Goal: Contribute content

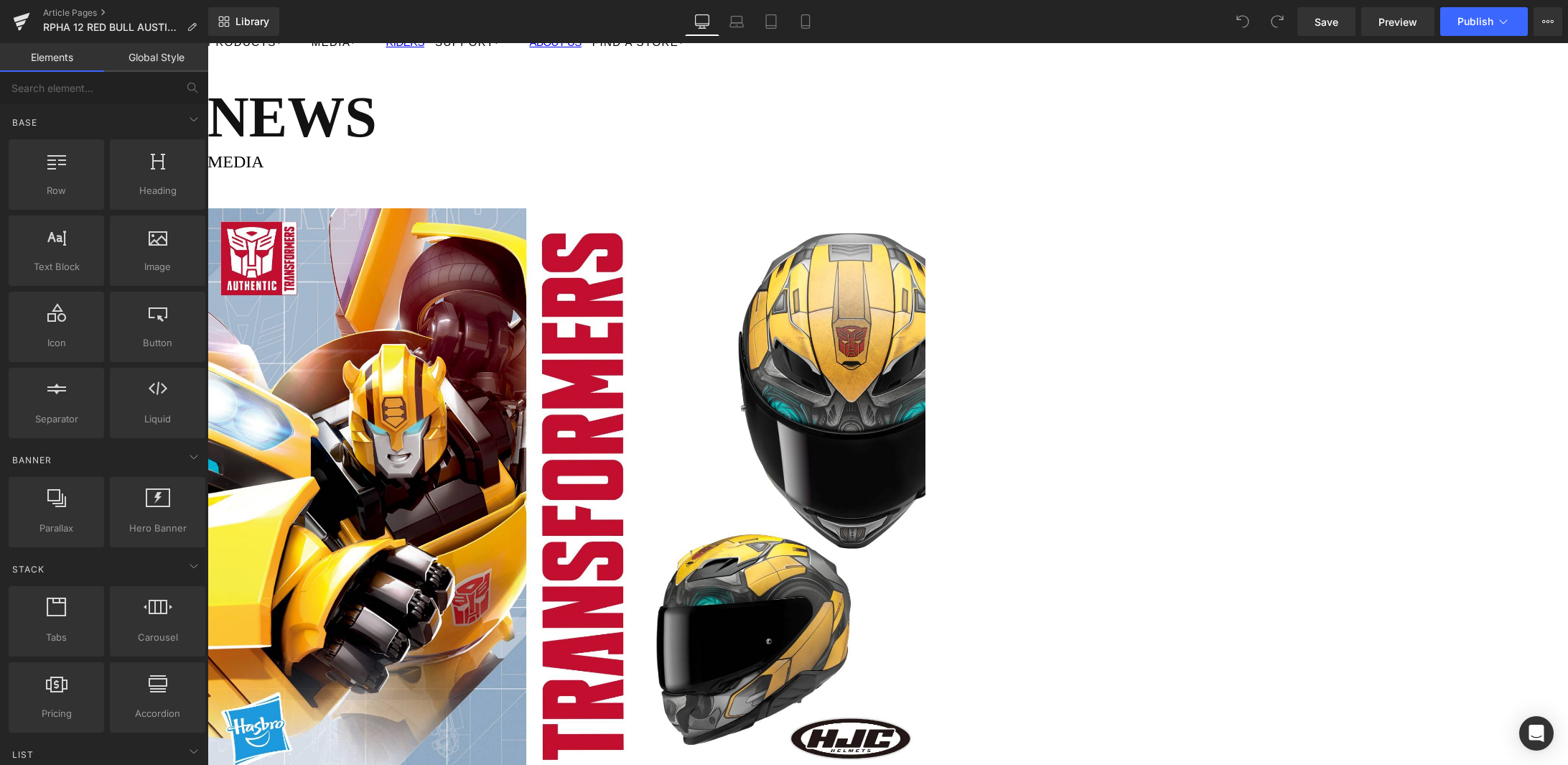
scroll to position [481, 0]
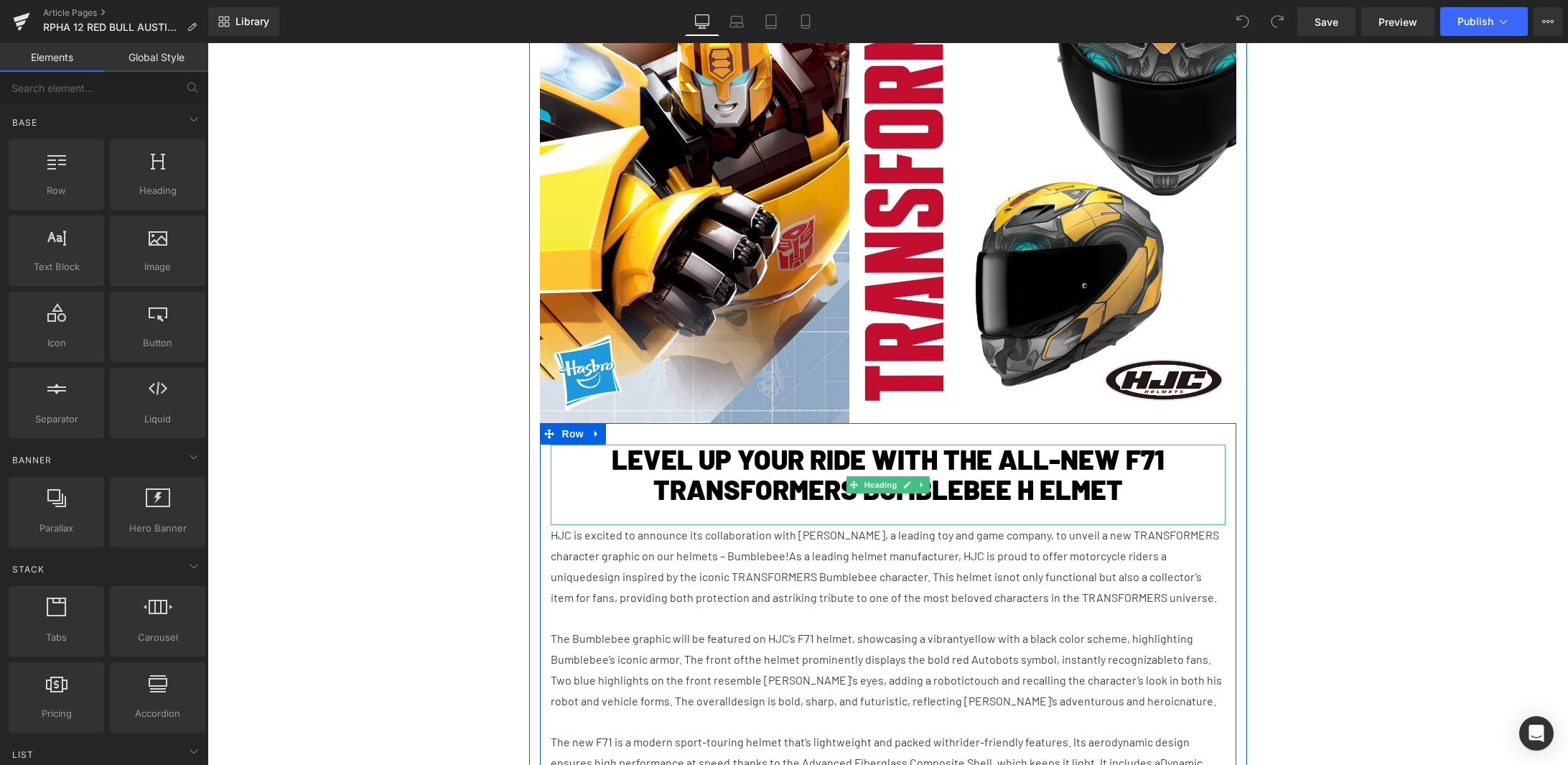
click at [780, 493] on h1 "LEVEL UP YOUR RIDE WITH THE ALL-NEW F71 TRANSFORMERS BUMBLEBEE H ELMET" at bounding box center [889, 474] width 675 height 60
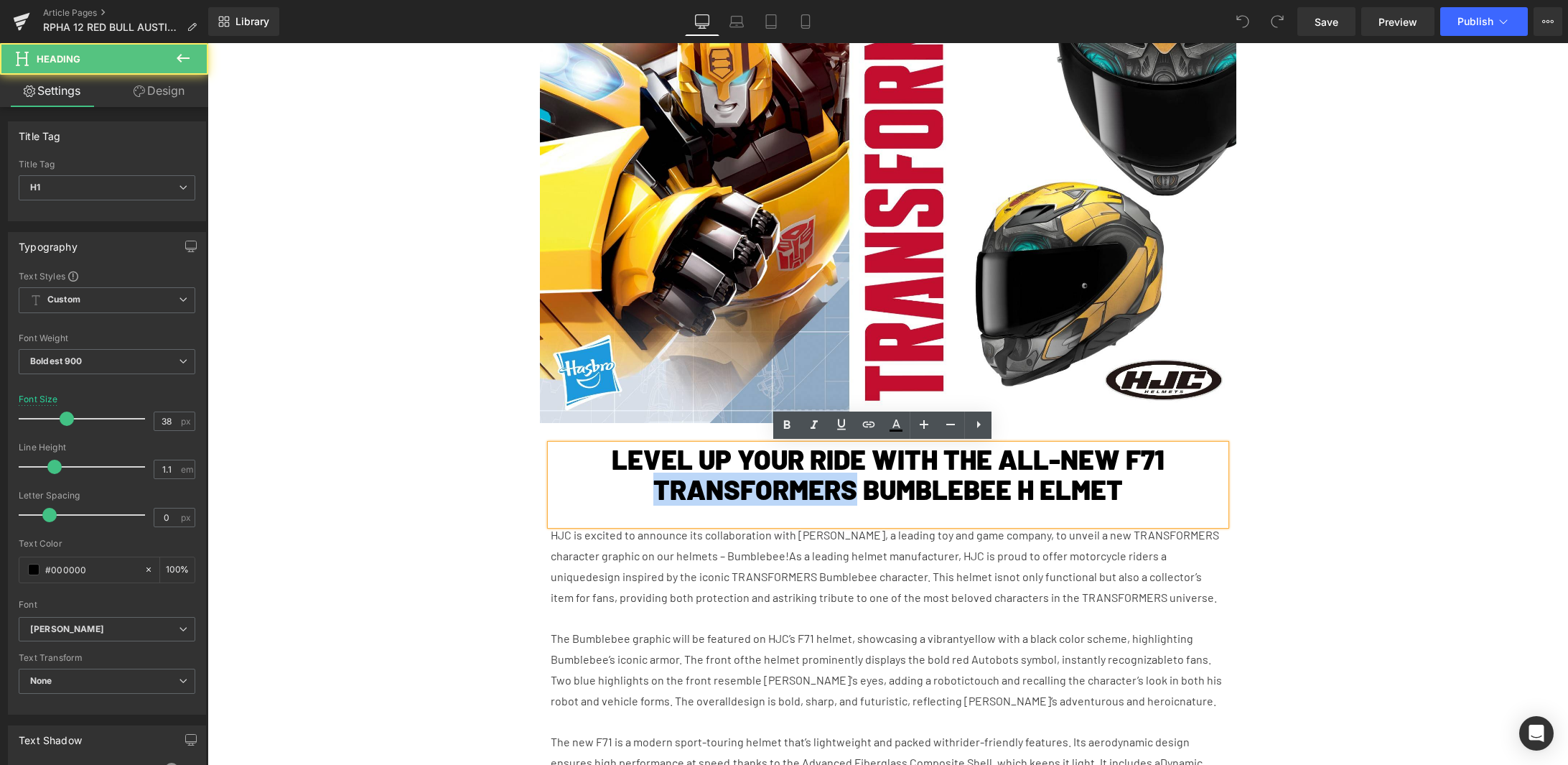
click at [780, 493] on h1 "LEVEL UP YOUR RIDE WITH THE ALL-NEW F71 TRANSFORMERS BUMBLEBEE H ELMET" at bounding box center [889, 474] width 675 height 60
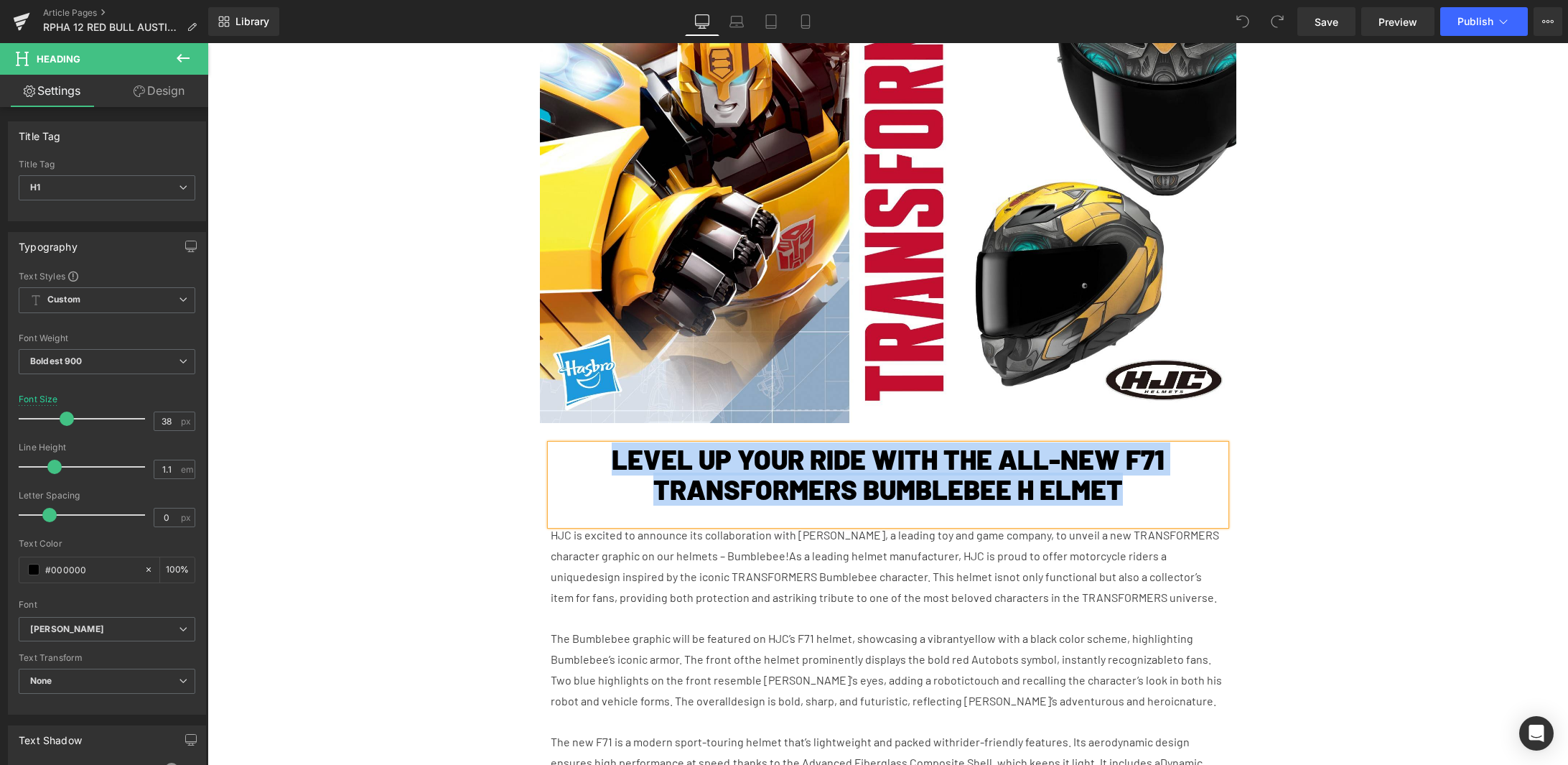
paste div
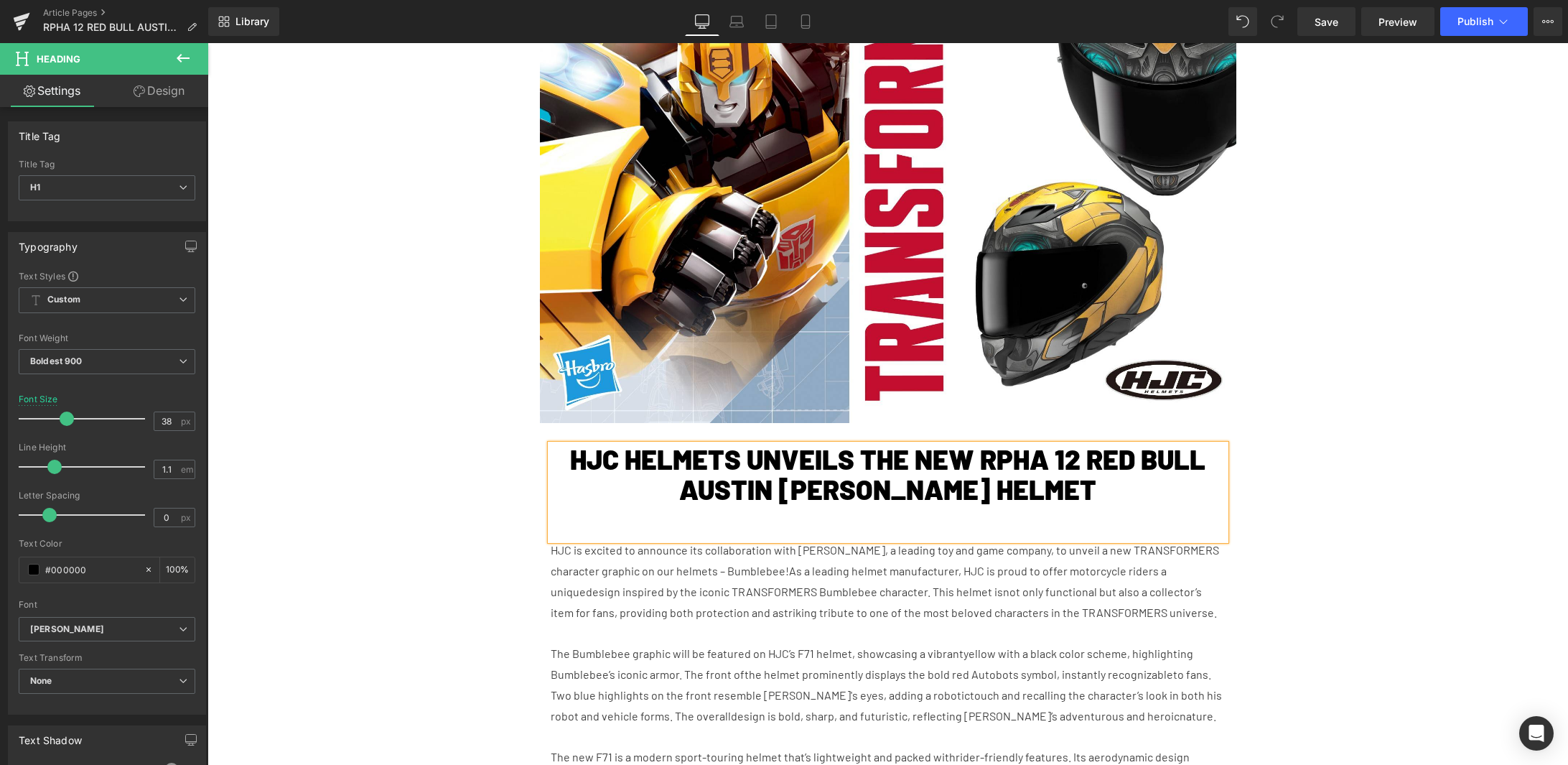
click at [1062, 454] on h1 "HJC HELMETS UNVEILS THE NEW RPHA 12 RED BULL AUSTIN GP II HELMET" at bounding box center [889, 474] width 675 height 60
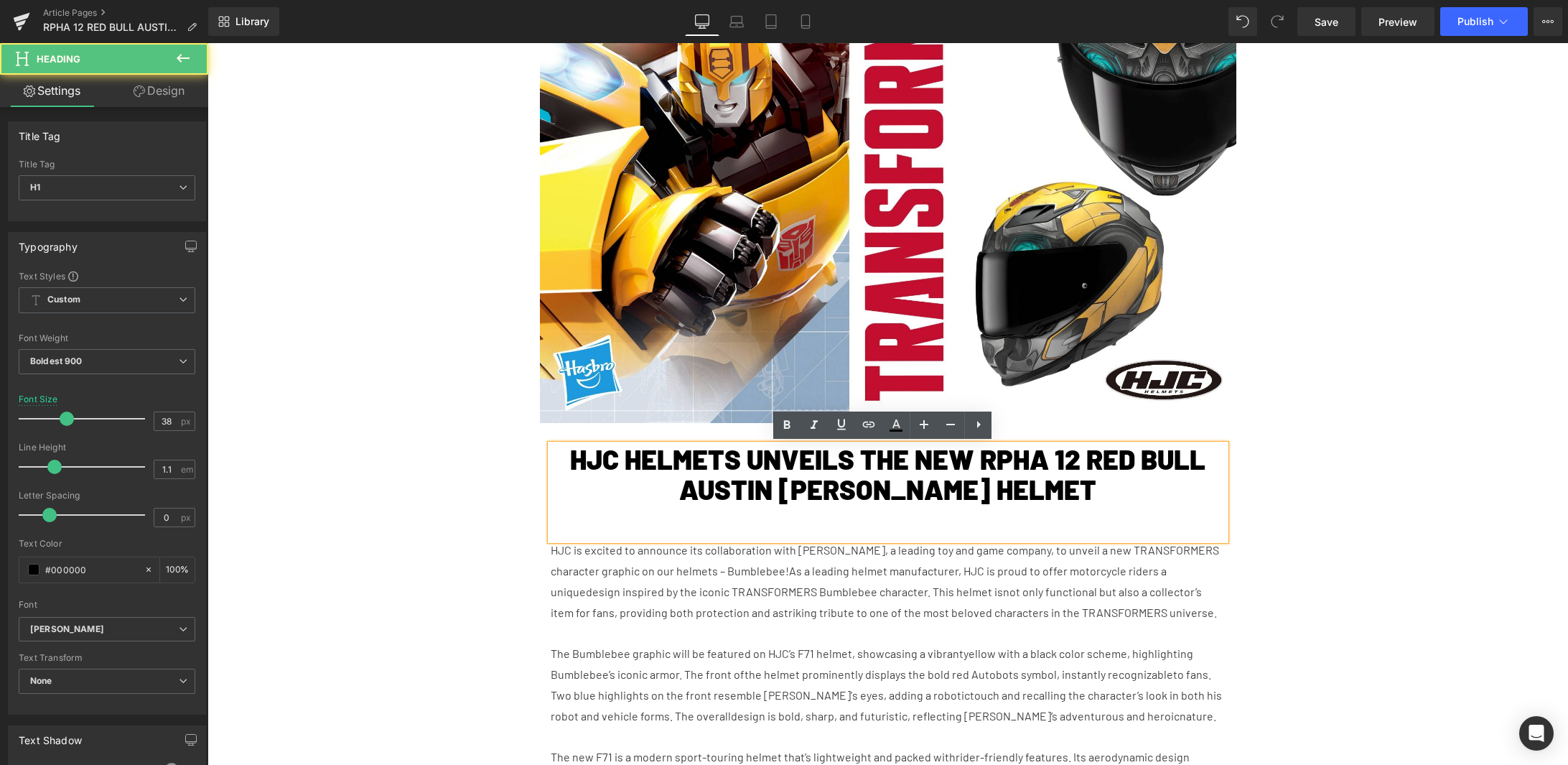
click at [854, 460] on h1 "HJC HELMETS UNVEILS THE NEW RPHA 12 RED BULL AUSTIN GP II HELMET" at bounding box center [889, 474] width 675 height 60
click at [849, 458] on h1 "HJC HELMETS UNVEILS THE NEW RPHA 12 RED BULL AUSTIN GP II HELMET" at bounding box center [889, 474] width 675 height 60
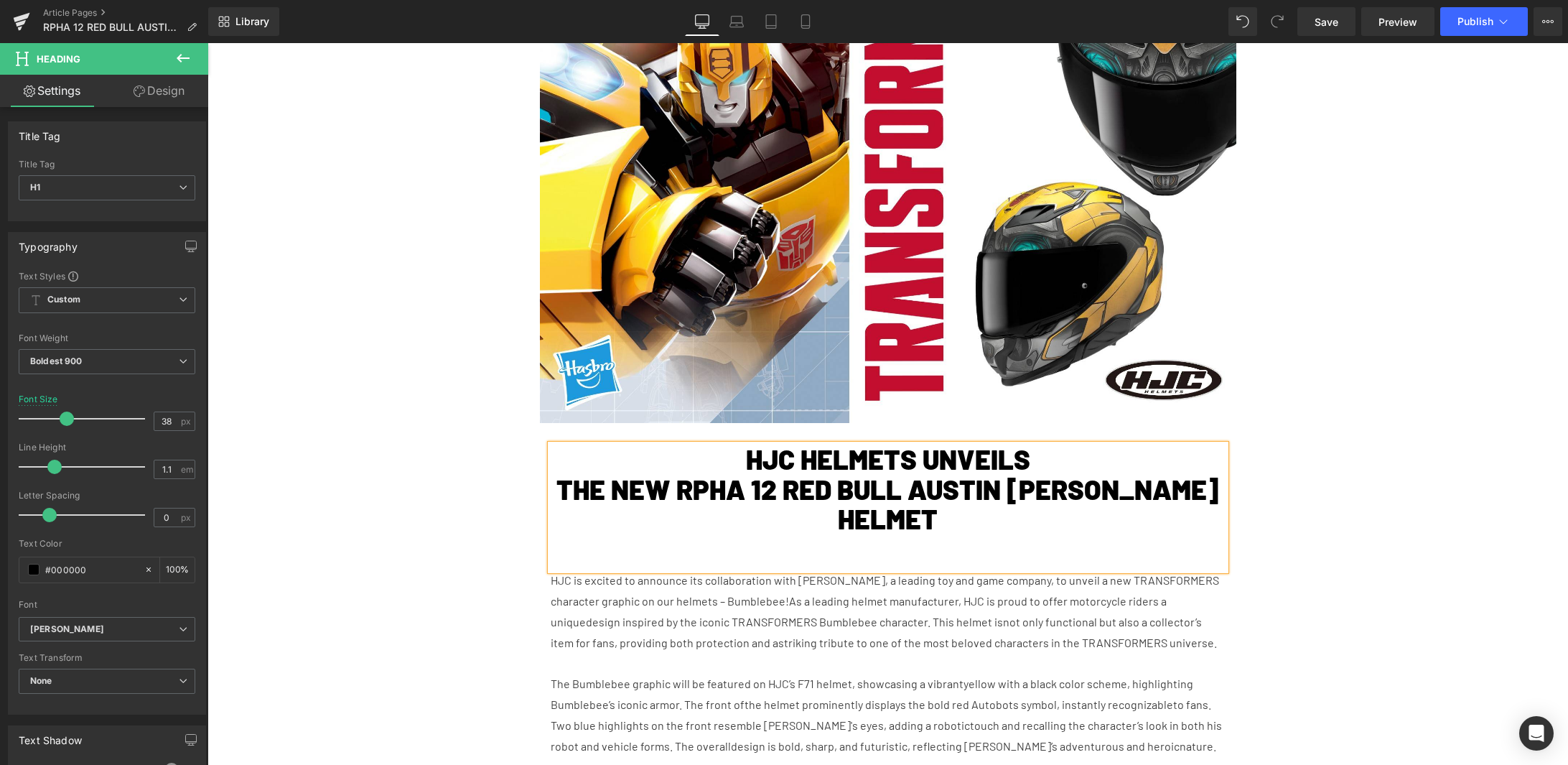
click at [664, 614] on span "design inspired by the iconic TRANSFORMERS Bumblebee character. This helmet is" at bounding box center [794, 621] width 417 height 14
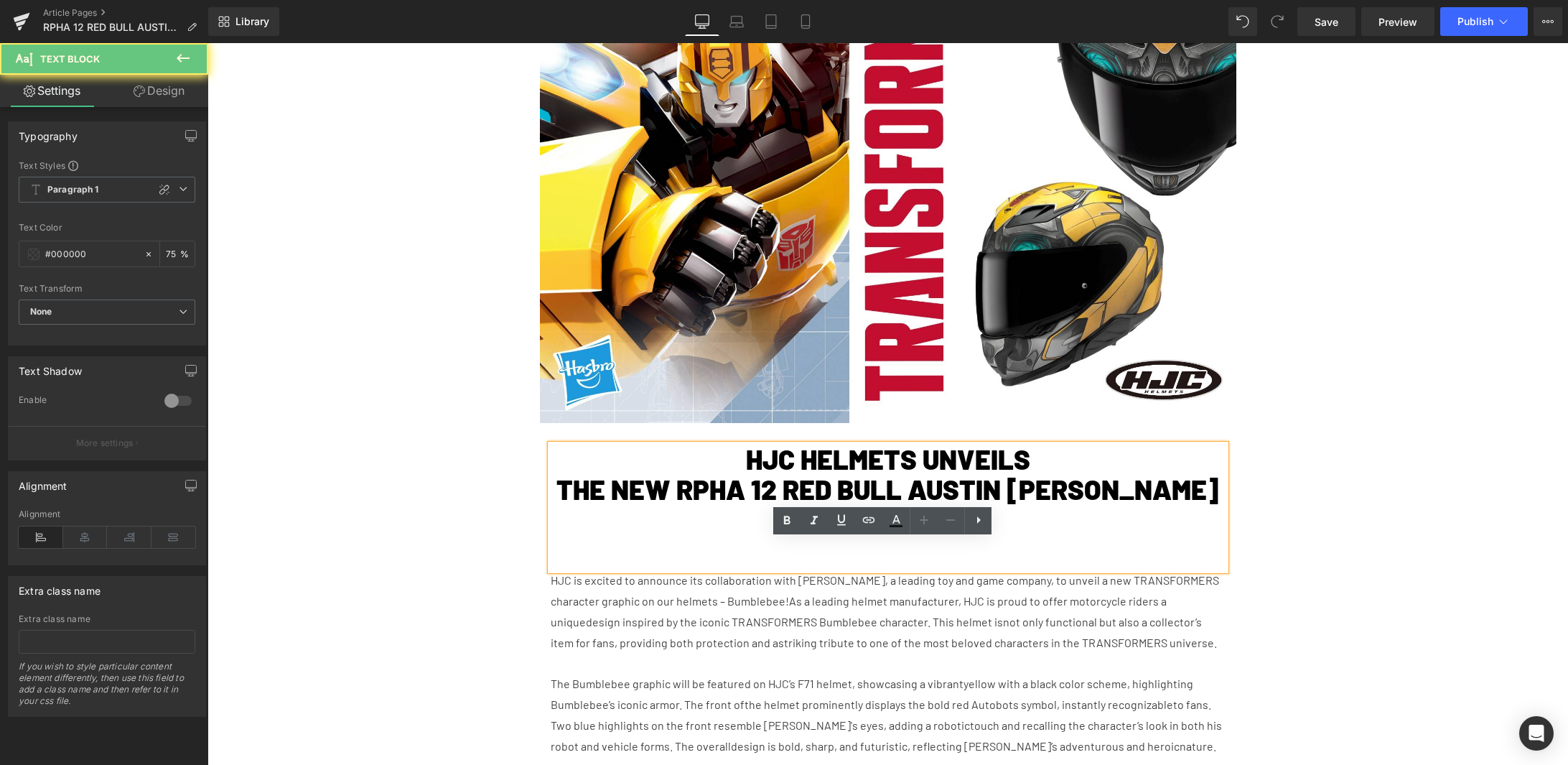
click at [664, 614] on span "design inspired by the iconic TRANSFORMERS Bumblebee character. This helmet is" at bounding box center [794, 621] width 417 height 14
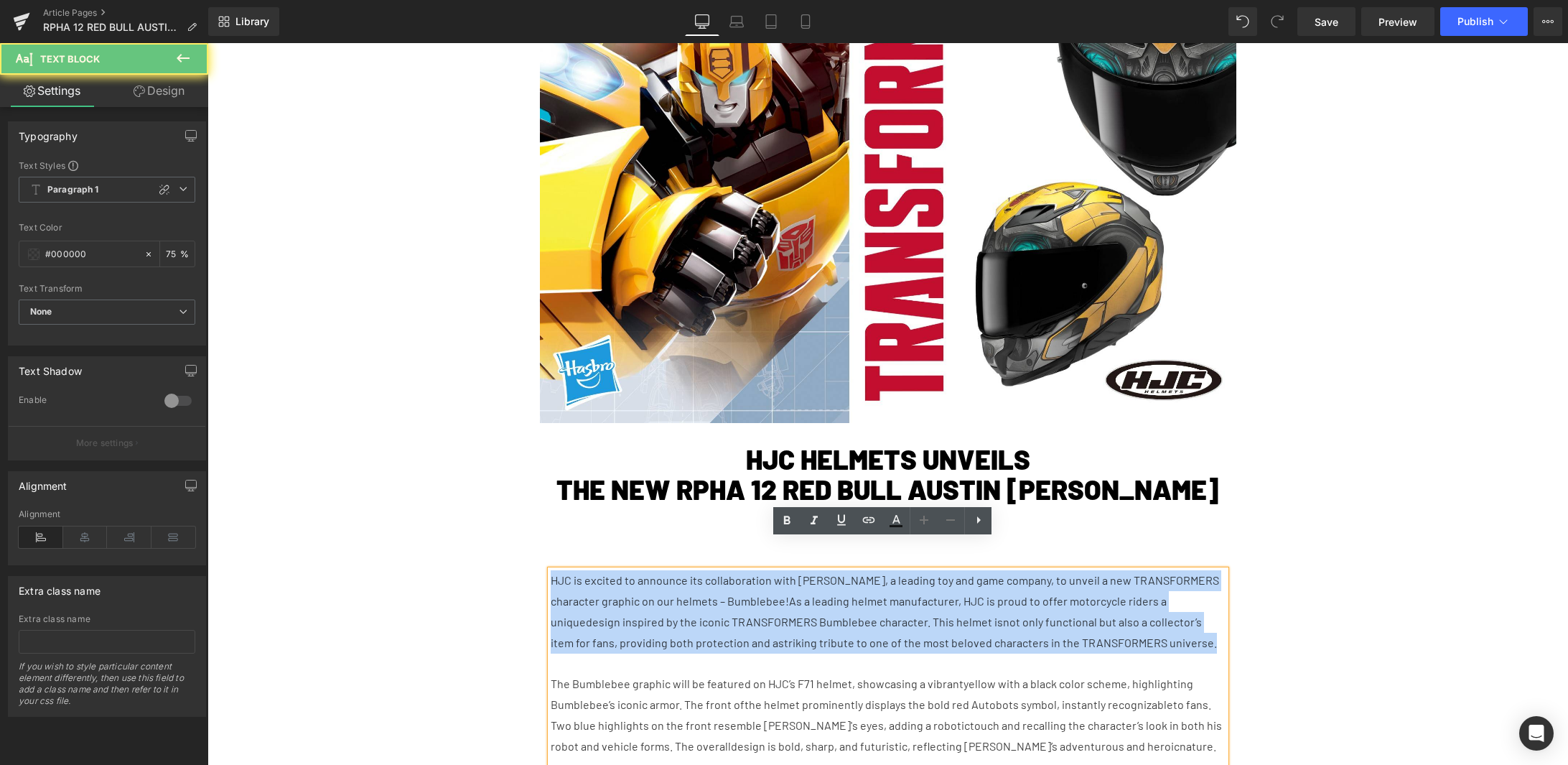
click at [664, 614] on span "design inspired by the iconic TRANSFORMERS Bumblebee character. This helmet is" at bounding box center [794, 621] width 417 height 14
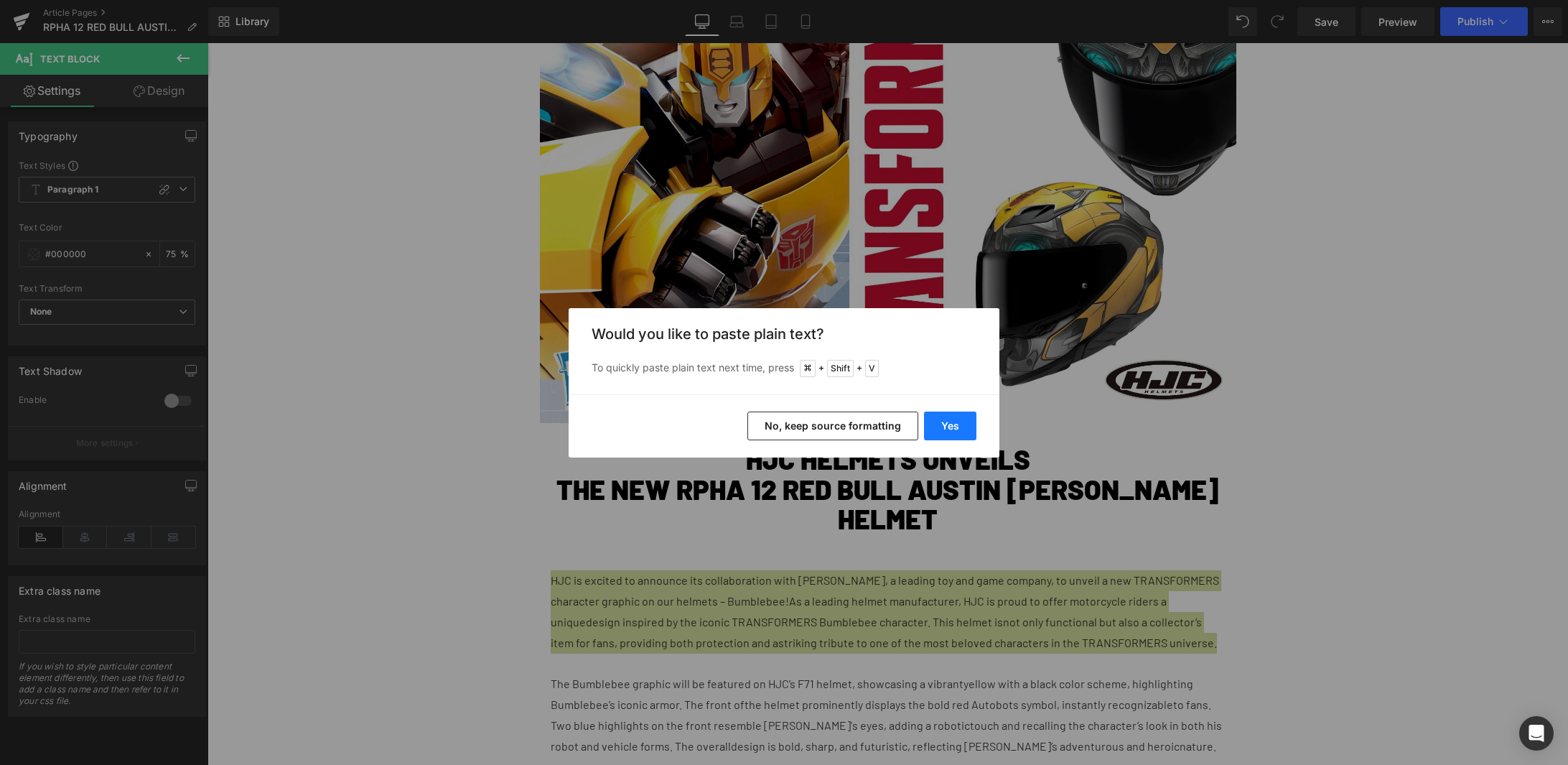
click at [957, 422] on button "Yes" at bounding box center [951, 426] width 52 height 29
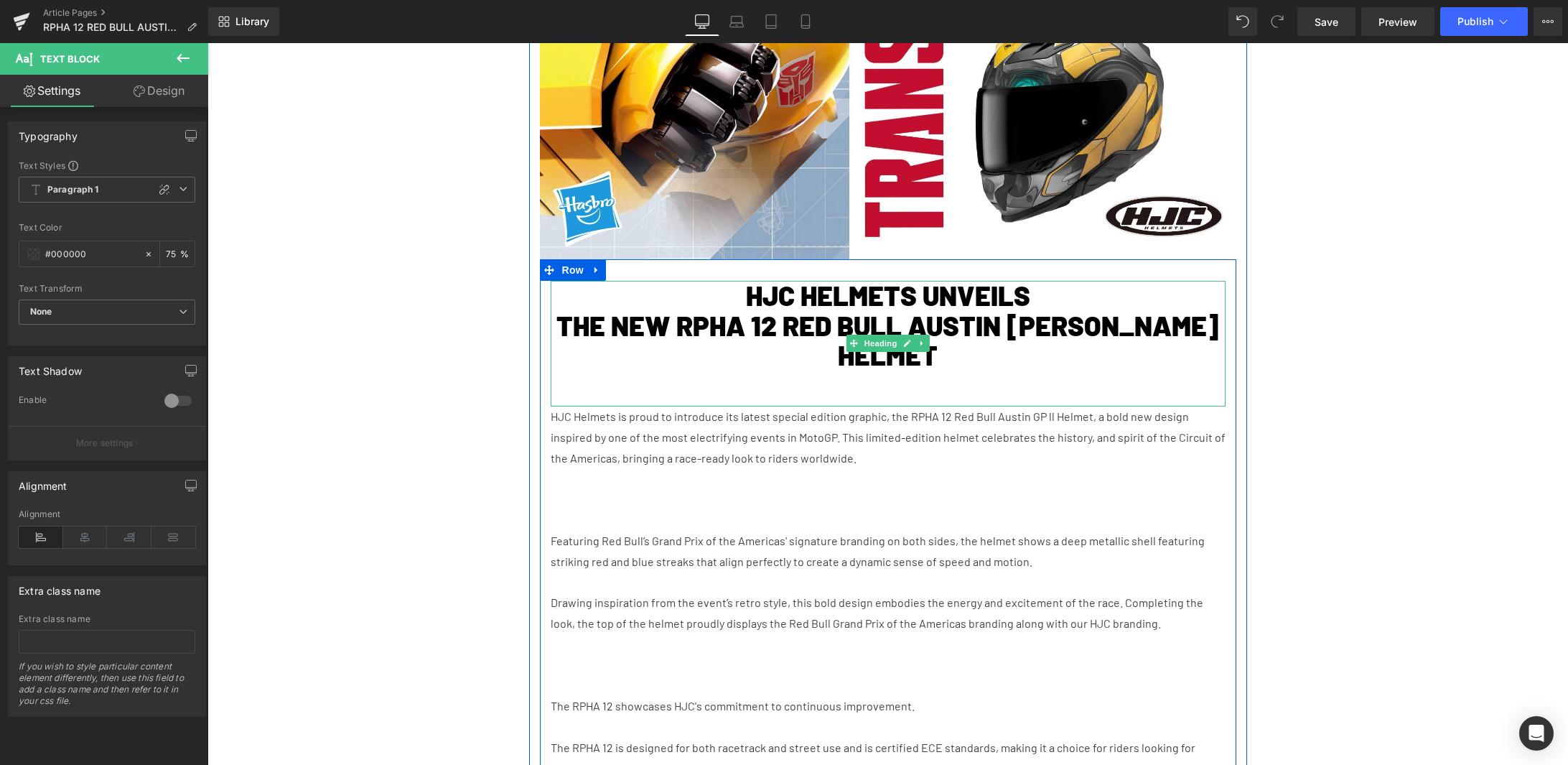
scroll to position [773, 0]
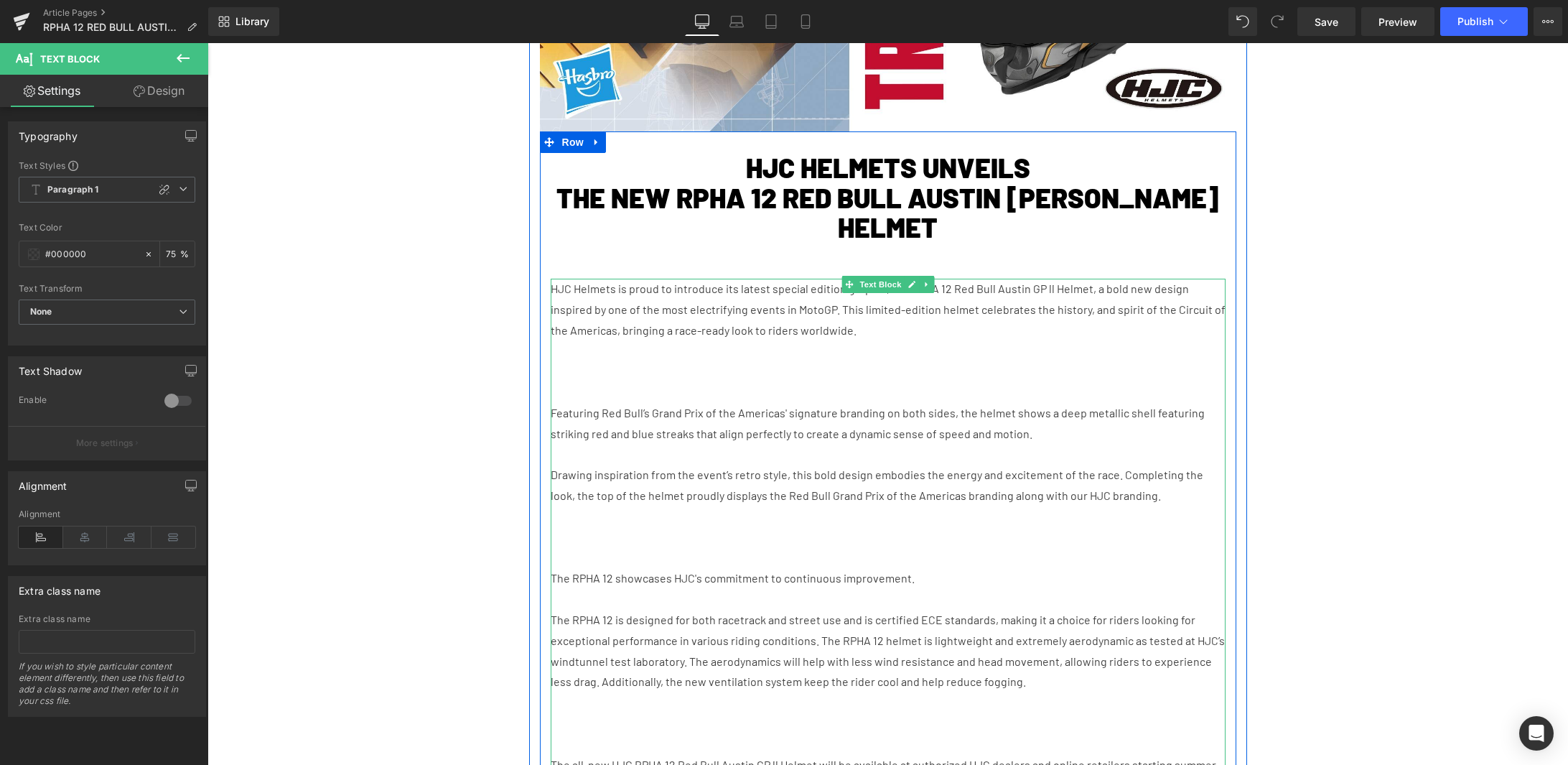
click at [795, 382] on p at bounding box center [889, 392] width 675 height 20
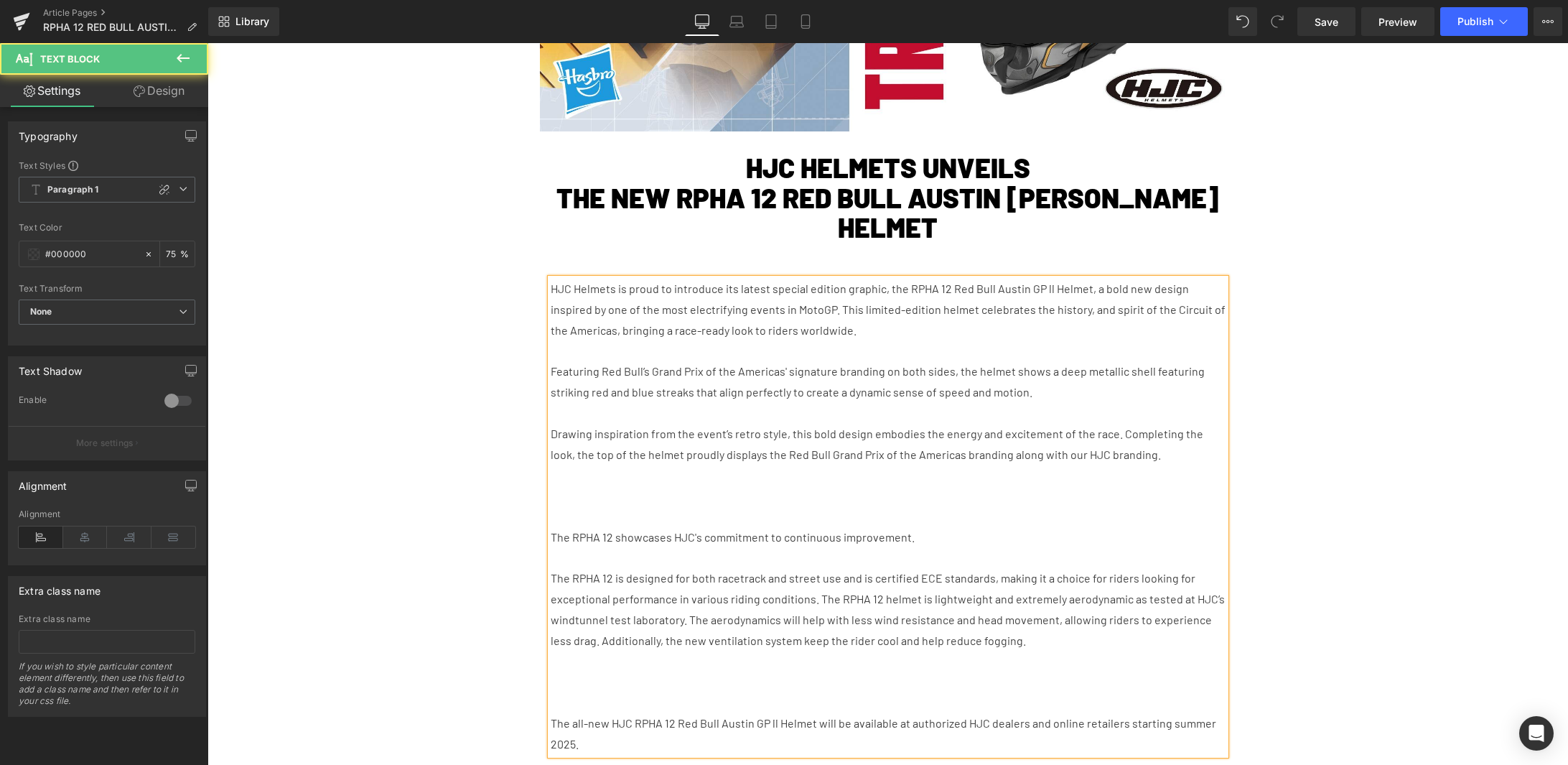
click at [605, 465] on p at bounding box center [889, 474] width 675 height 20
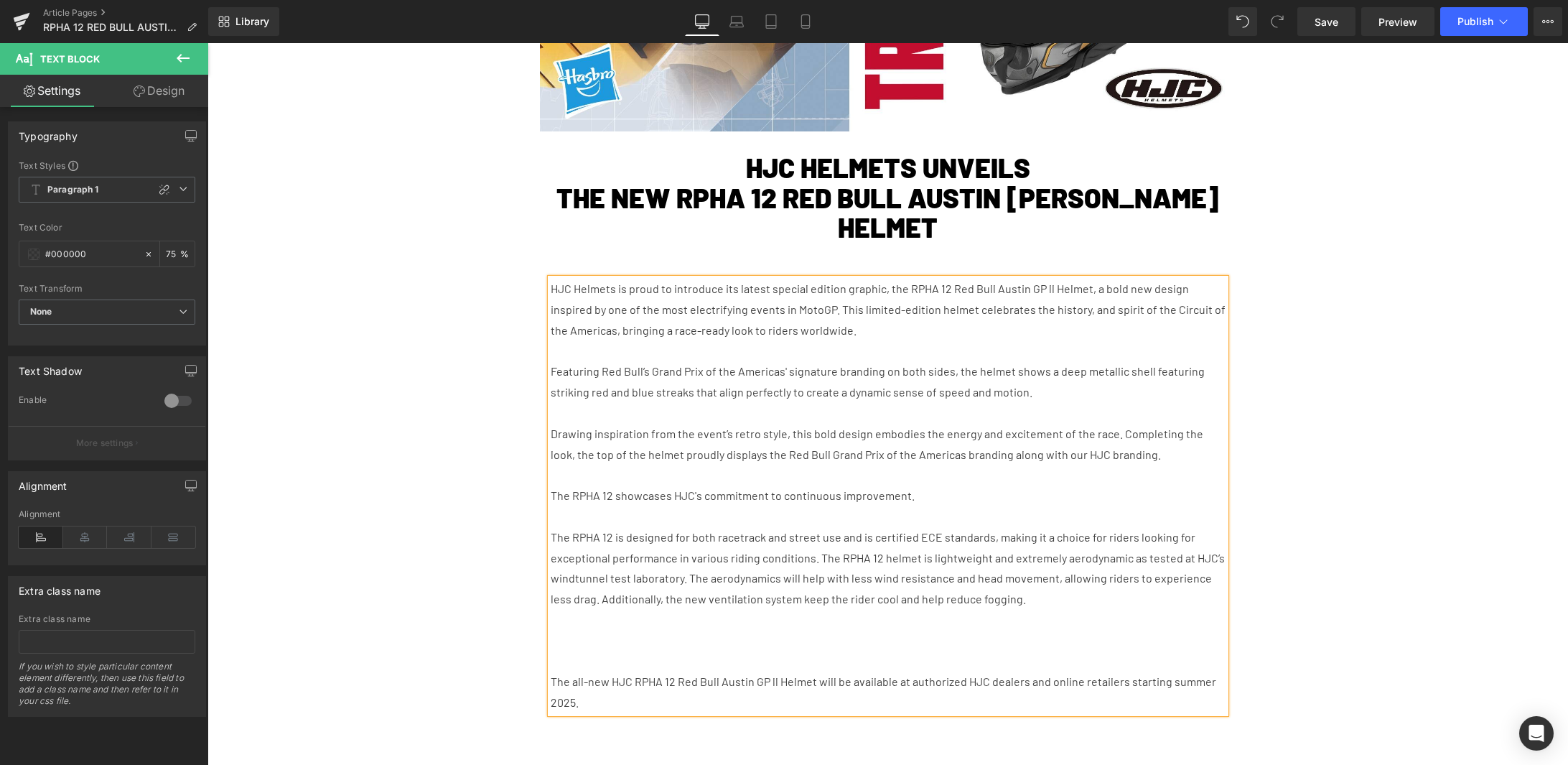
click at [574, 609] on p at bounding box center [889, 619] width 675 height 20
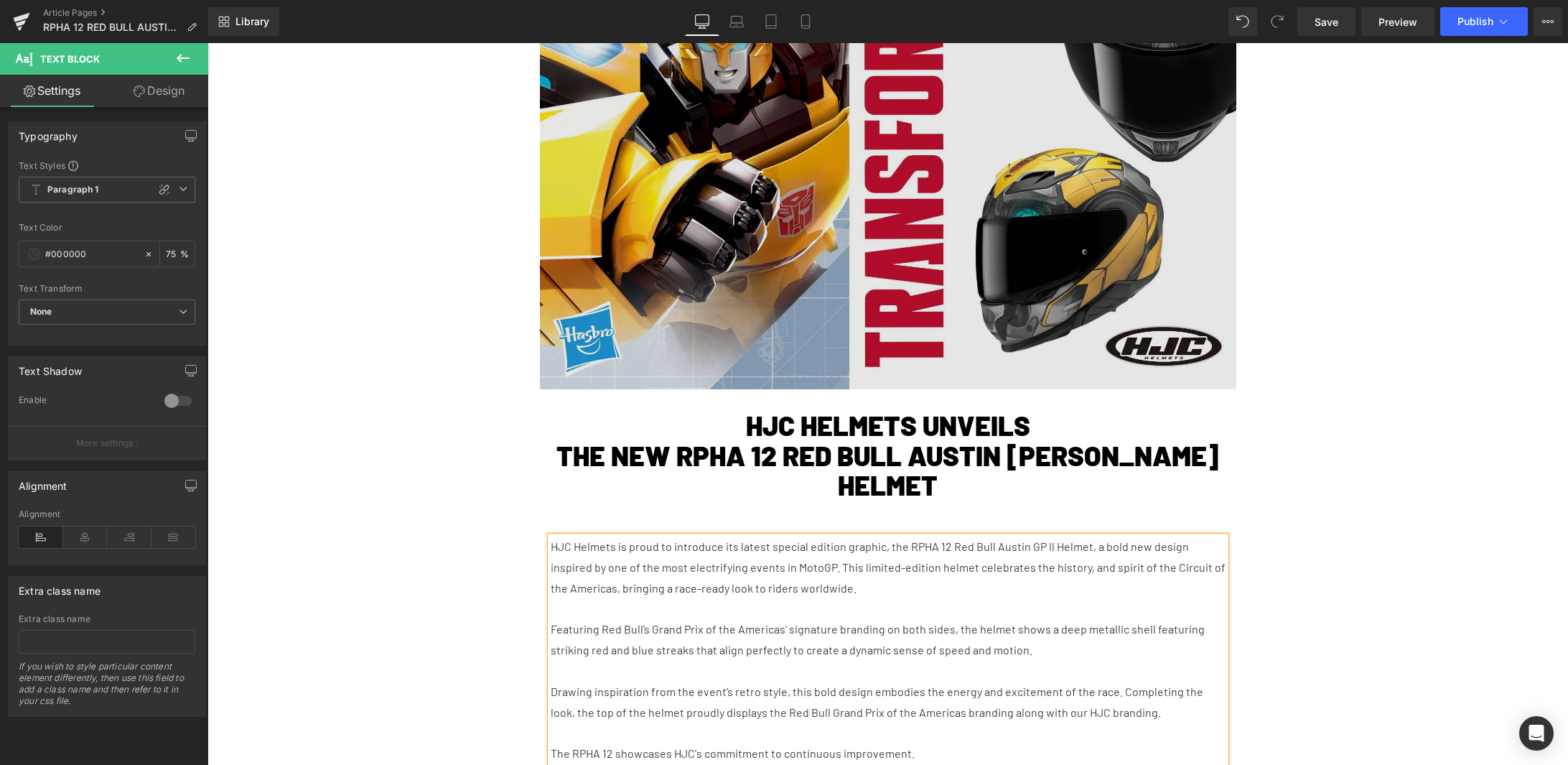
scroll to position [400, 0]
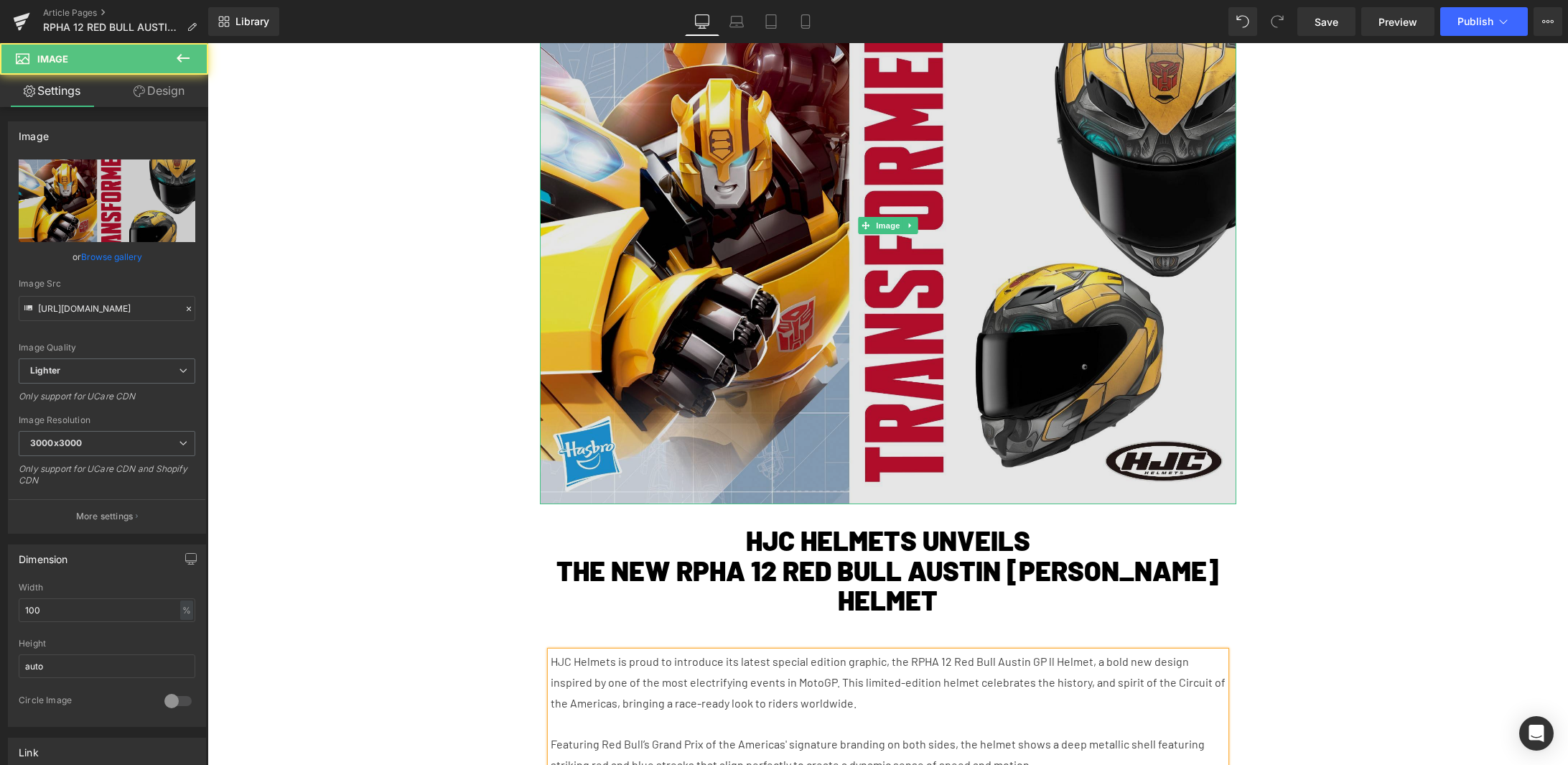
click at [1121, 279] on img at bounding box center [889, 225] width 697 height 557
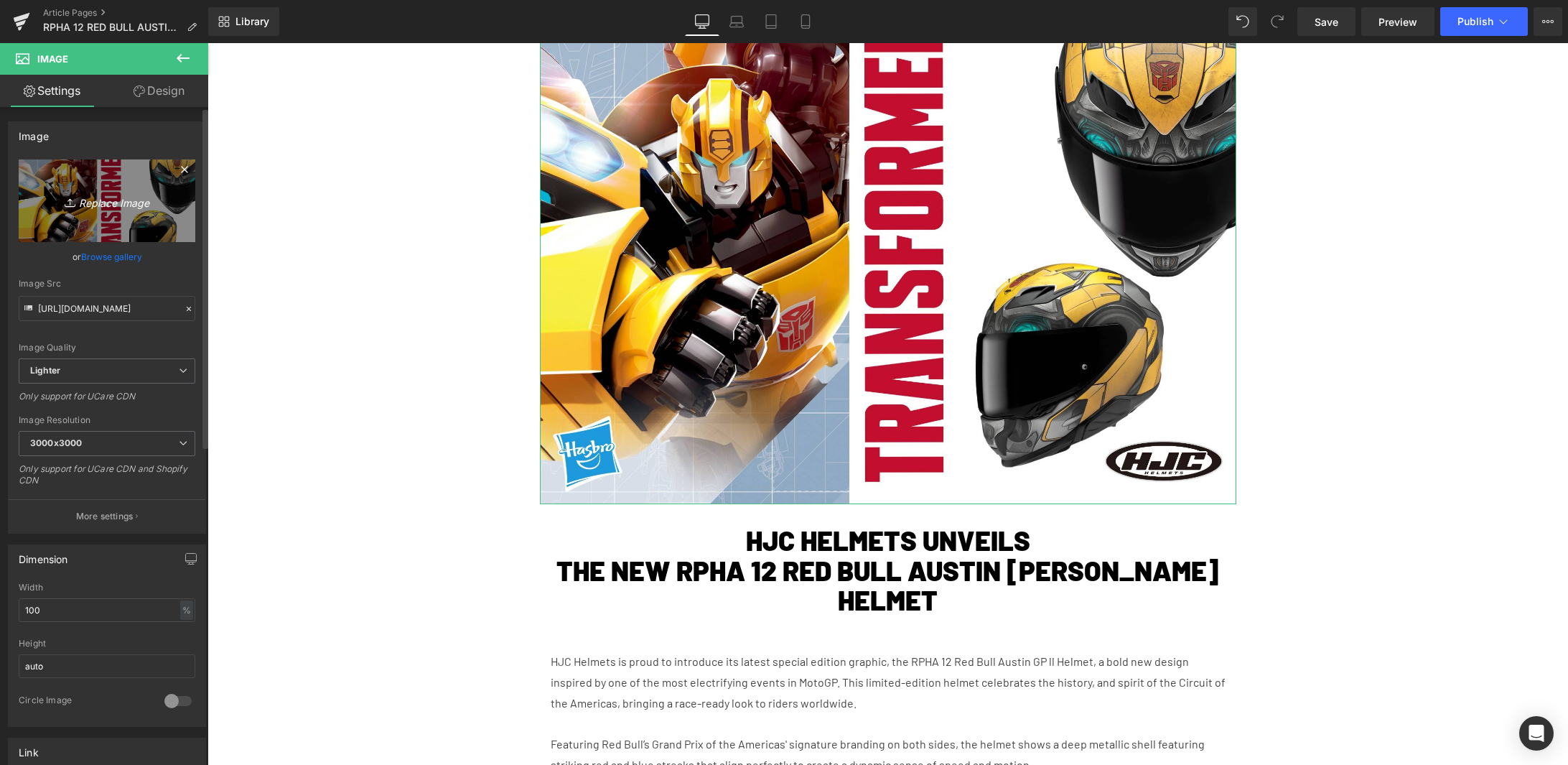
click at [121, 198] on icon "Replace Image" at bounding box center [107, 200] width 115 height 17
type input "C:\fakepath\RB-Austin II-01F.avif"
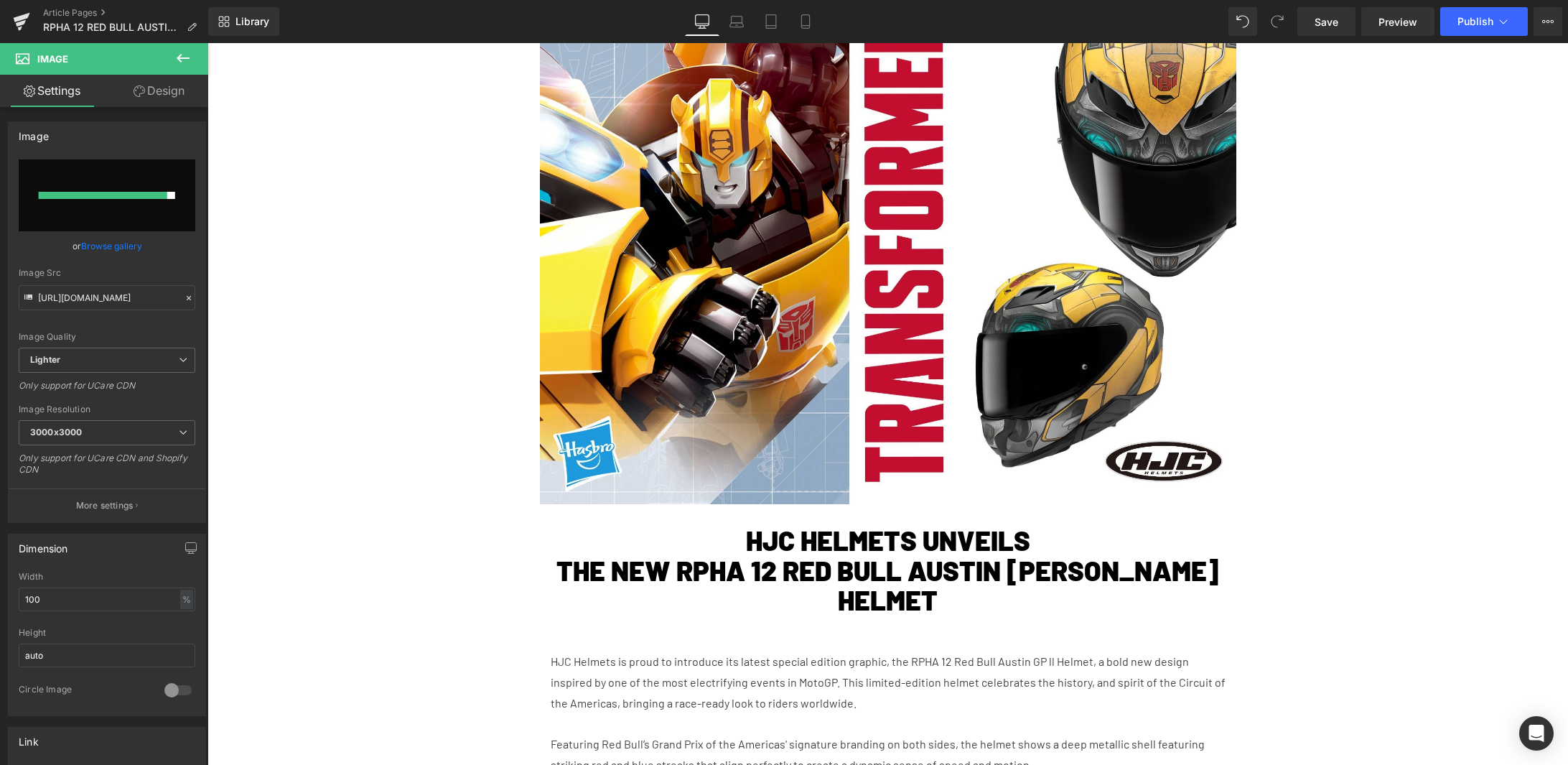
type input "https://ucarecdn.com/a2cbc2c6-eadb-48dd-ac37-ae8d25136e43/-/format/auto/-/previ…"
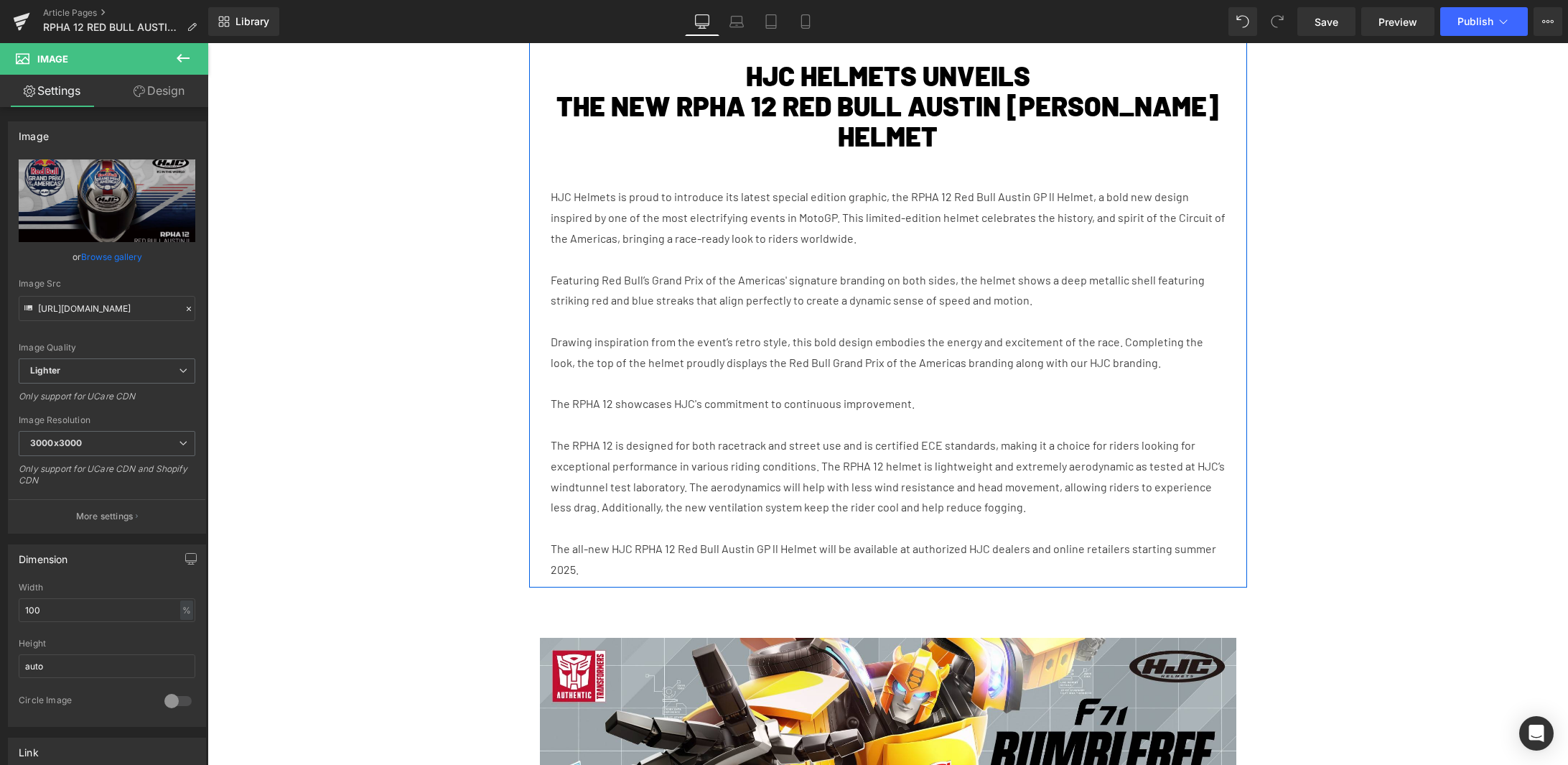
scroll to position [980, 0]
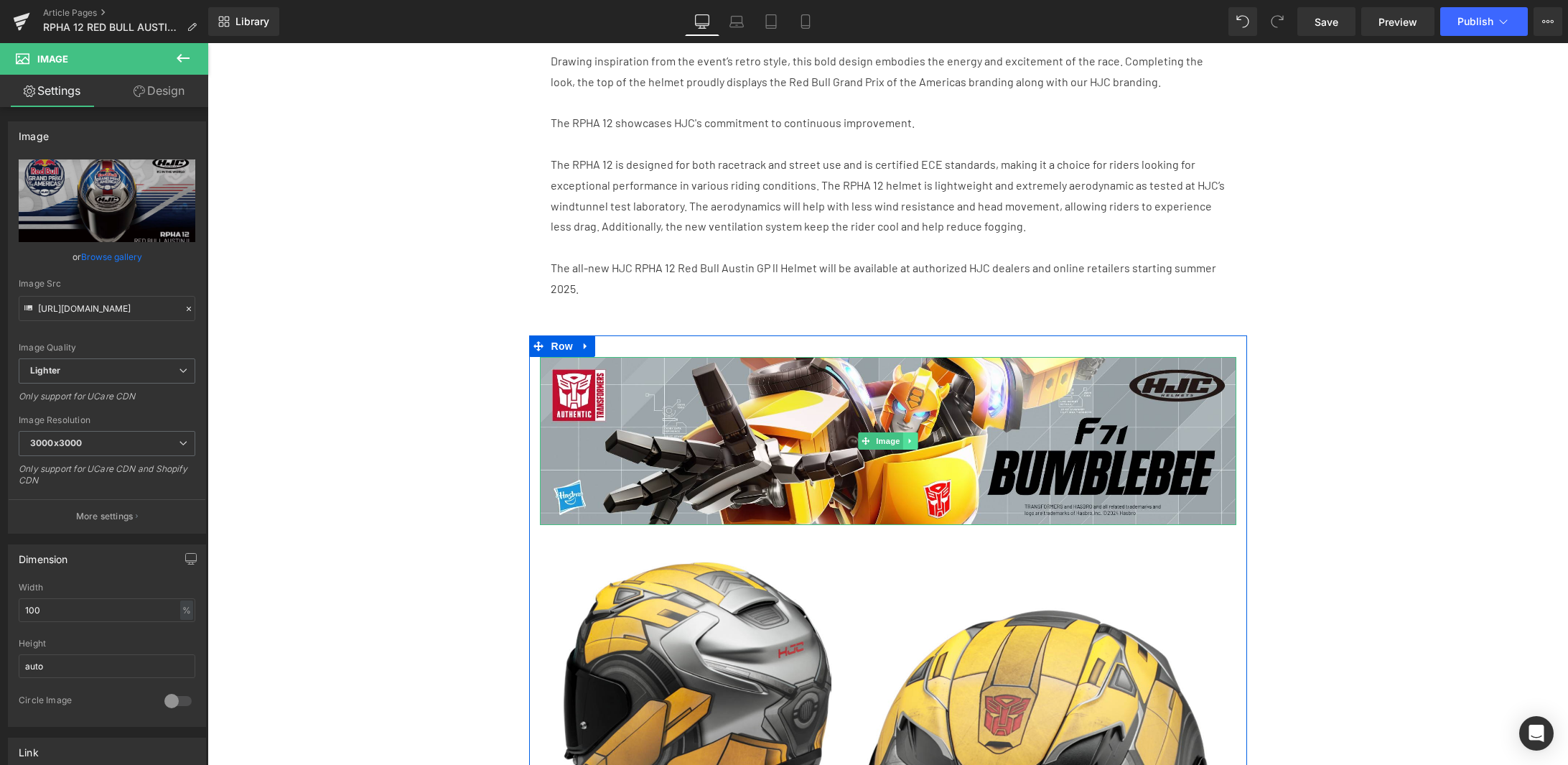
click at [906, 436] on icon at bounding box center [910, 440] width 8 height 9
click at [914, 436] on icon at bounding box center [918, 440] width 8 height 8
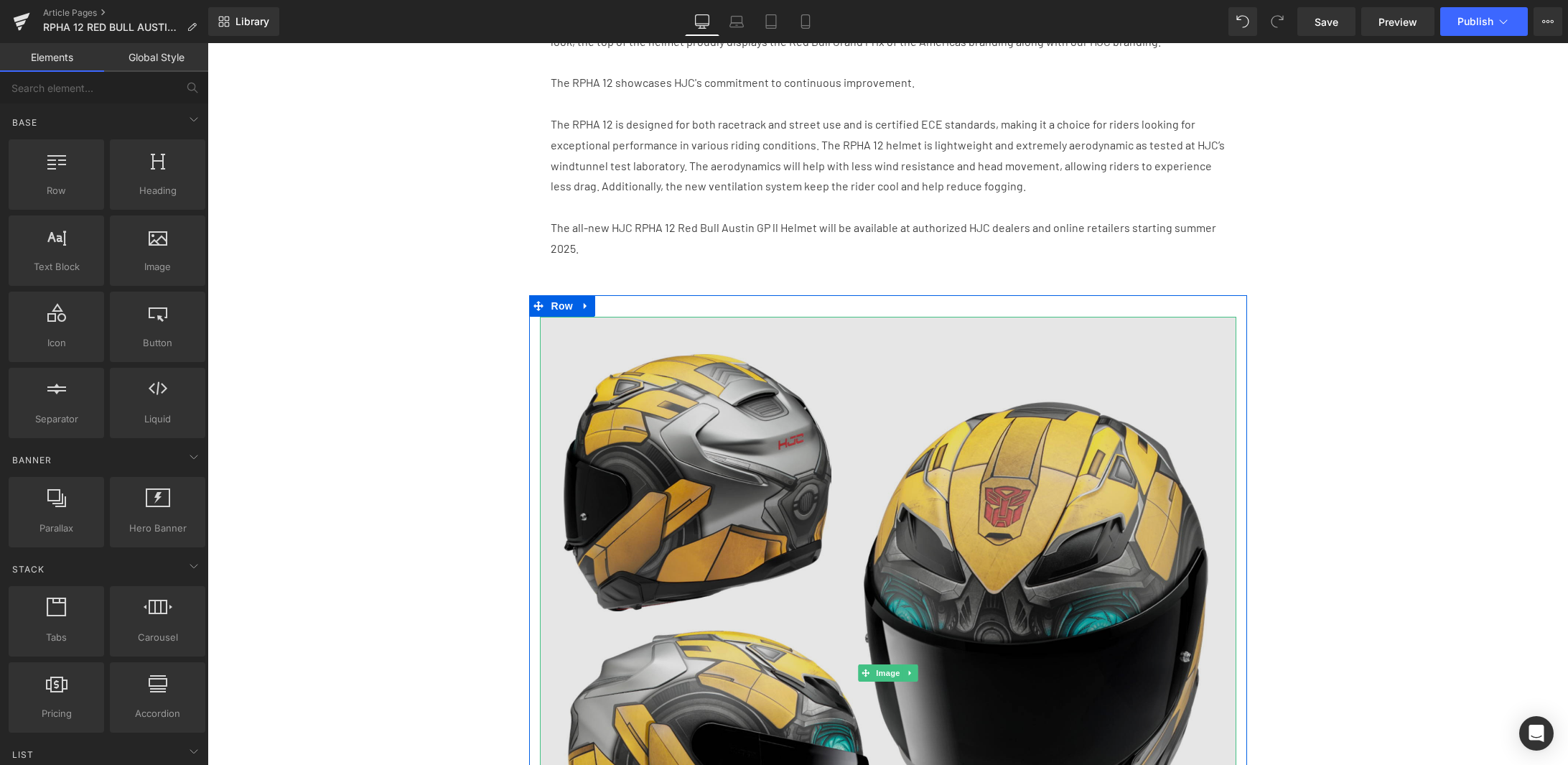
scroll to position [1105, 0]
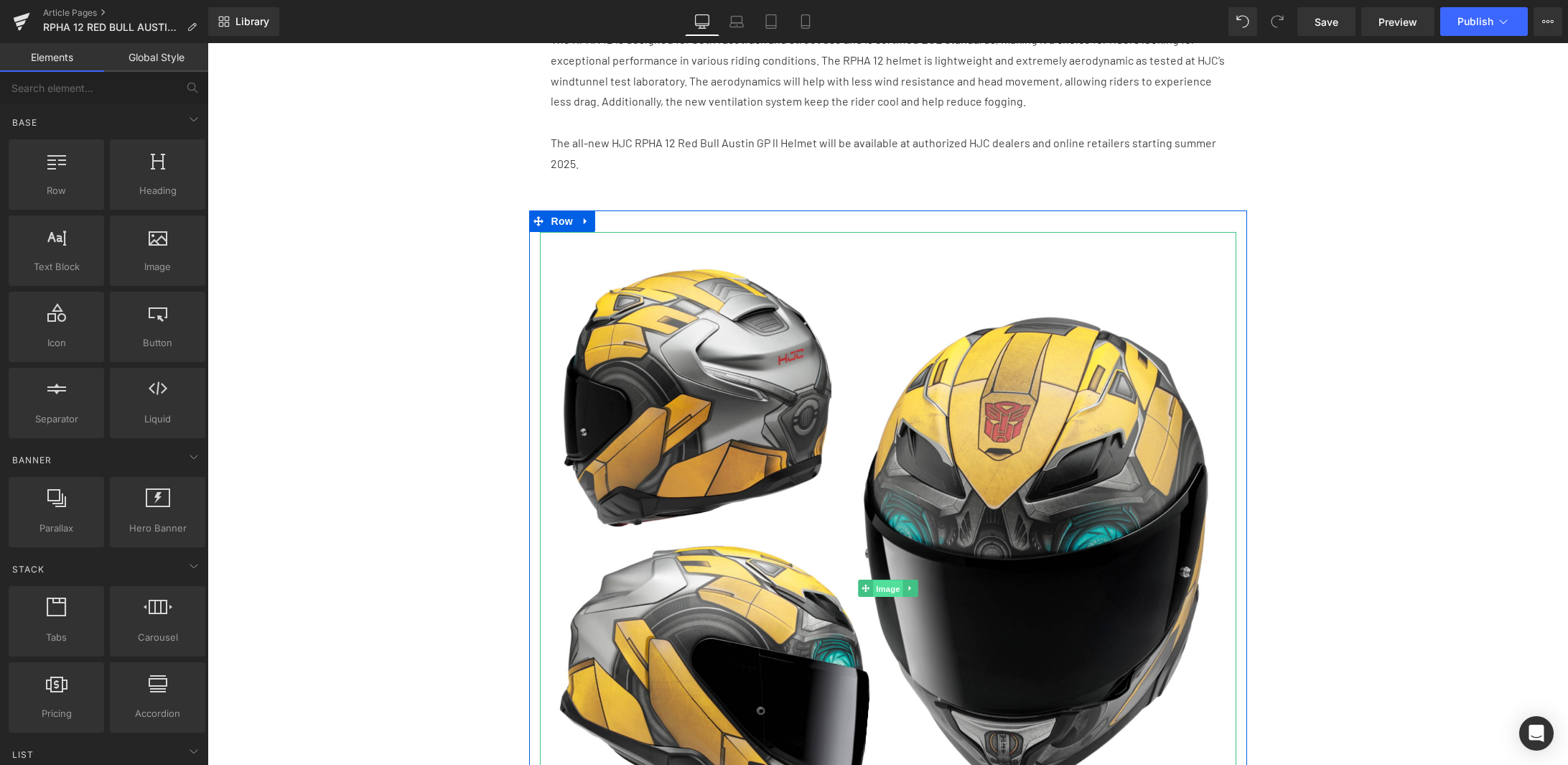
click at [881, 580] on span "Image" at bounding box center [888, 589] width 30 height 17
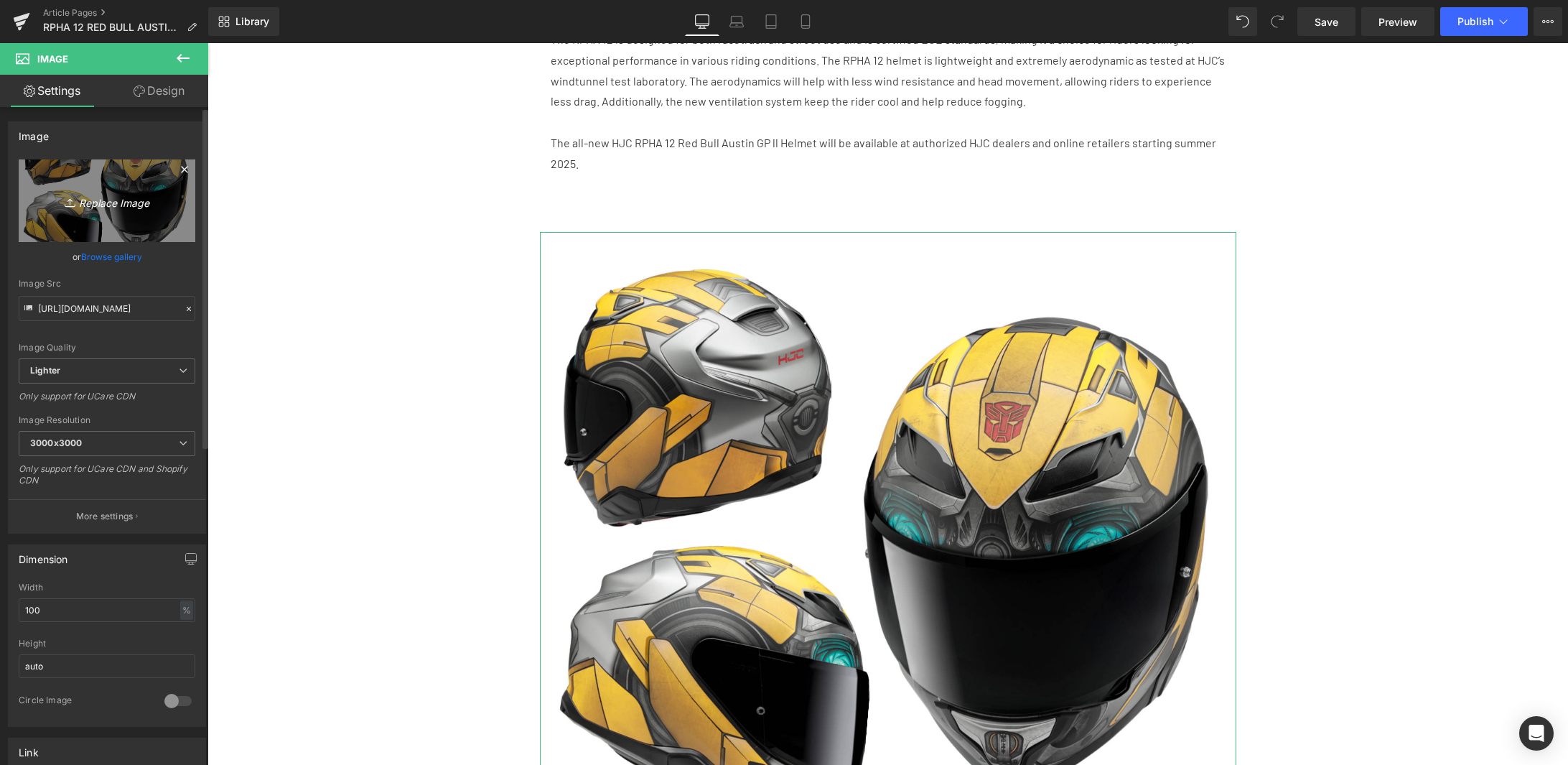
click at [127, 203] on icon "Replace Image" at bounding box center [107, 200] width 115 height 17
type input "C:\fakepath\Capture d’écran 2025-06-12 à 11.48.36.webp"
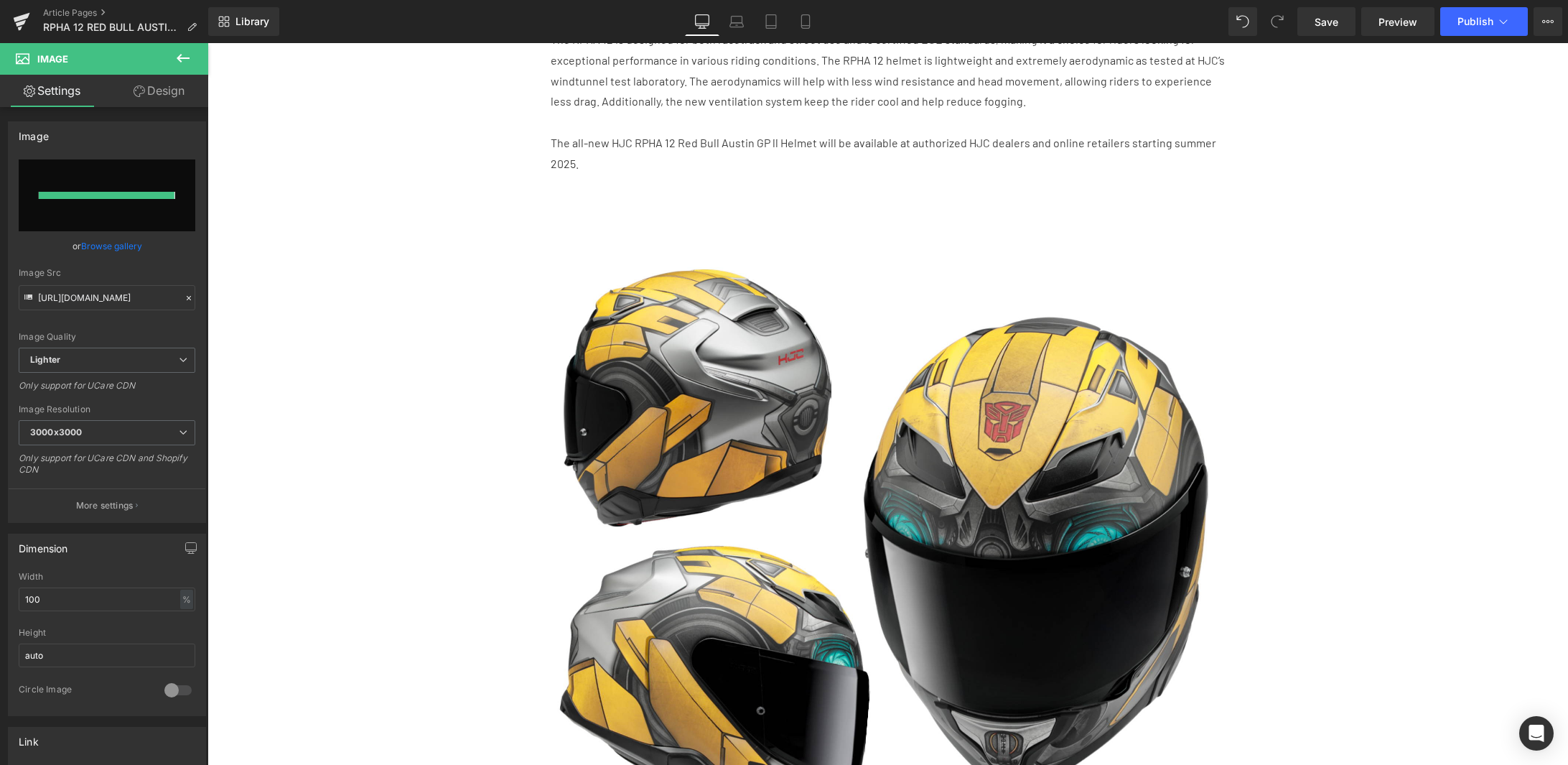
type input "https://ucarecdn.com/2910e61a-4968-468e-aae1-1b85c14fbf0f/-/format/auto/-/previ…"
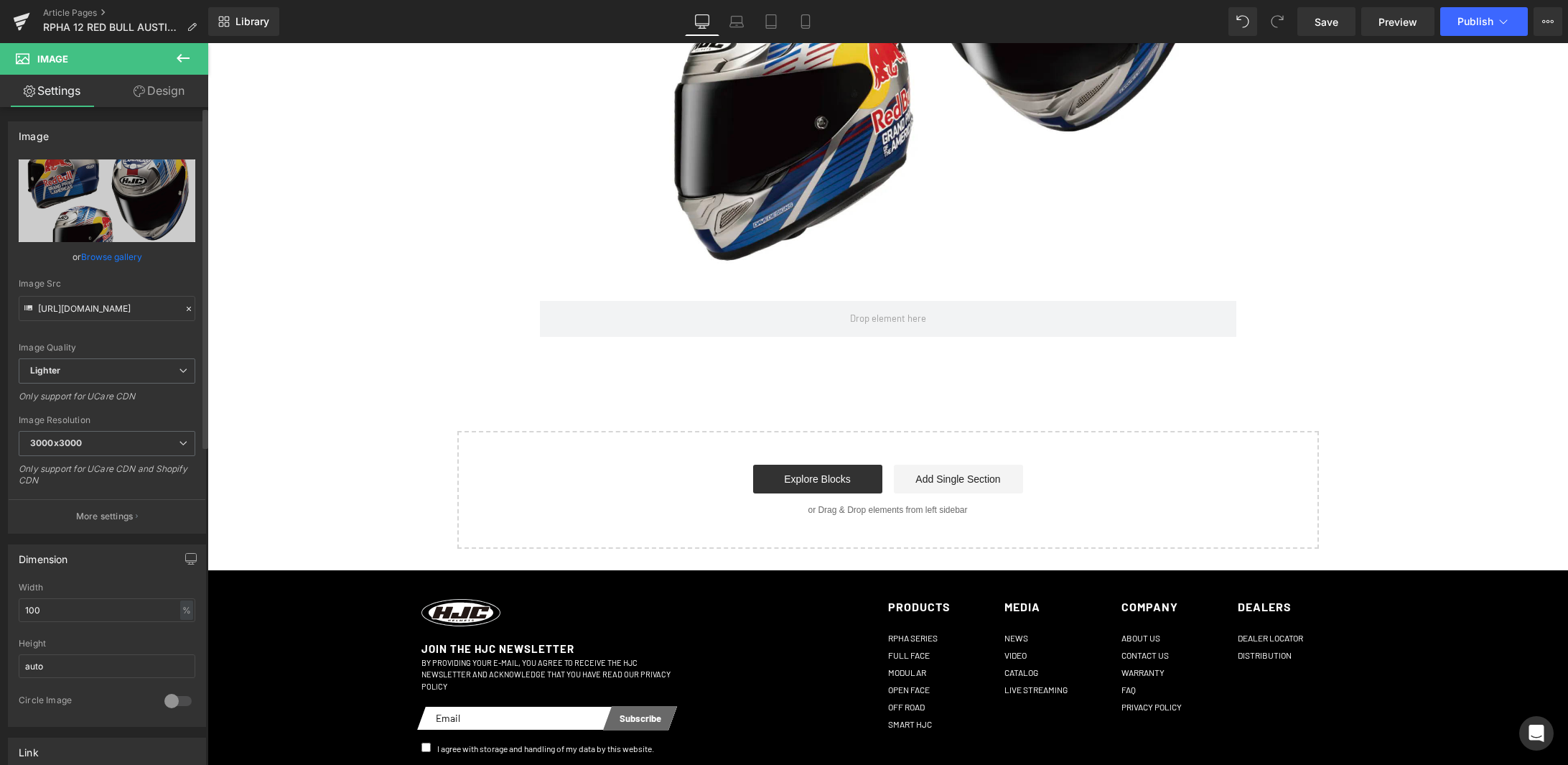
scroll to position [1658, 0]
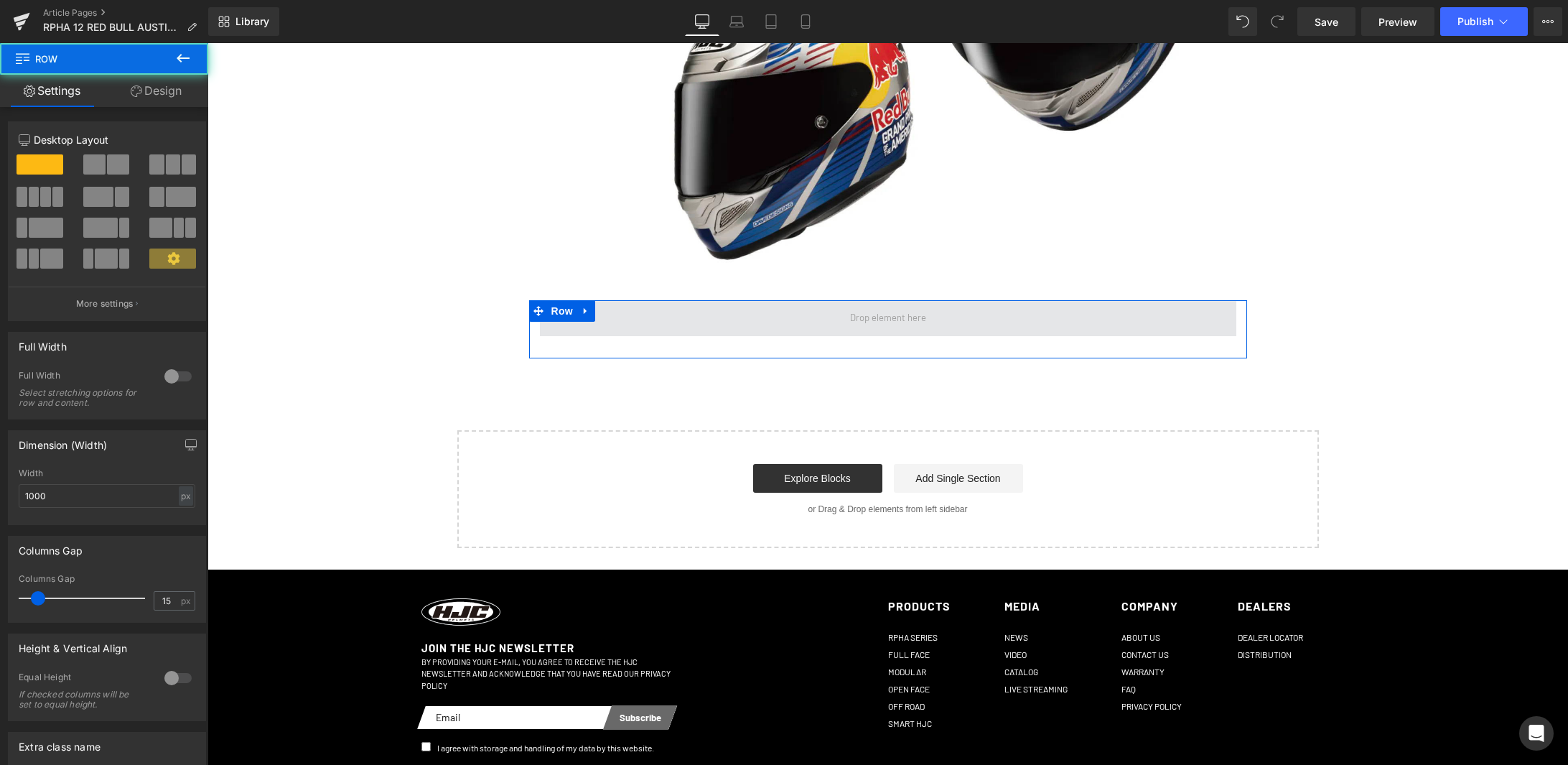
click at [685, 300] on span at bounding box center [889, 318] width 697 height 36
drag, startPoint x: 248, startPoint y: 205, endPoint x: 652, endPoint y: 298, distance: 414.6
drag, startPoint x: 259, startPoint y: 210, endPoint x: 649, endPoint y: 293, distance: 398.7
click at [650, 300] on span at bounding box center [889, 318] width 697 height 36
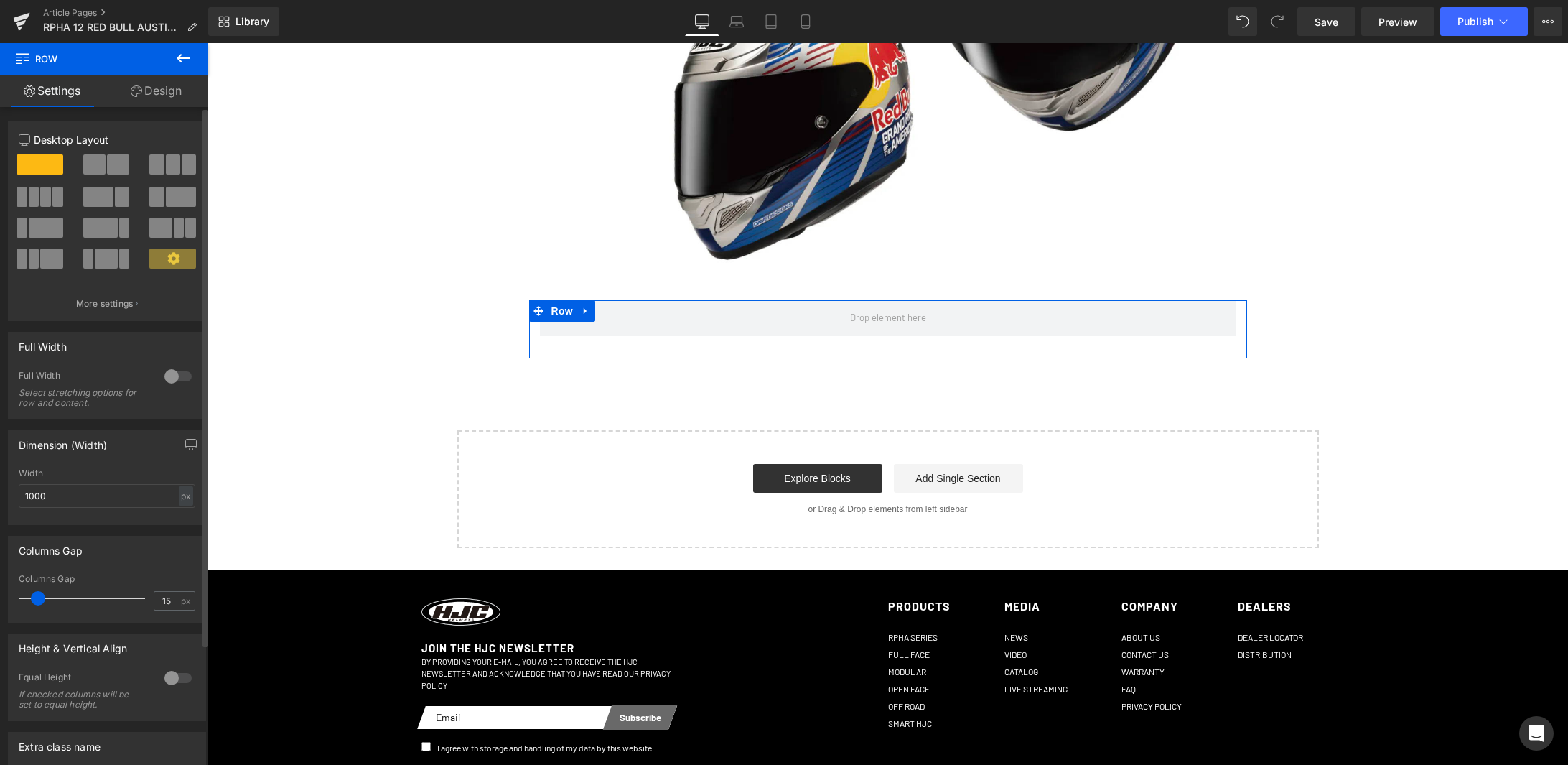
click at [39, 161] on span at bounding box center [40, 164] width 47 height 20
drag, startPoint x: 235, startPoint y: 205, endPoint x: 602, endPoint y: 298, distance: 378.6
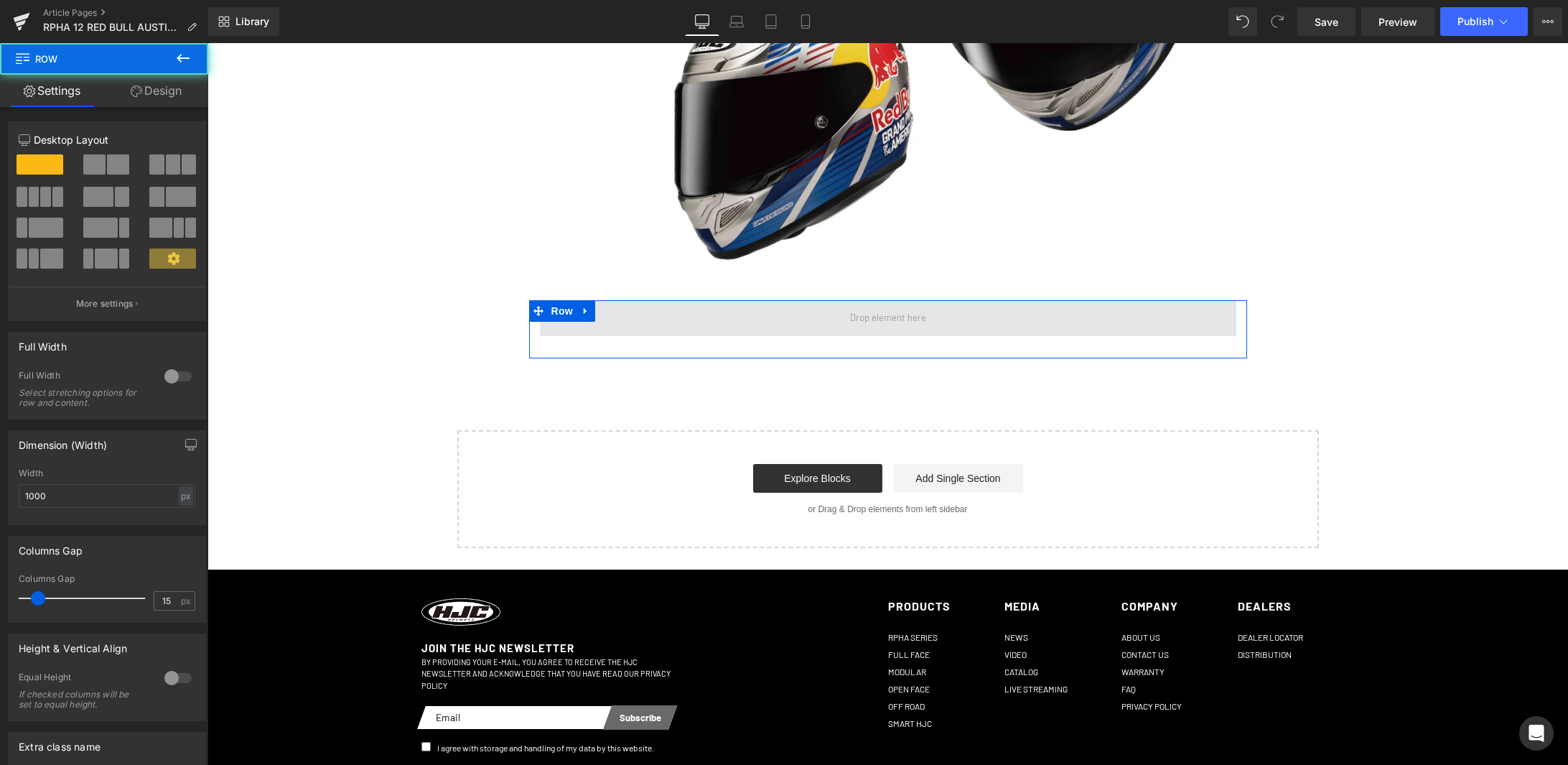
click at [651, 305] on span at bounding box center [889, 318] width 697 height 36
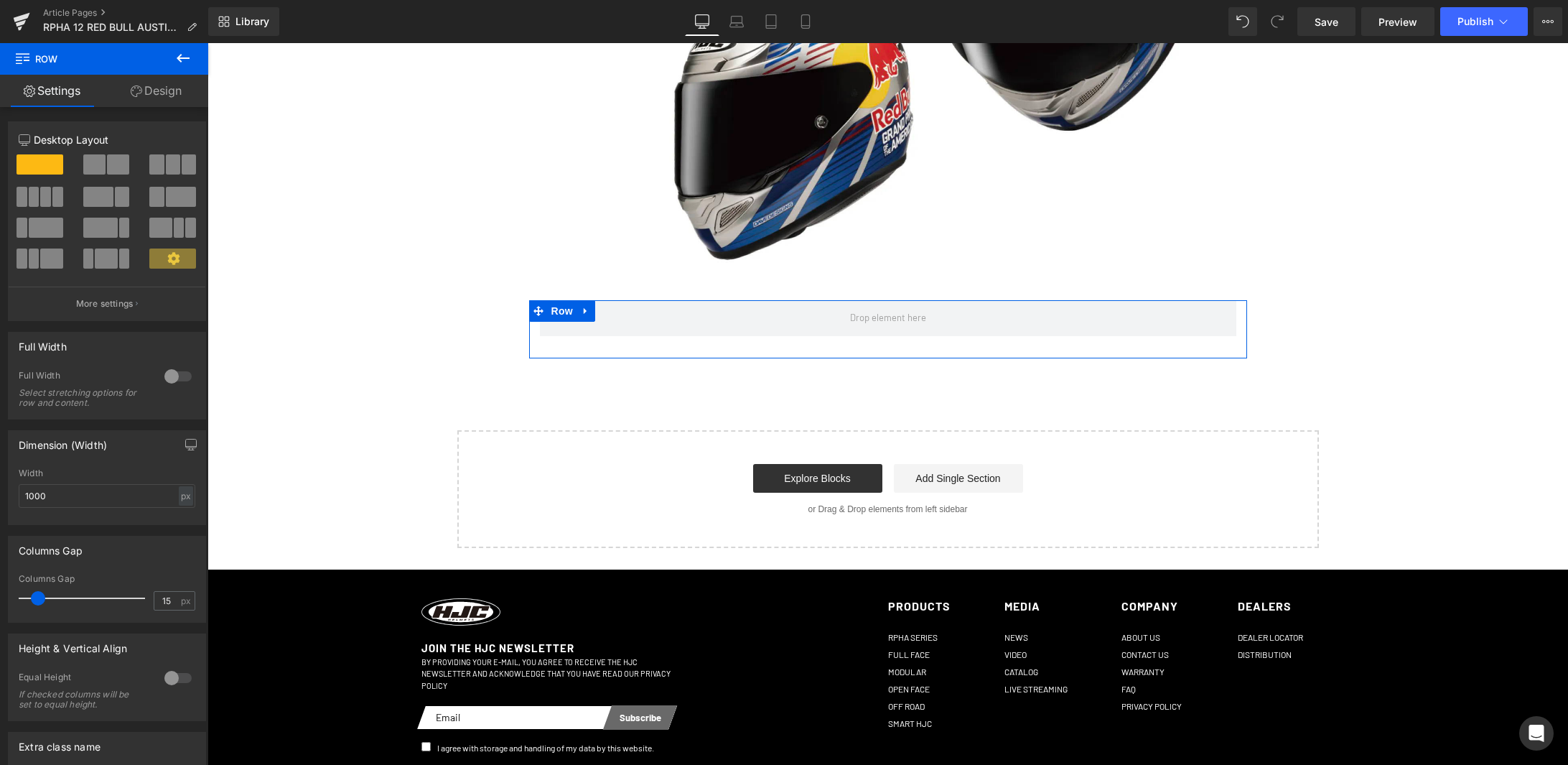
click at [139, 99] on link "Design" at bounding box center [156, 90] width 104 height 32
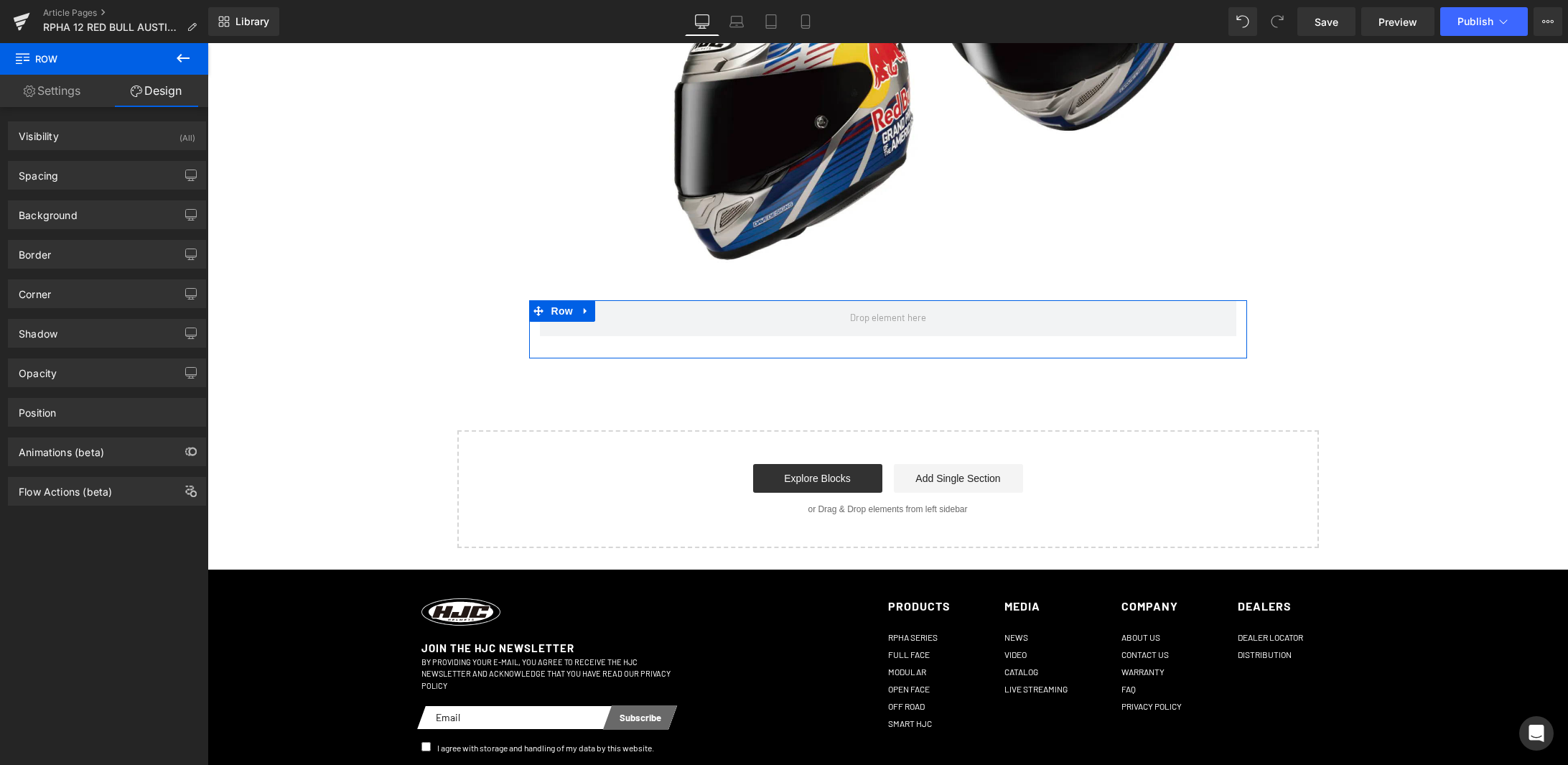
click at [30, 82] on link "Settings" at bounding box center [52, 90] width 104 height 32
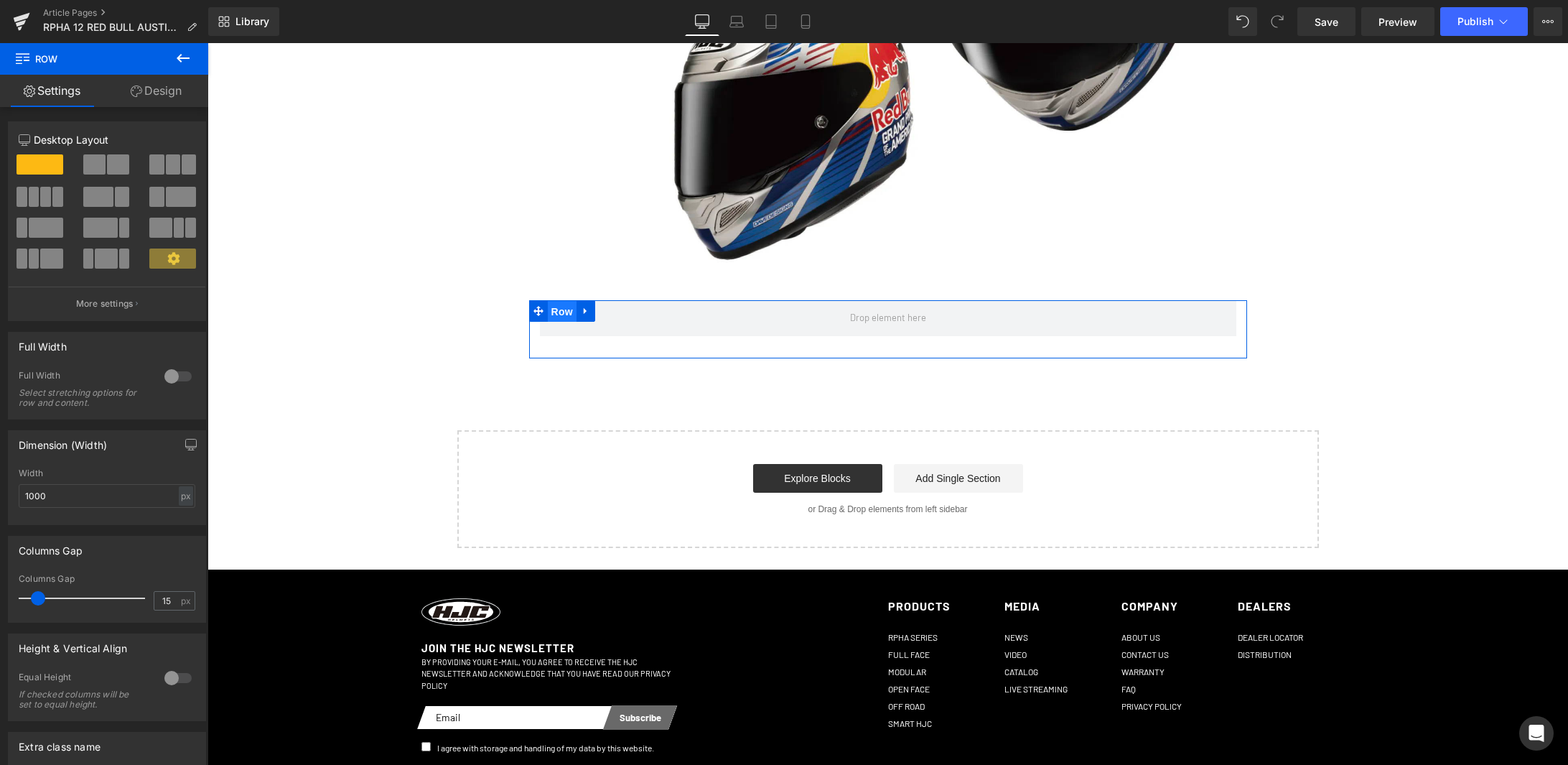
click at [568, 301] on span "Row" at bounding box center [563, 312] width 29 height 21
click at [113, 299] on p "More settings" at bounding box center [104, 303] width 57 height 13
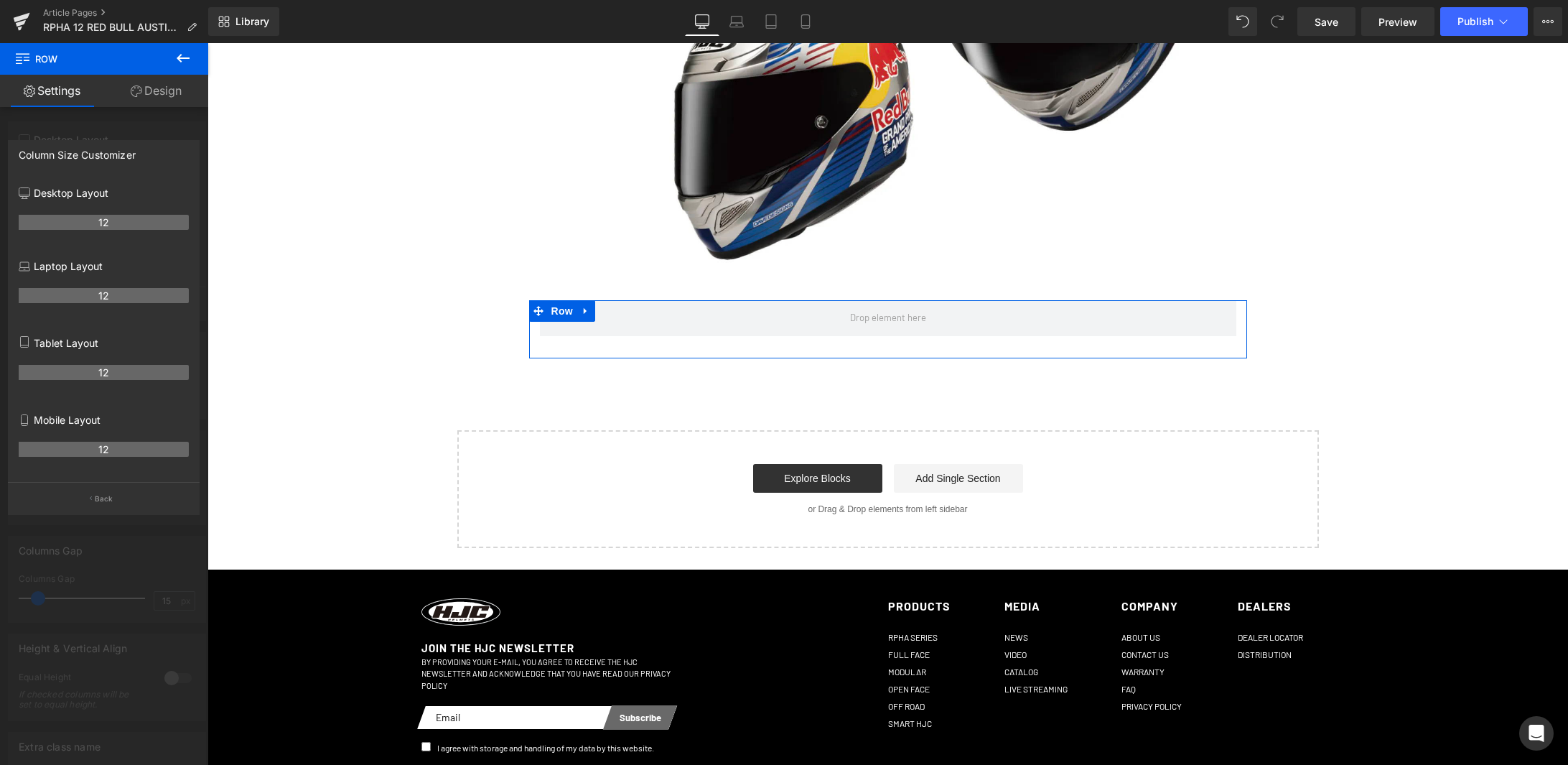
click at [153, 84] on link "Design" at bounding box center [156, 90] width 104 height 32
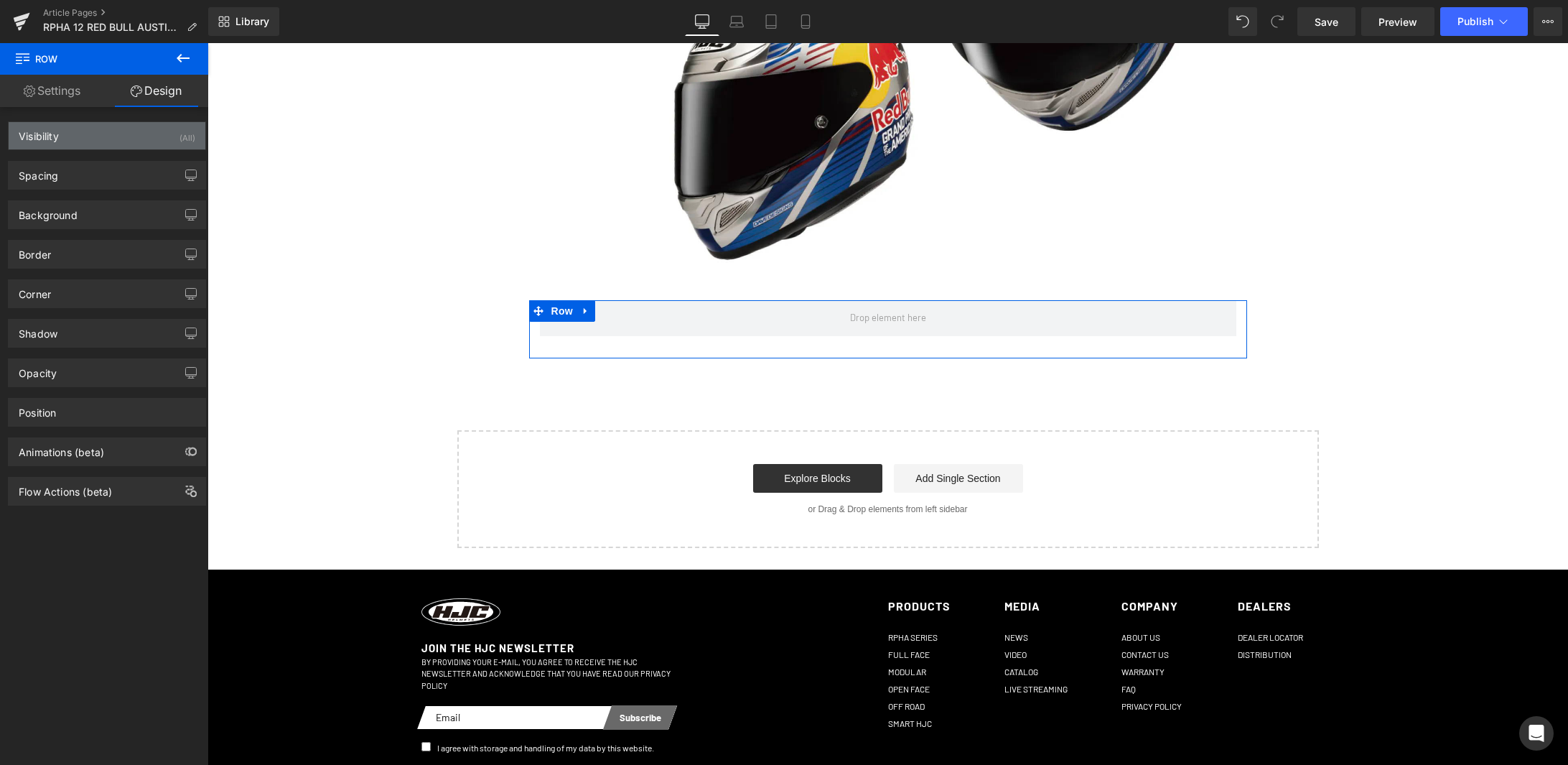
click at [111, 132] on div "Visibility (All)" at bounding box center [107, 136] width 196 height 27
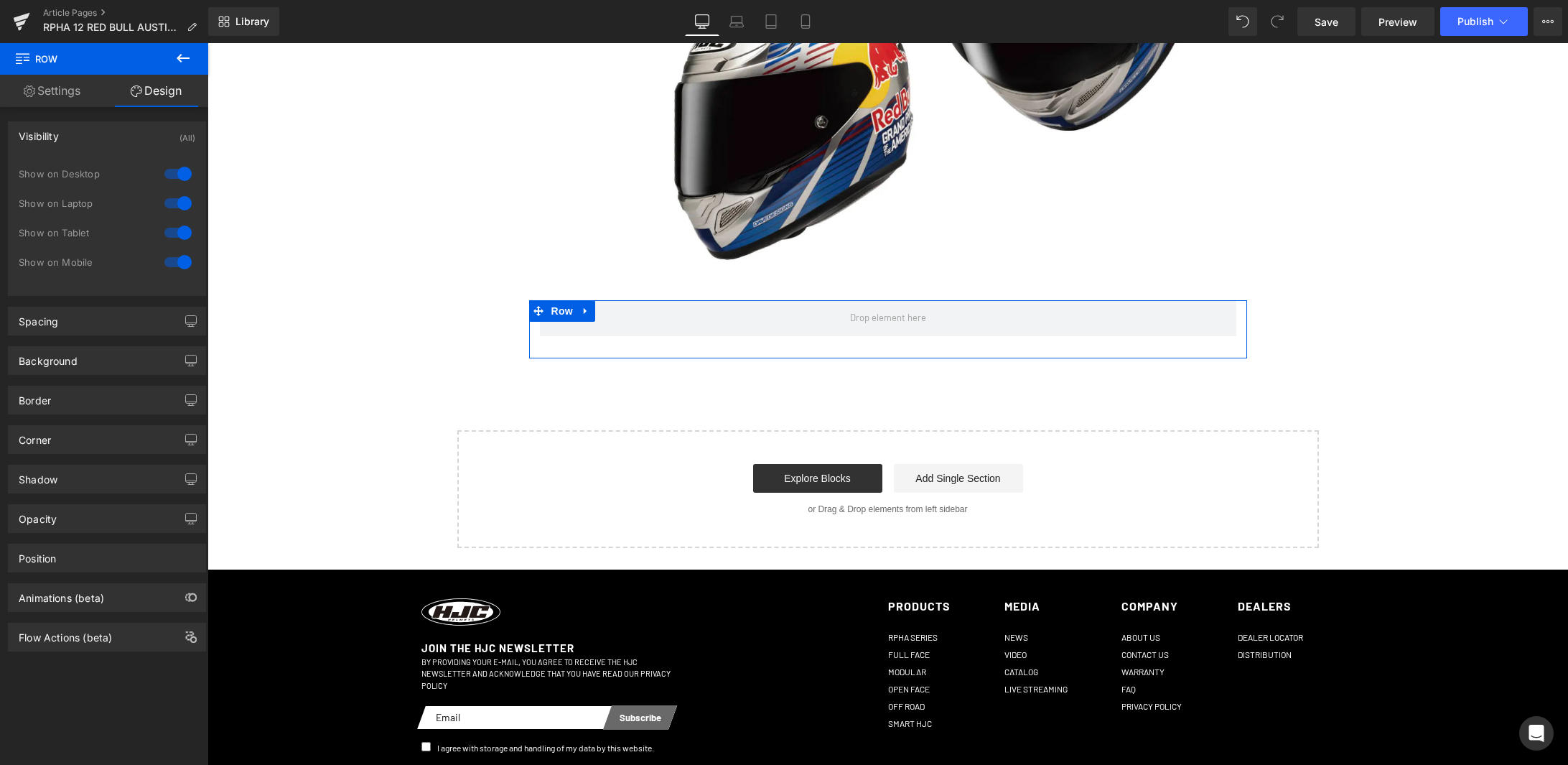
click at [111, 132] on div "Visibility (All)" at bounding box center [107, 136] width 196 height 27
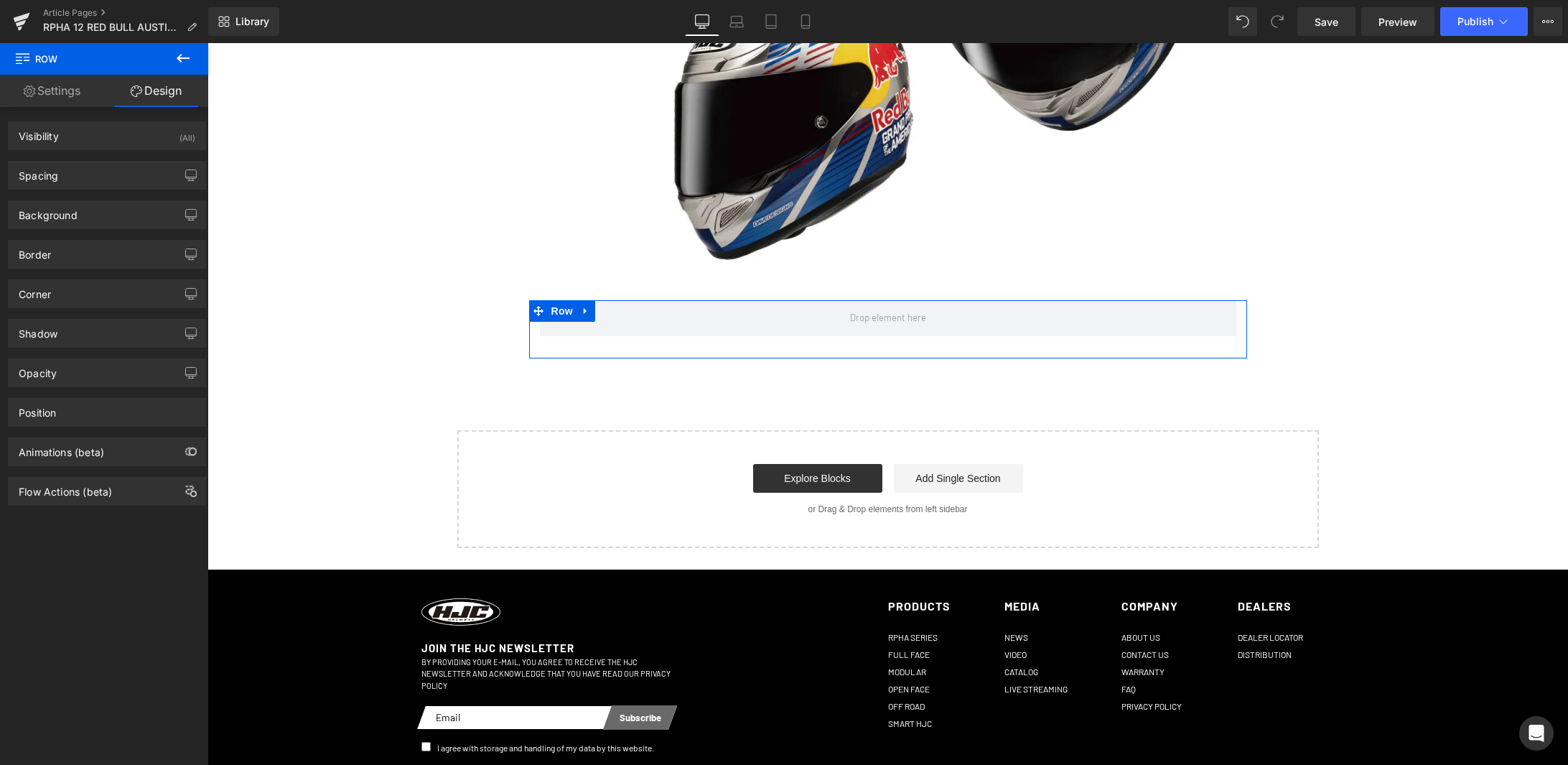
click at [79, 98] on link "Settings" at bounding box center [52, 90] width 104 height 32
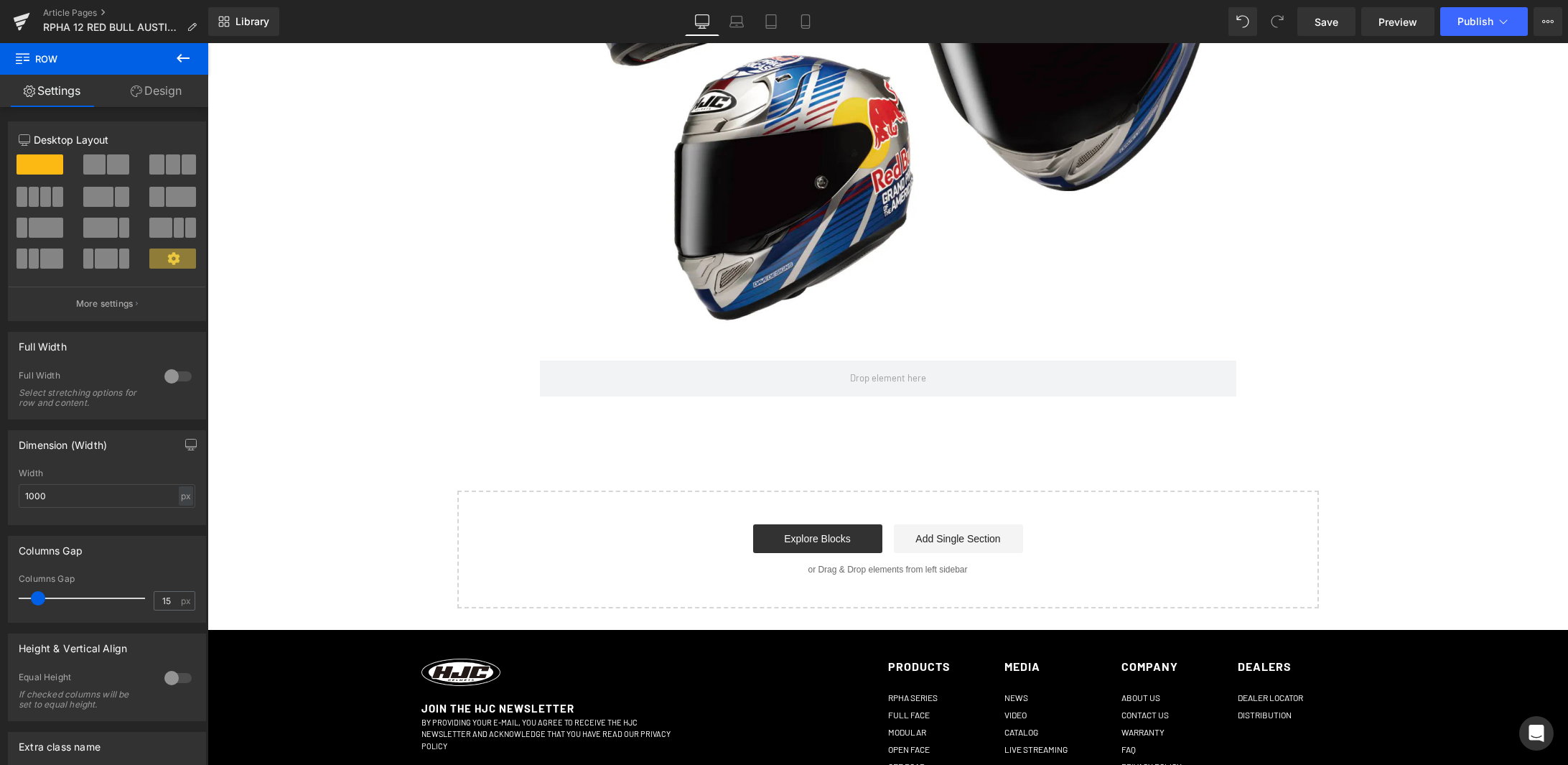
scroll to position [1628, 0]
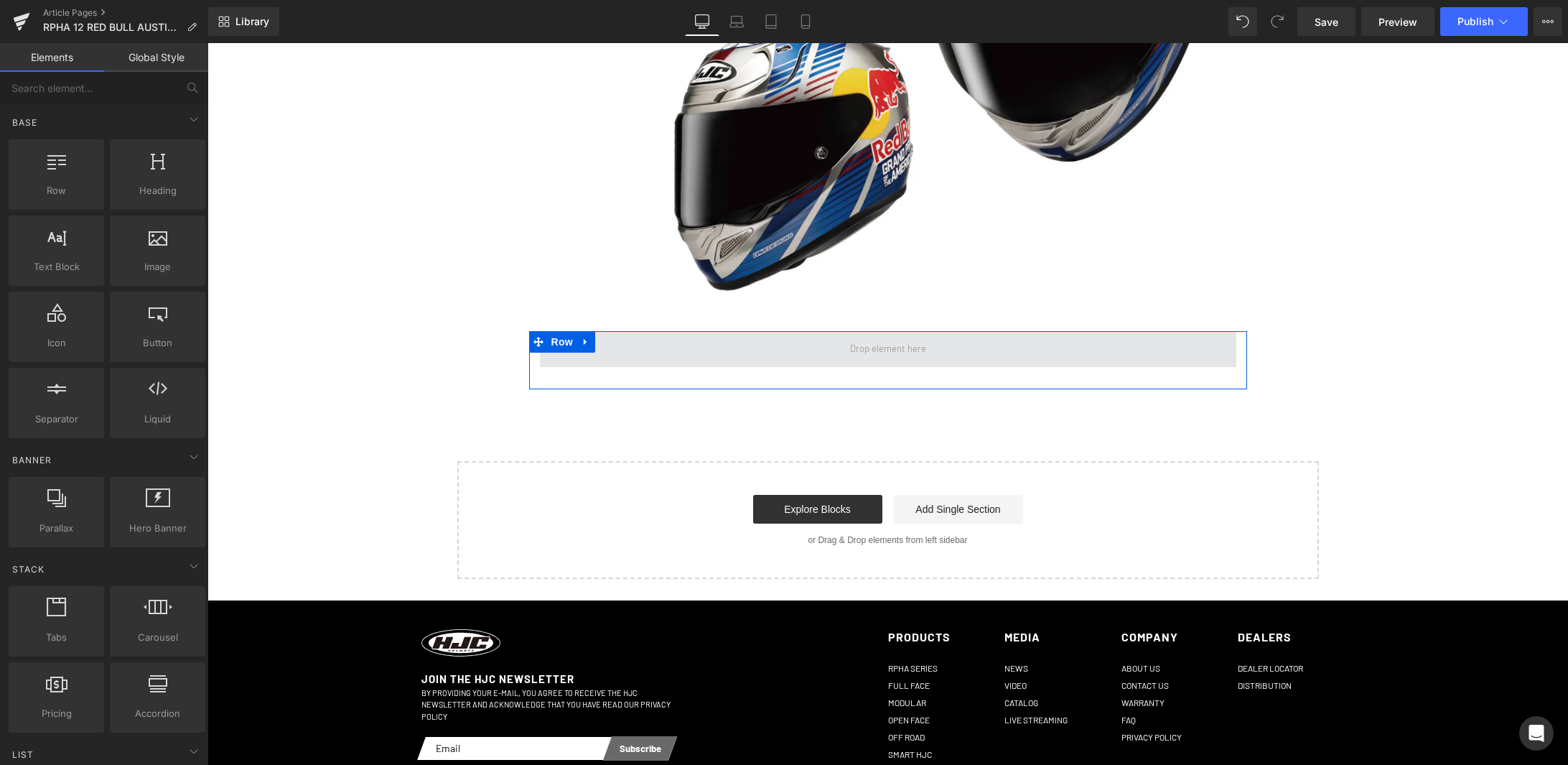
click at [870, 338] on span at bounding box center [888, 349] width 87 height 21
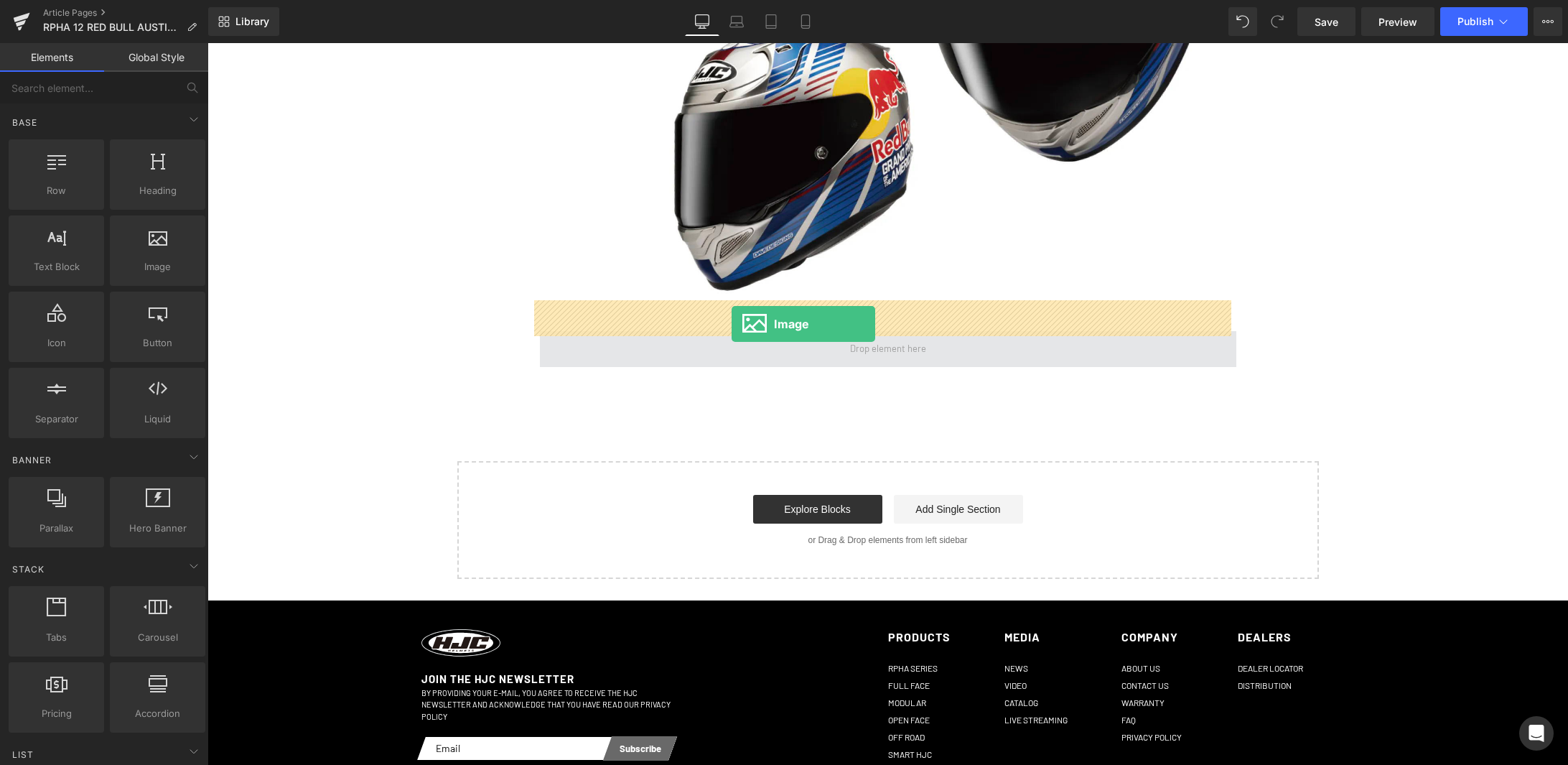
drag, startPoint x: 359, startPoint y: 271, endPoint x: 732, endPoint y: 323, distance: 376.6
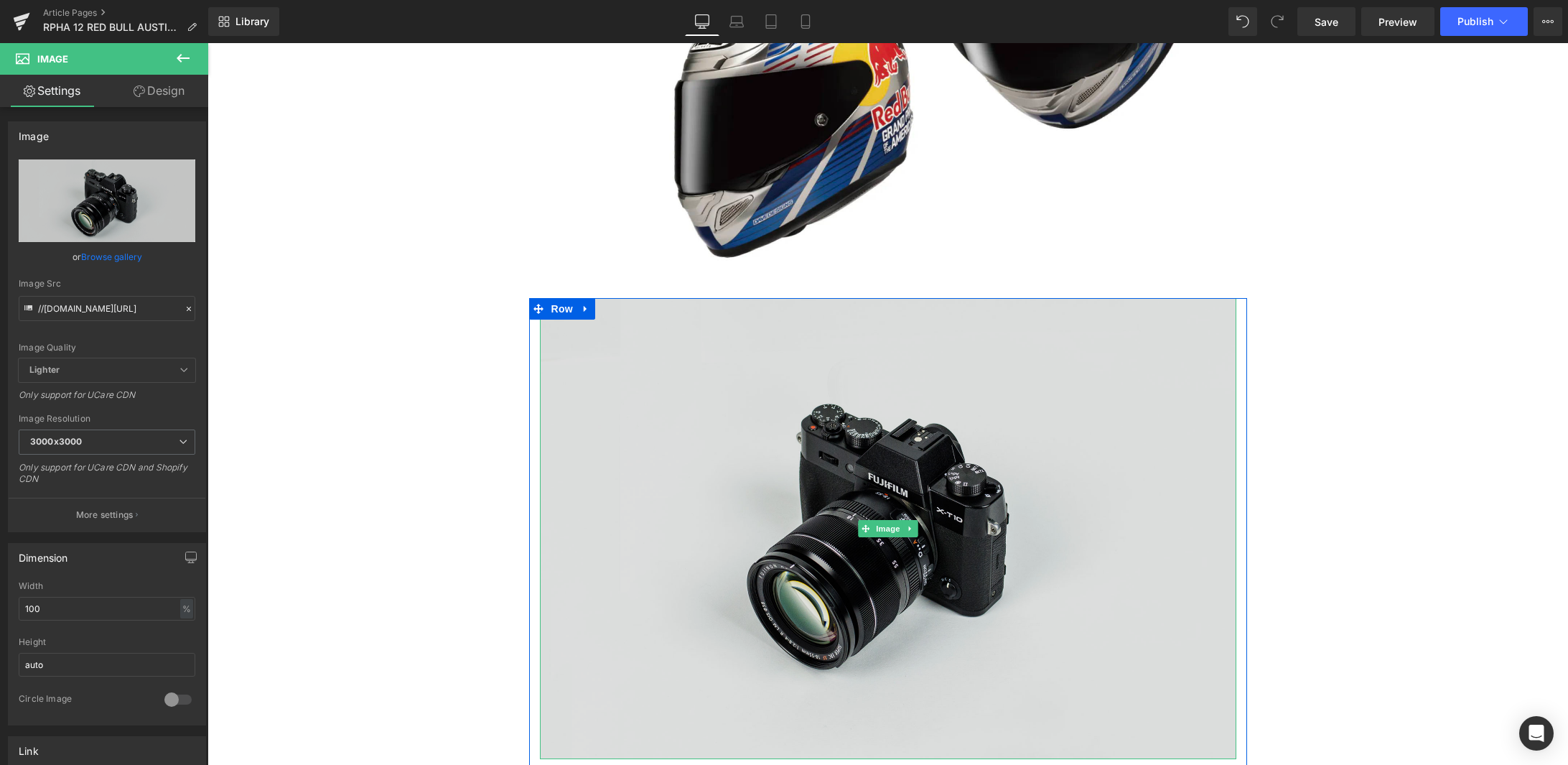
scroll to position [1744, 0]
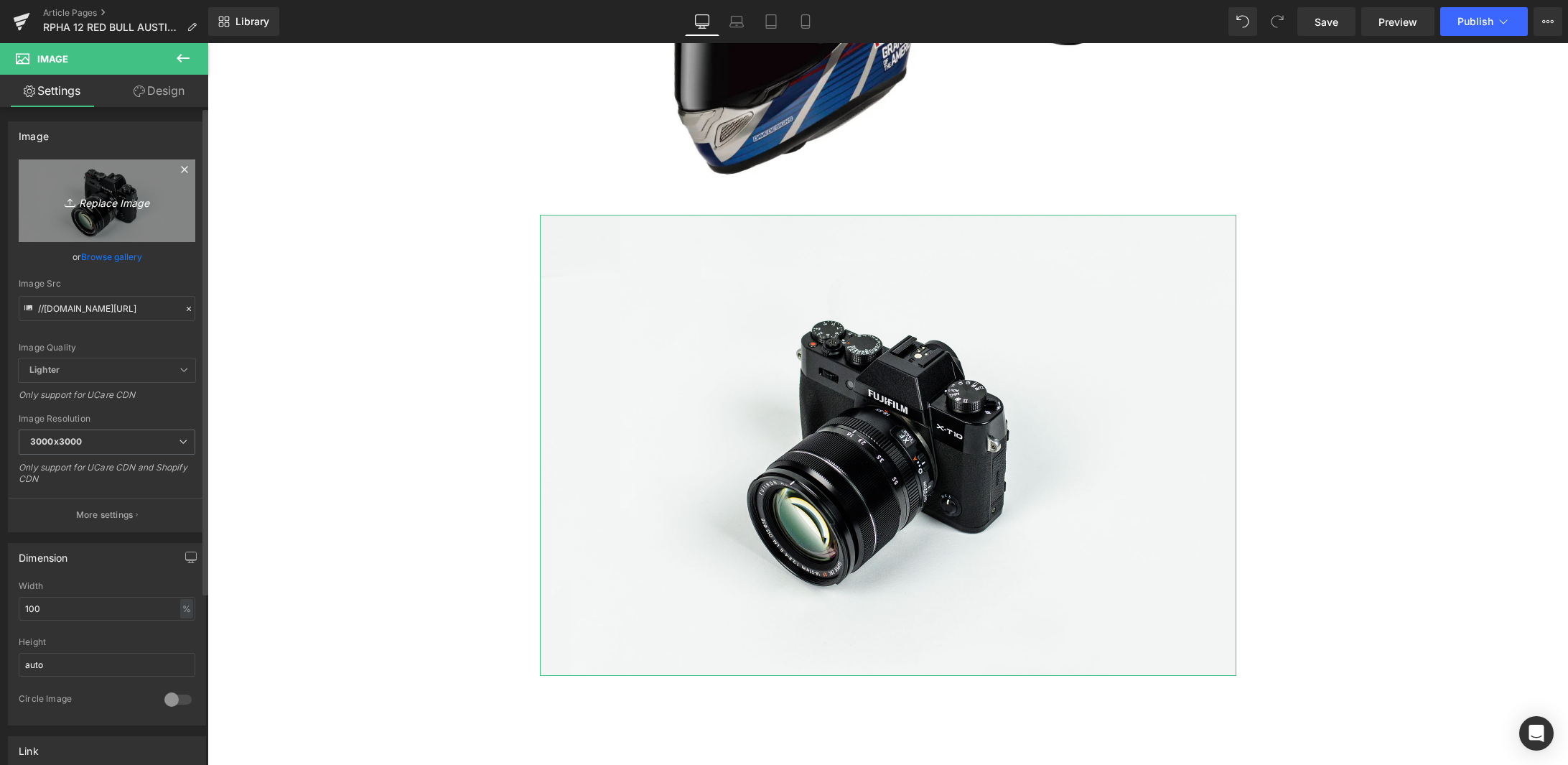
click at [105, 201] on icon "Replace Image" at bounding box center [107, 200] width 115 height 17
type input "C:\fakepath\R-A-05.jpg"
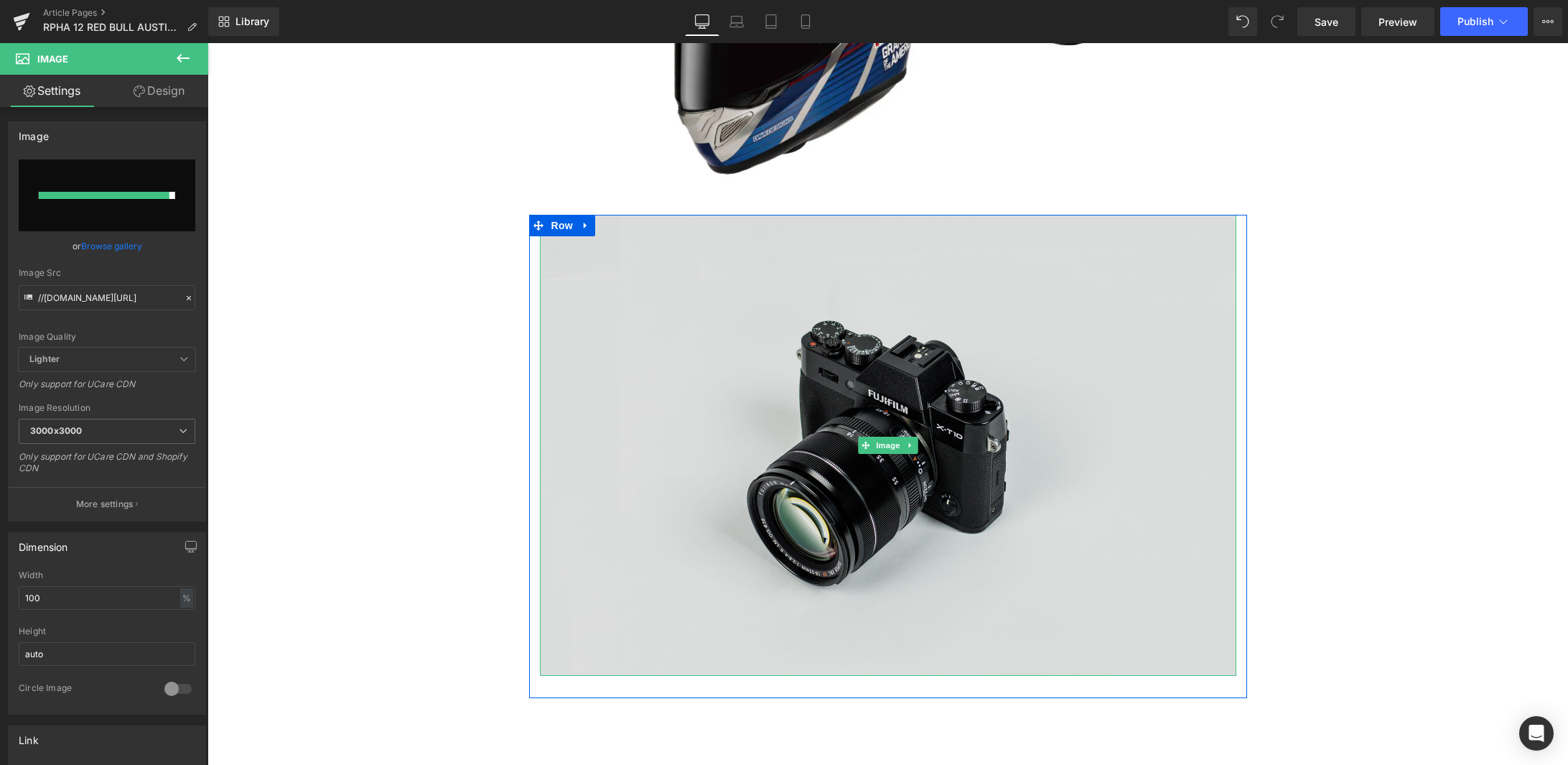
type input "https://ucarecdn.com/d7e248f3-7c0f-4a2e-8515-4bbe9298c473/-/format/auto/-/previ…"
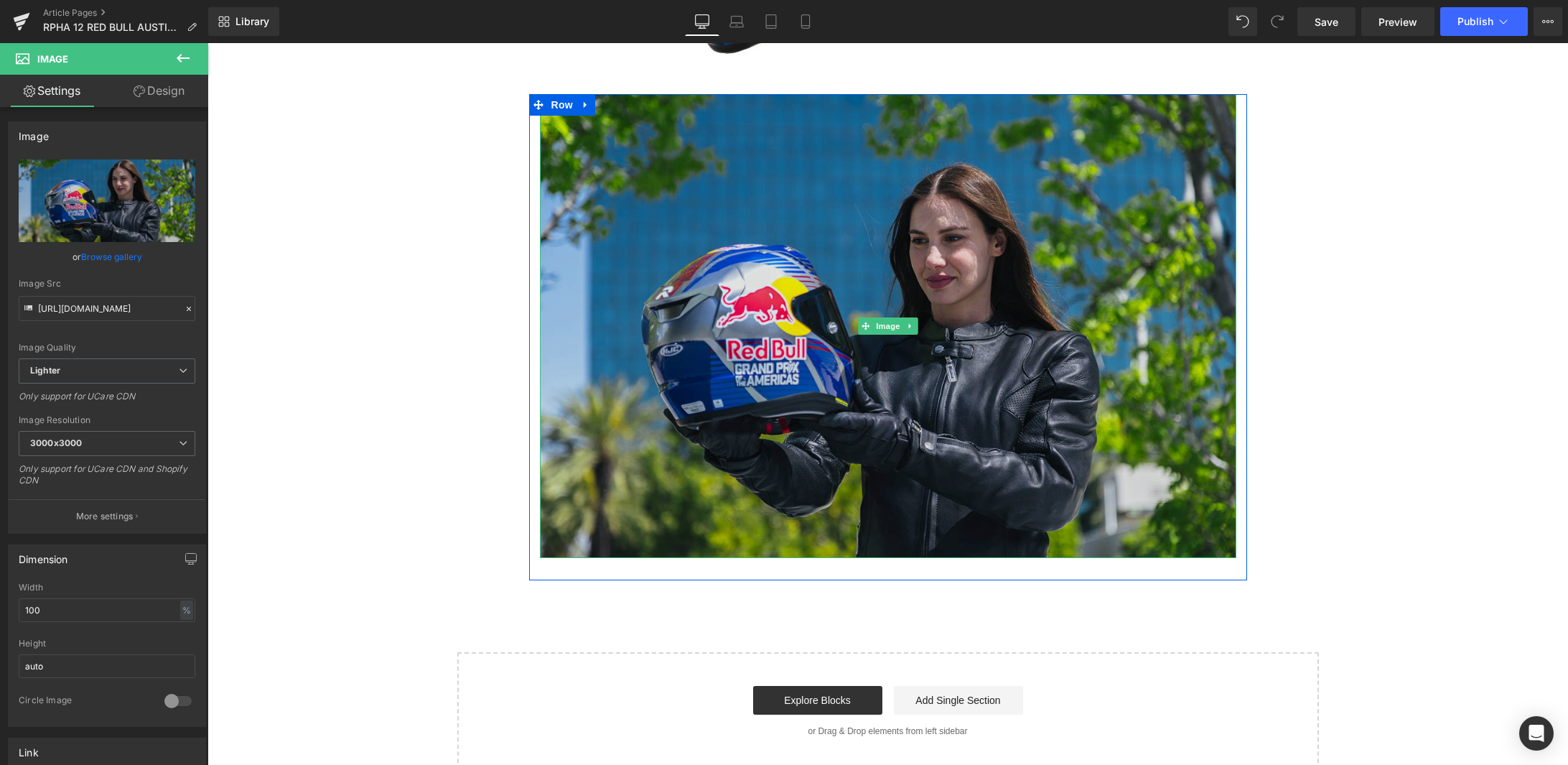
scroll to position [1867, 0]
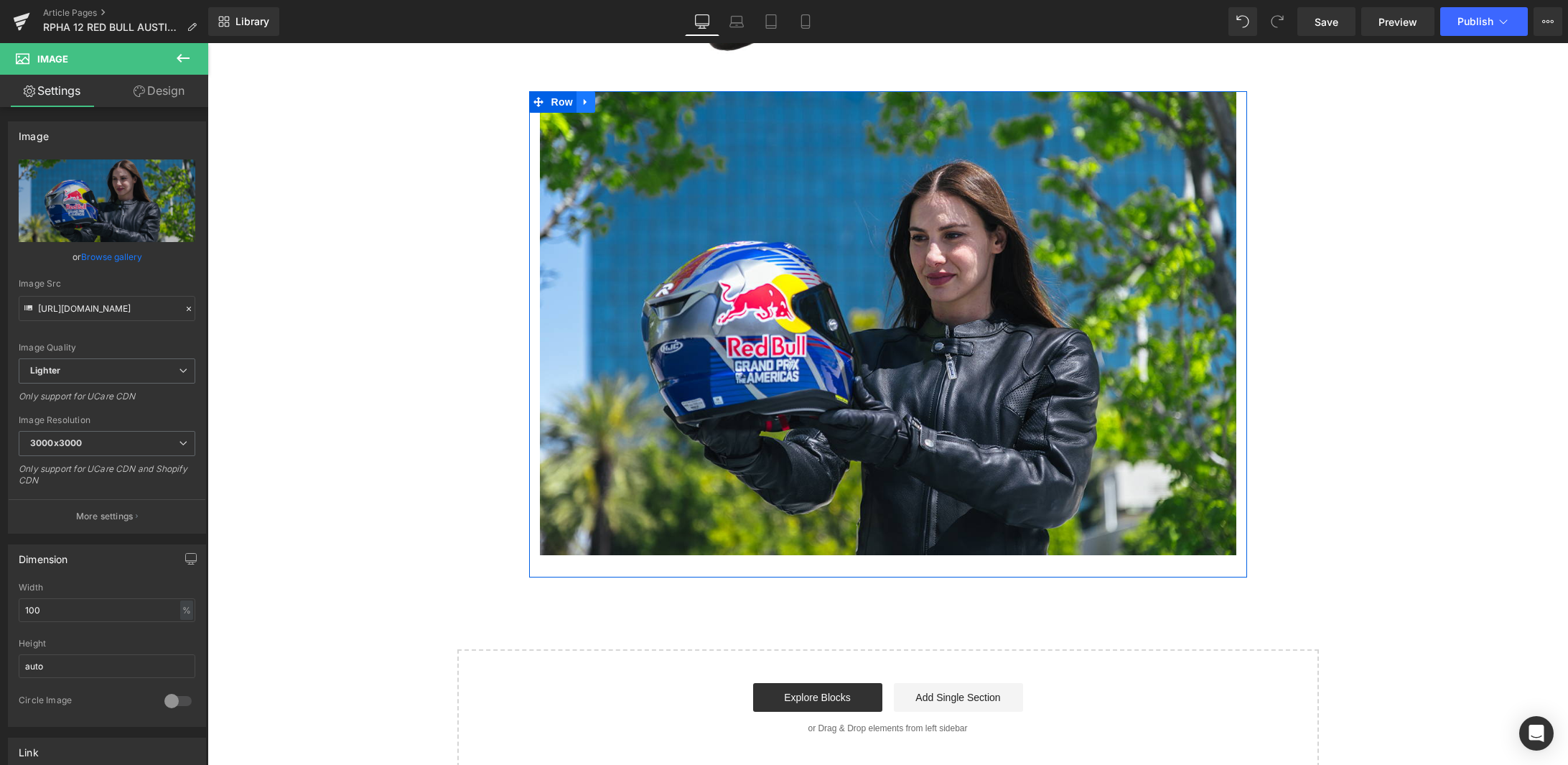
click at [576, 91] on link at bounding box center [585, 102] width 18 height 21
click at [600, 96] on icon at bounding box center [605, 101] width 10 height 11
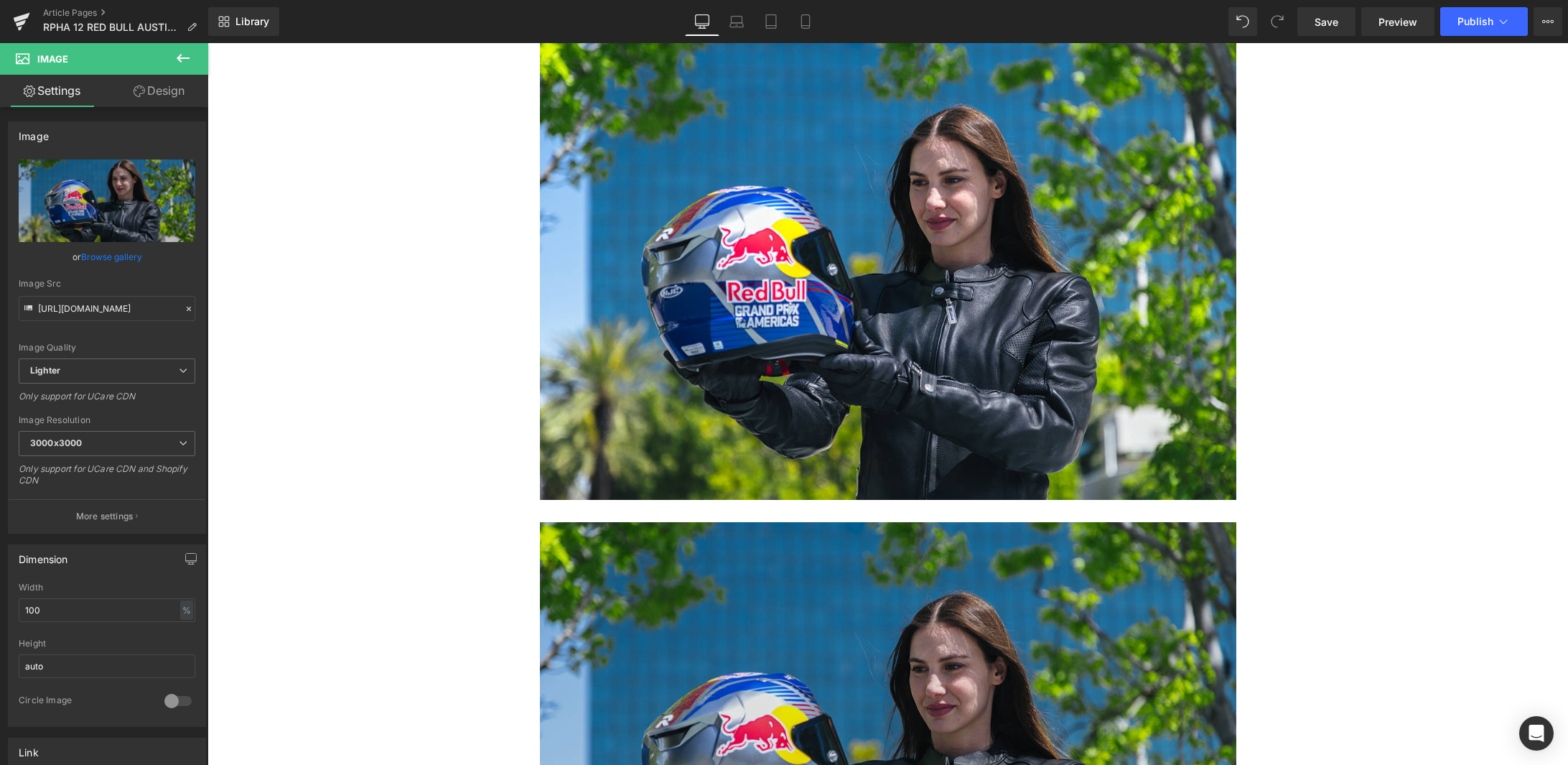
scroll to position [1998, 0]
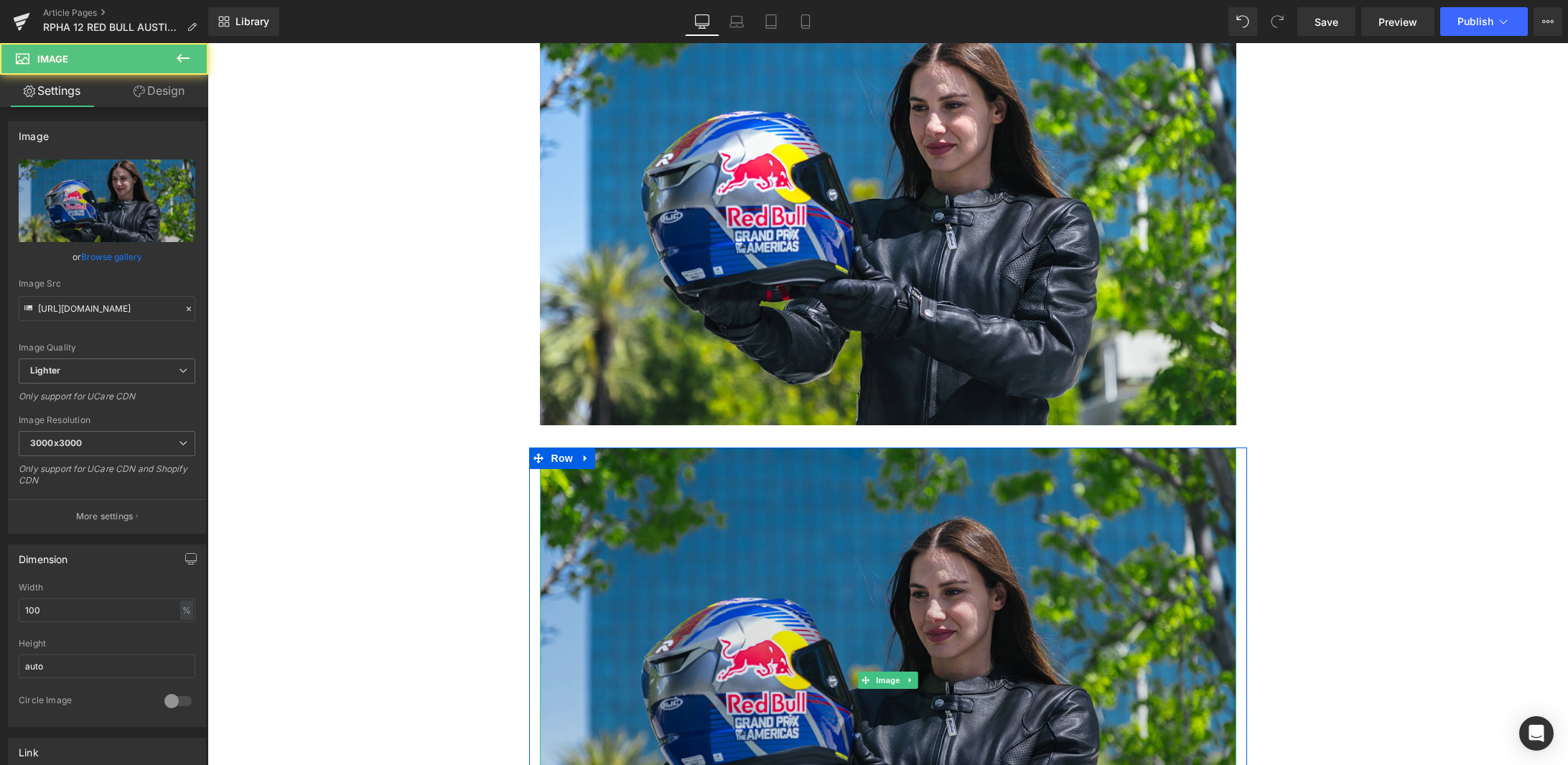
click at [718, 504] on img at bounding box center [889, 679] width 697 height 465
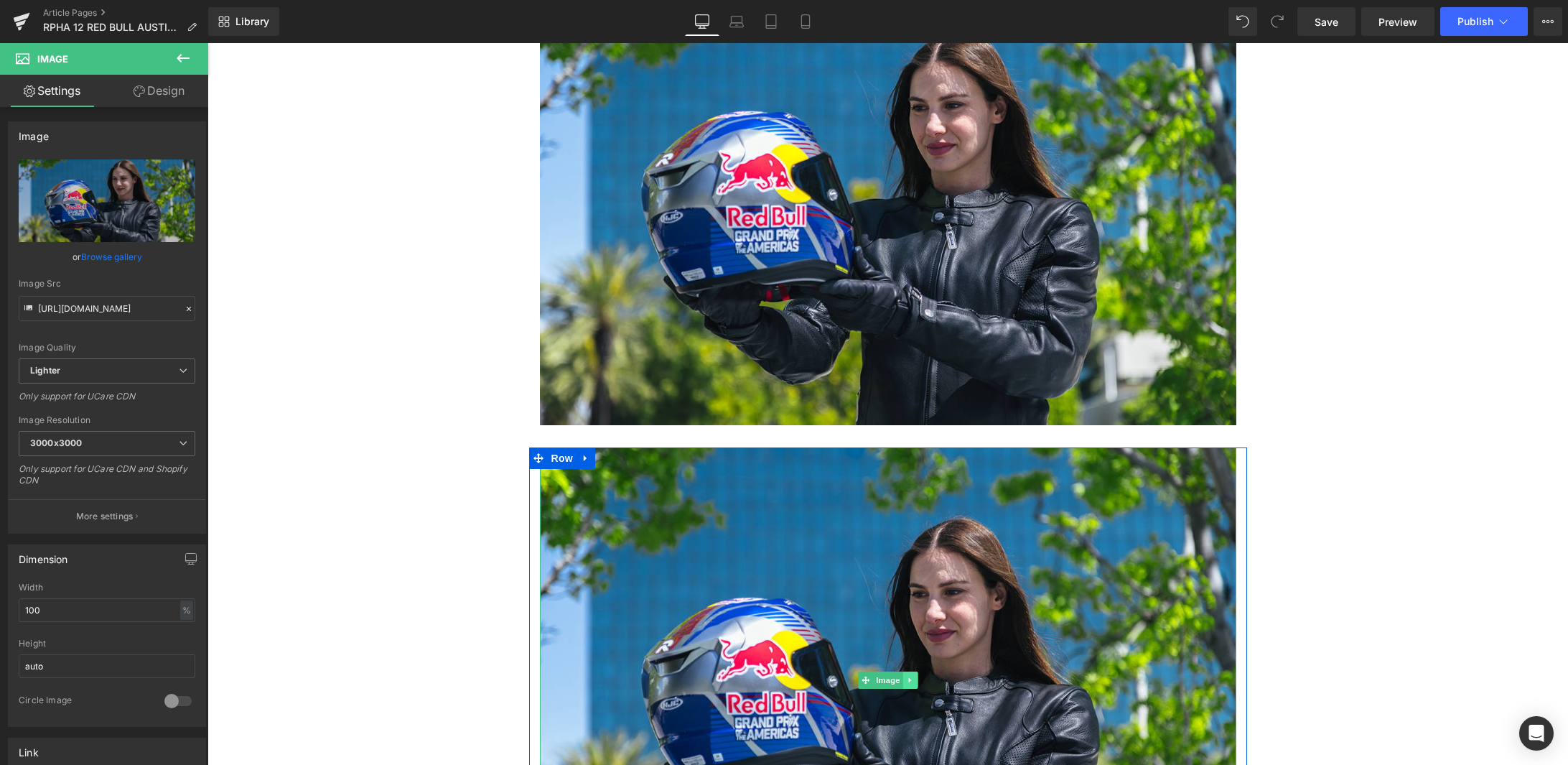
click at [910, 672] on link at bounding box center [911, 680] width 16 height 17
click at [914, 676] on icon at bounding box center [918, 679] width 8 height 8
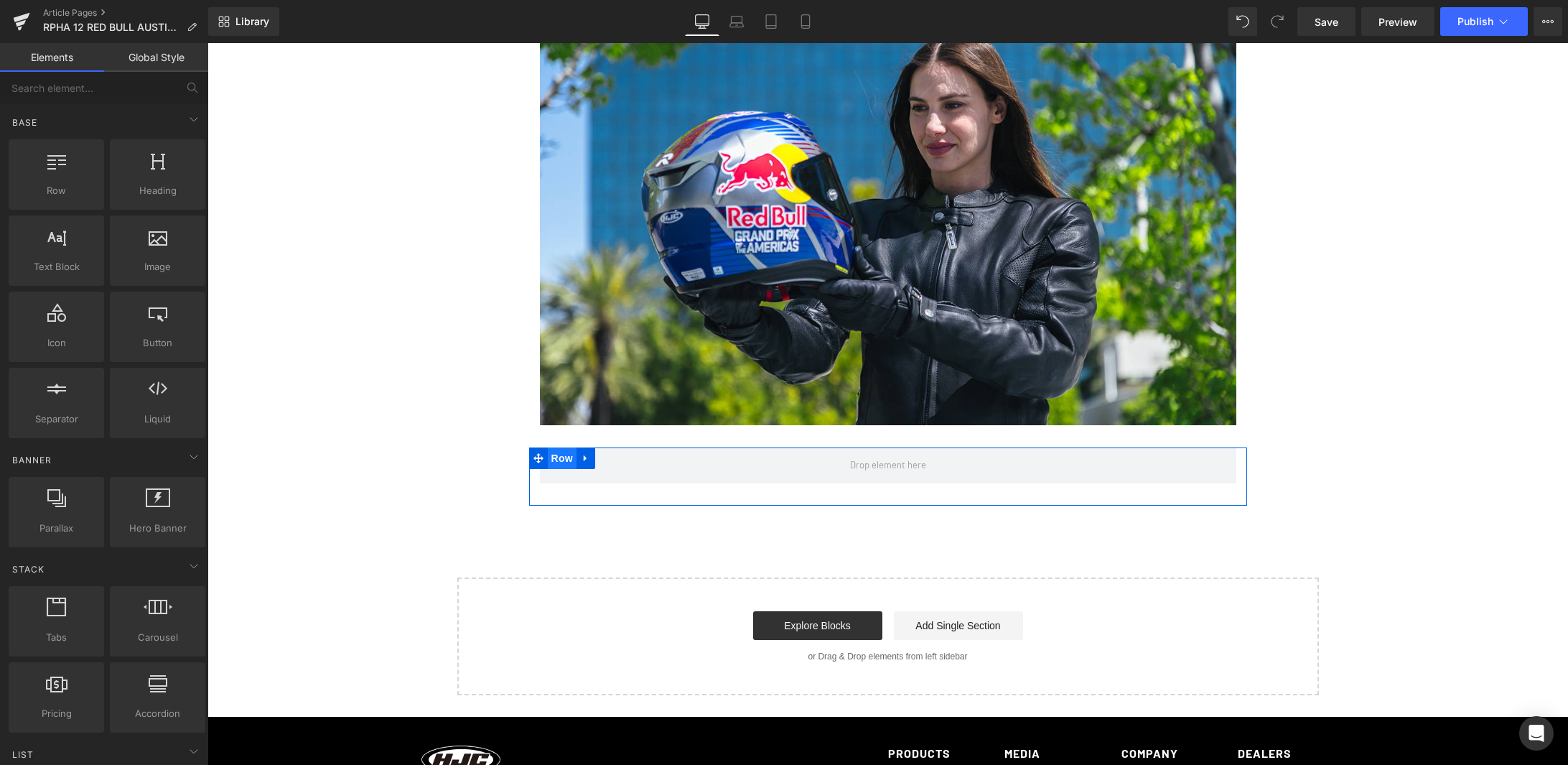
click at [562, 447] on span "Row" at bounding box center [563, 458] width 29 height 21
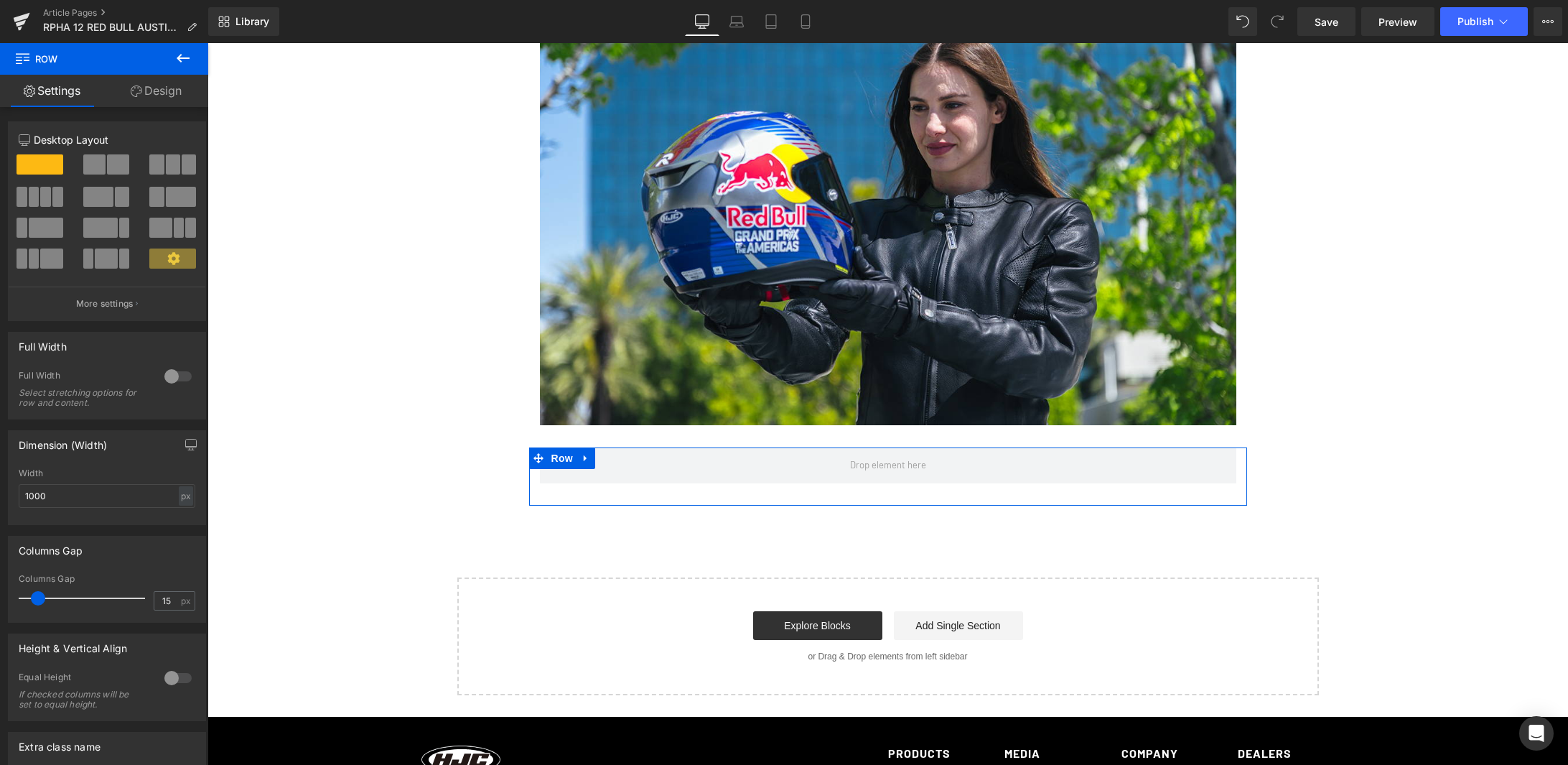
click at [111, 165] on span at bounding box center [118, 164] width 22 height 20
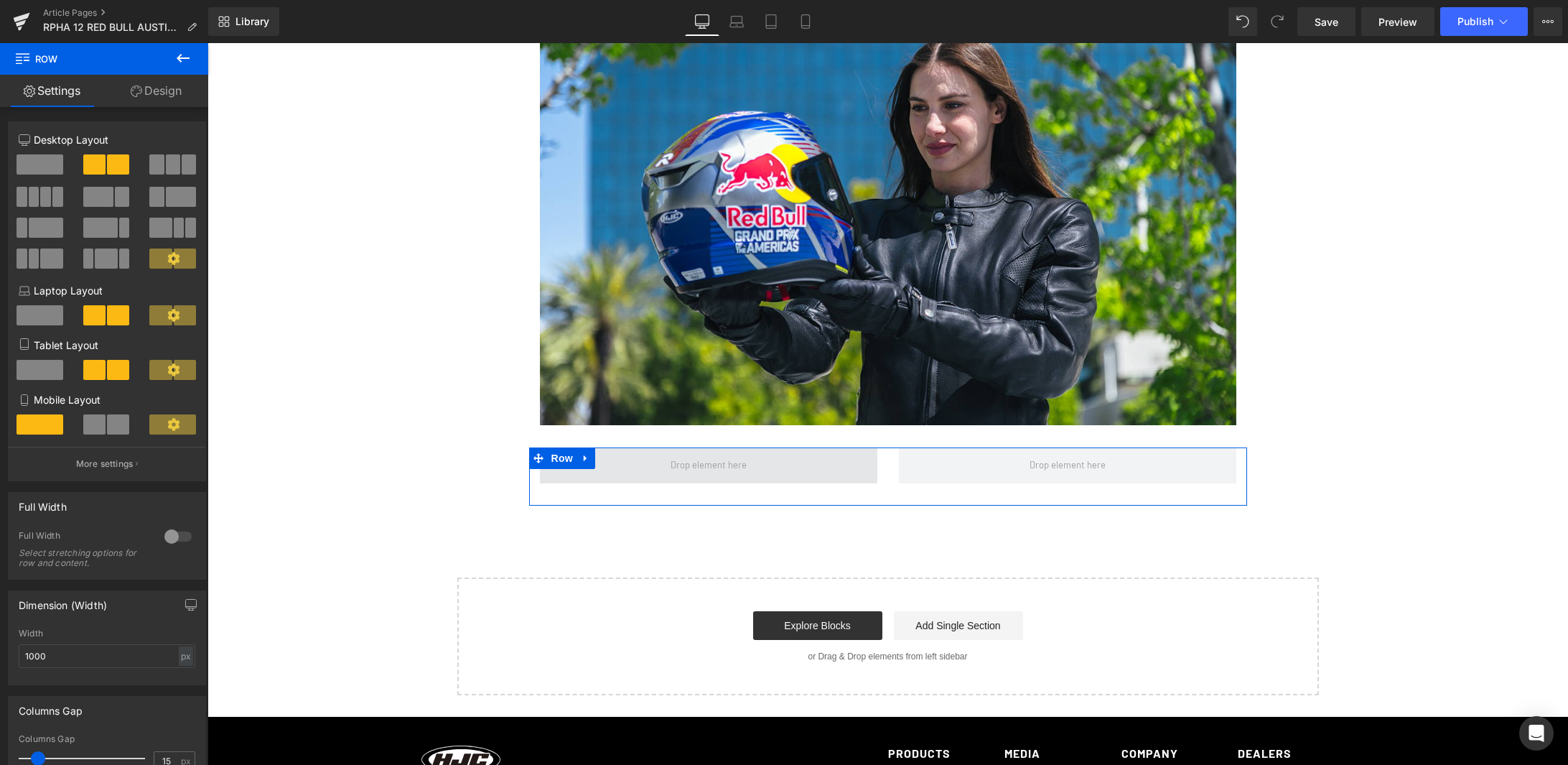
click at [699, 455] on span at bounding box center [709, 466] width 87 height 21
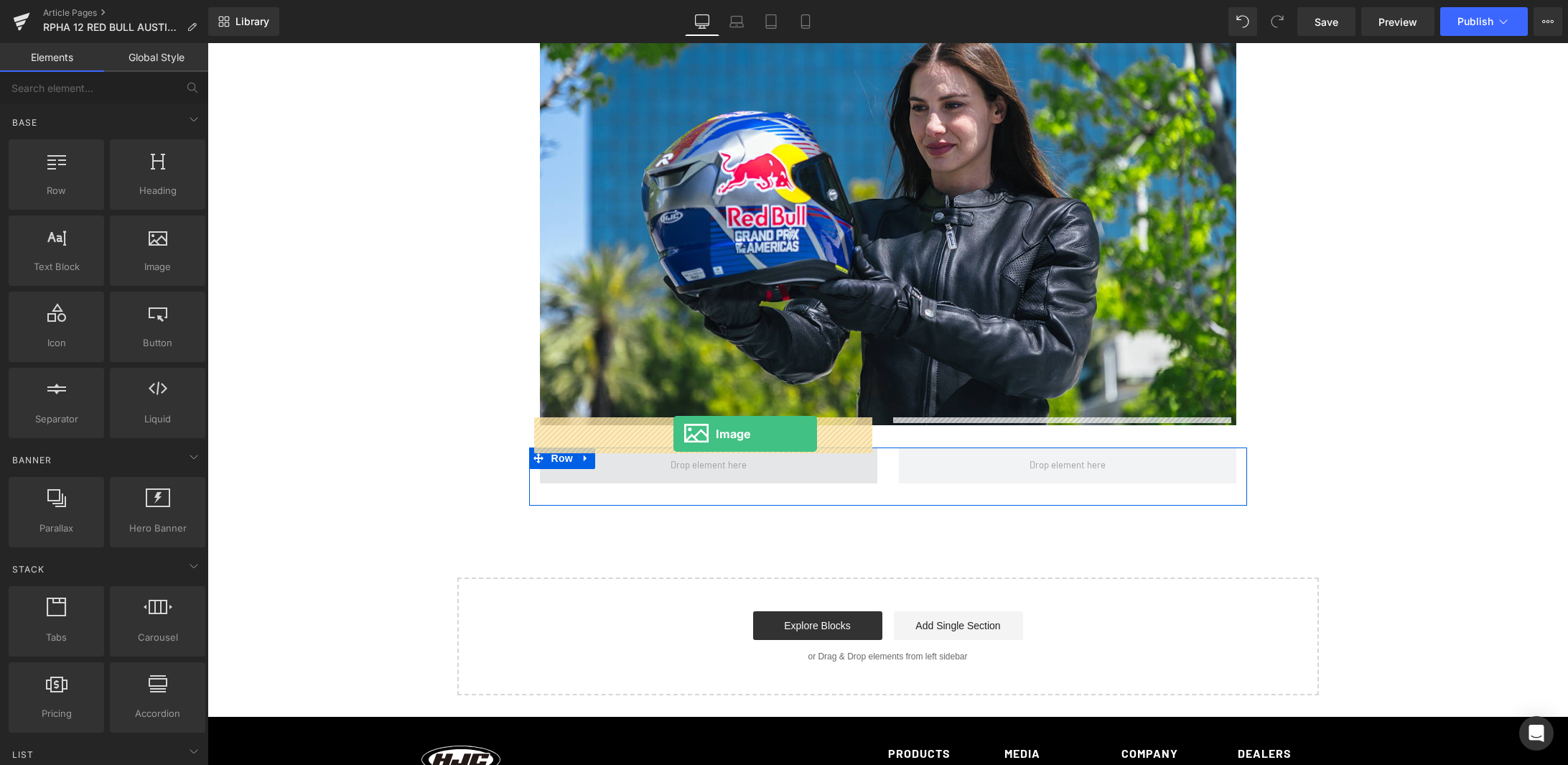
drag, startPoint x: 385, startPoint y: 302, endPoint x: 674, endPoint y: 434, distance: 317.7
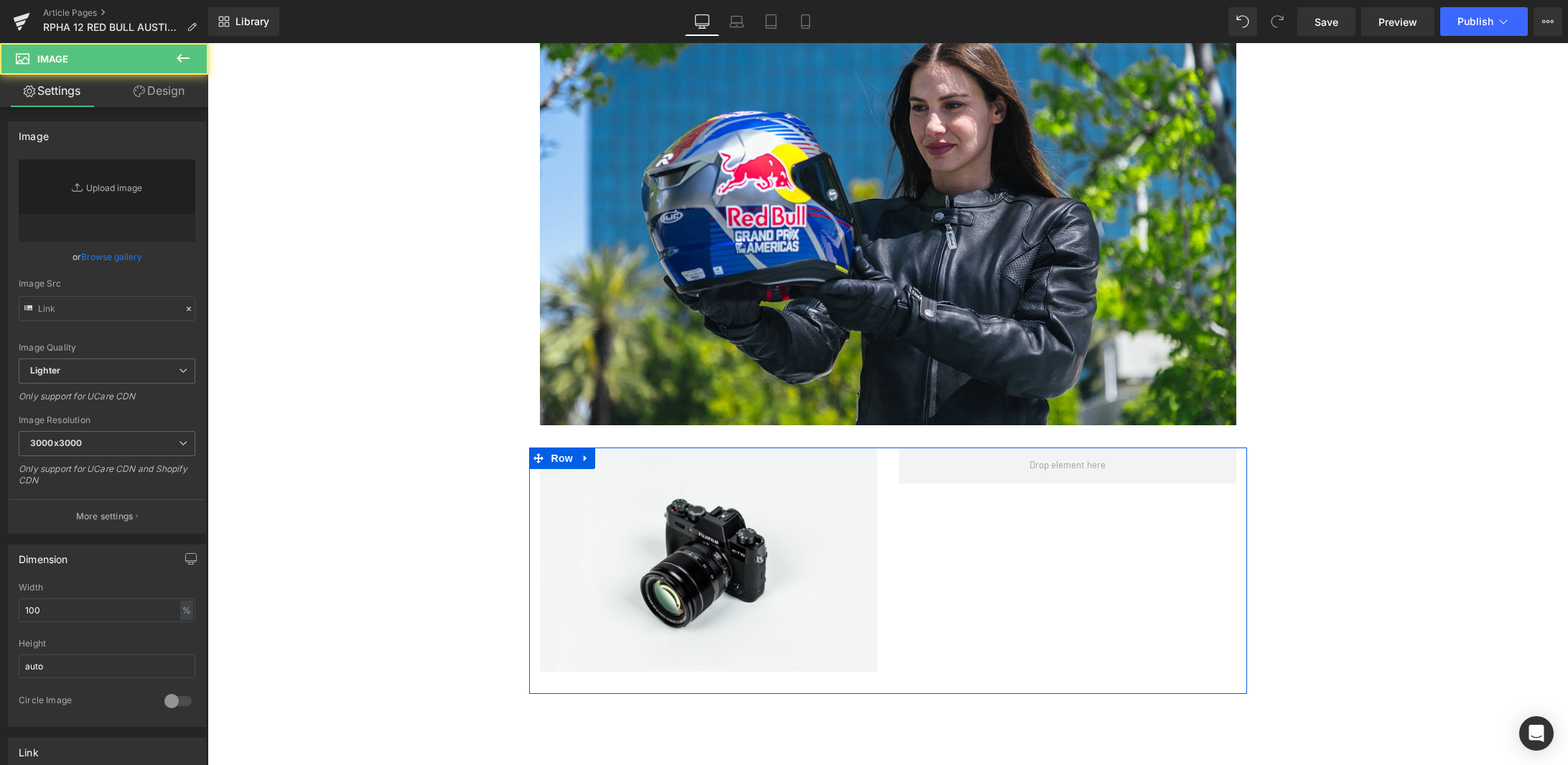
type input "//d1um8515vdn9kb.cloudfront.net/images/parallax.jpg"
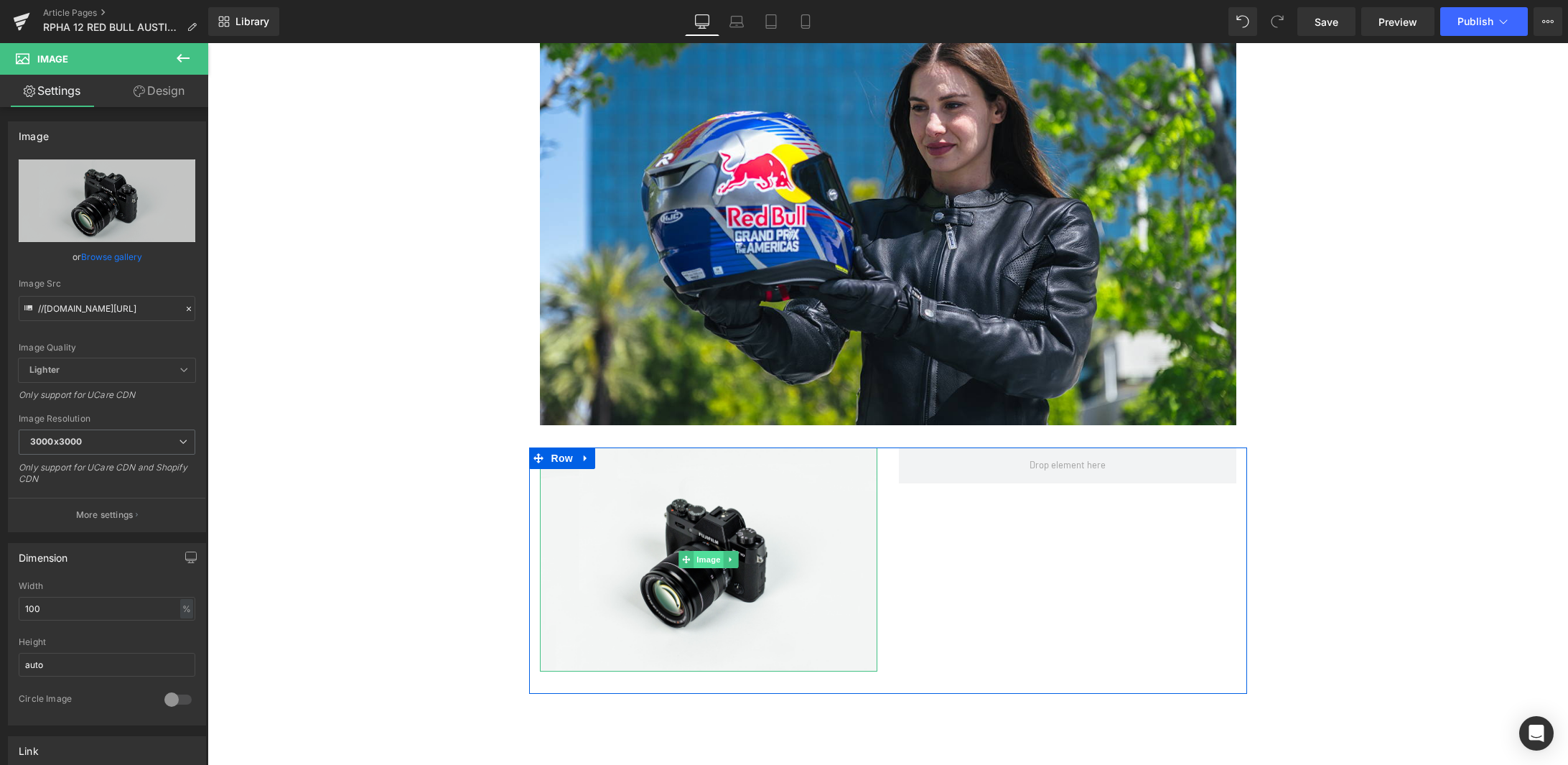
click at [705, 551] on span "Image" at bounding box center [709, 560] width 30 height 17
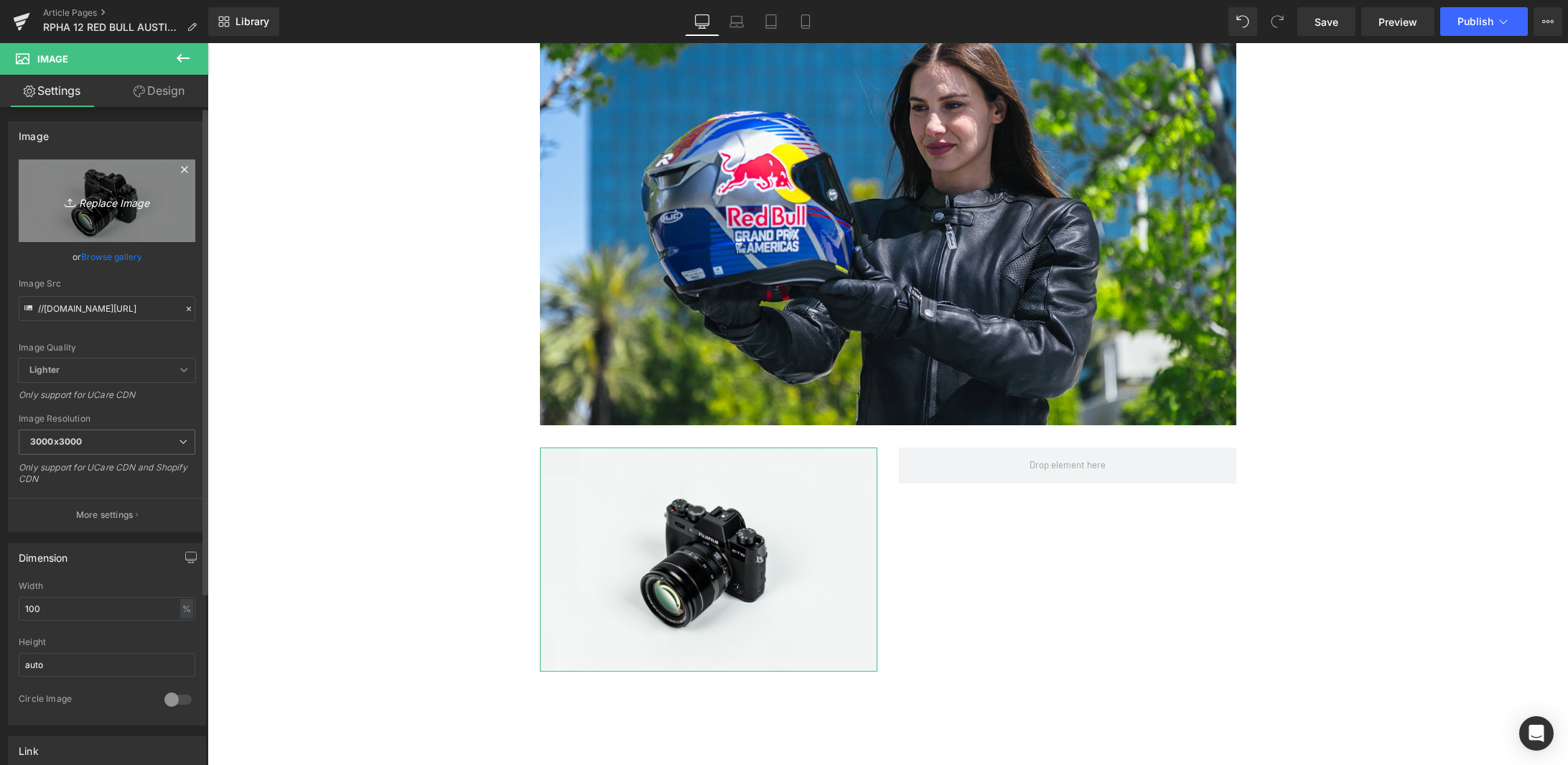
click at [112, 203] on icon "Replace Image" at bounding box center [107, 200] width 115 height 17
type input "C:\fakepath\R-A-07.jpg"
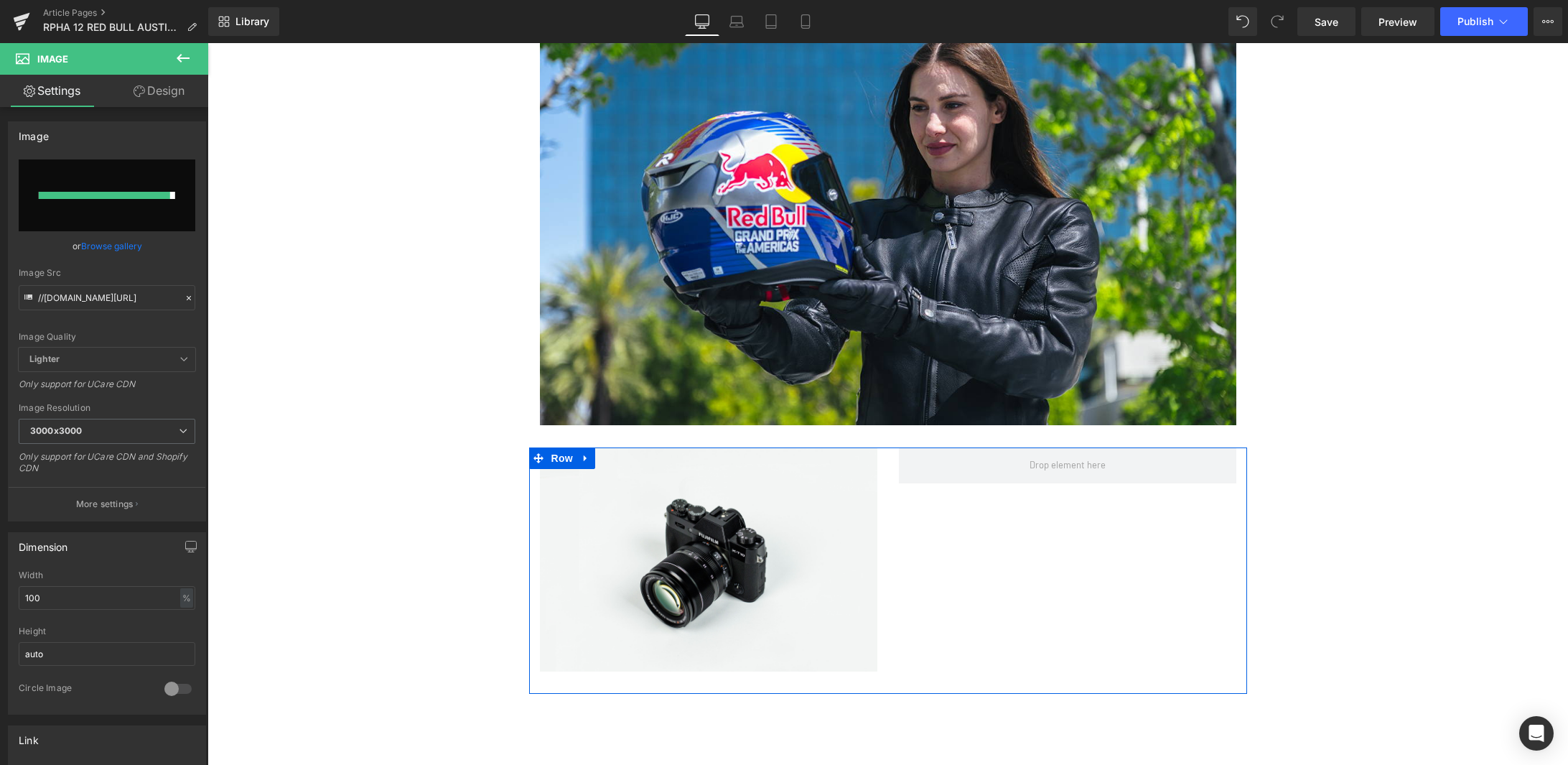
type input "https://ucarecdn.com/f773baf7-08cf-4b41-86de-436a311cf388/-/format/auto/-/previ…"
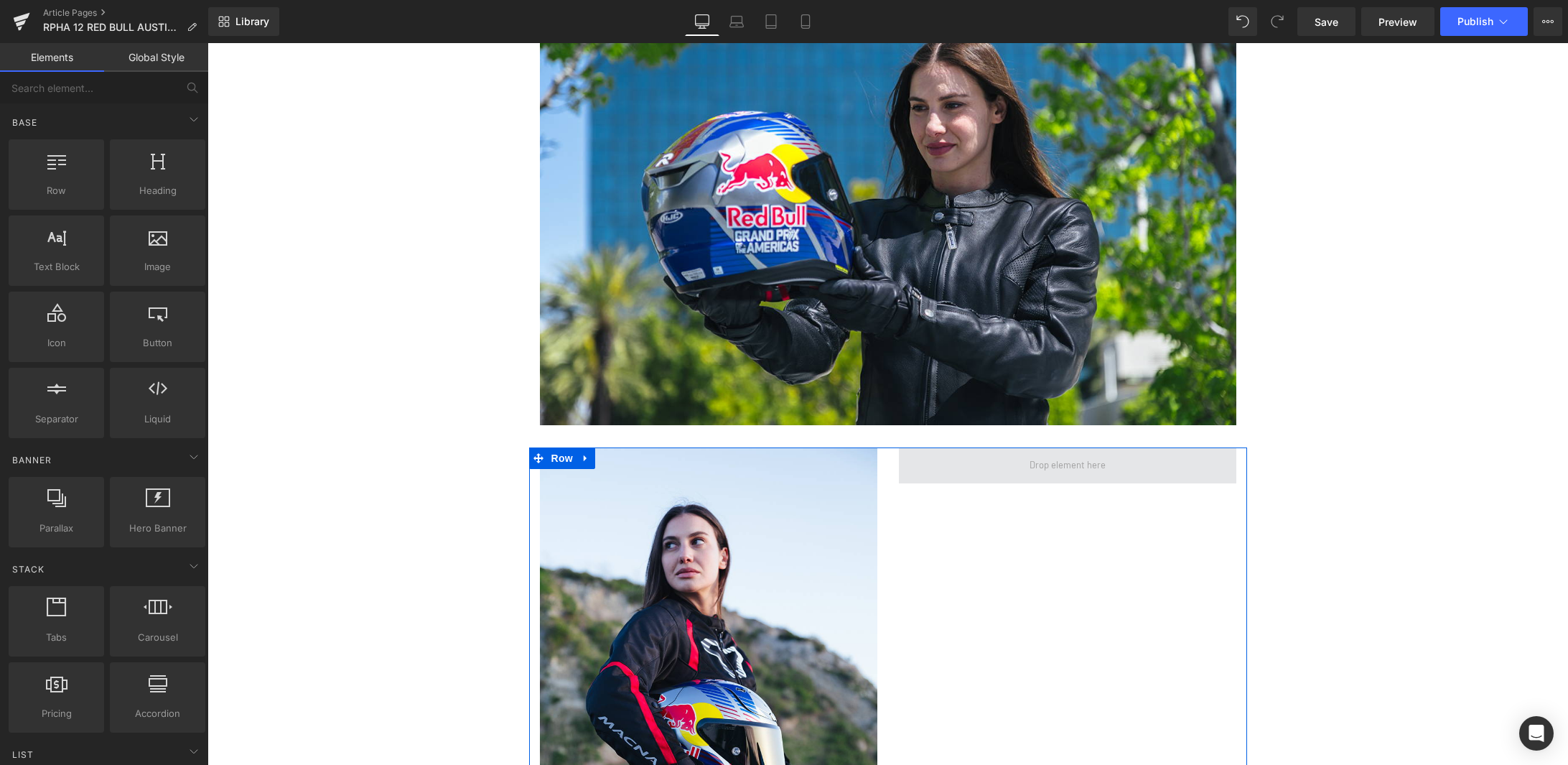
click at [1050, 455] on span at bounding box center [1067, 466] width 87 height 21
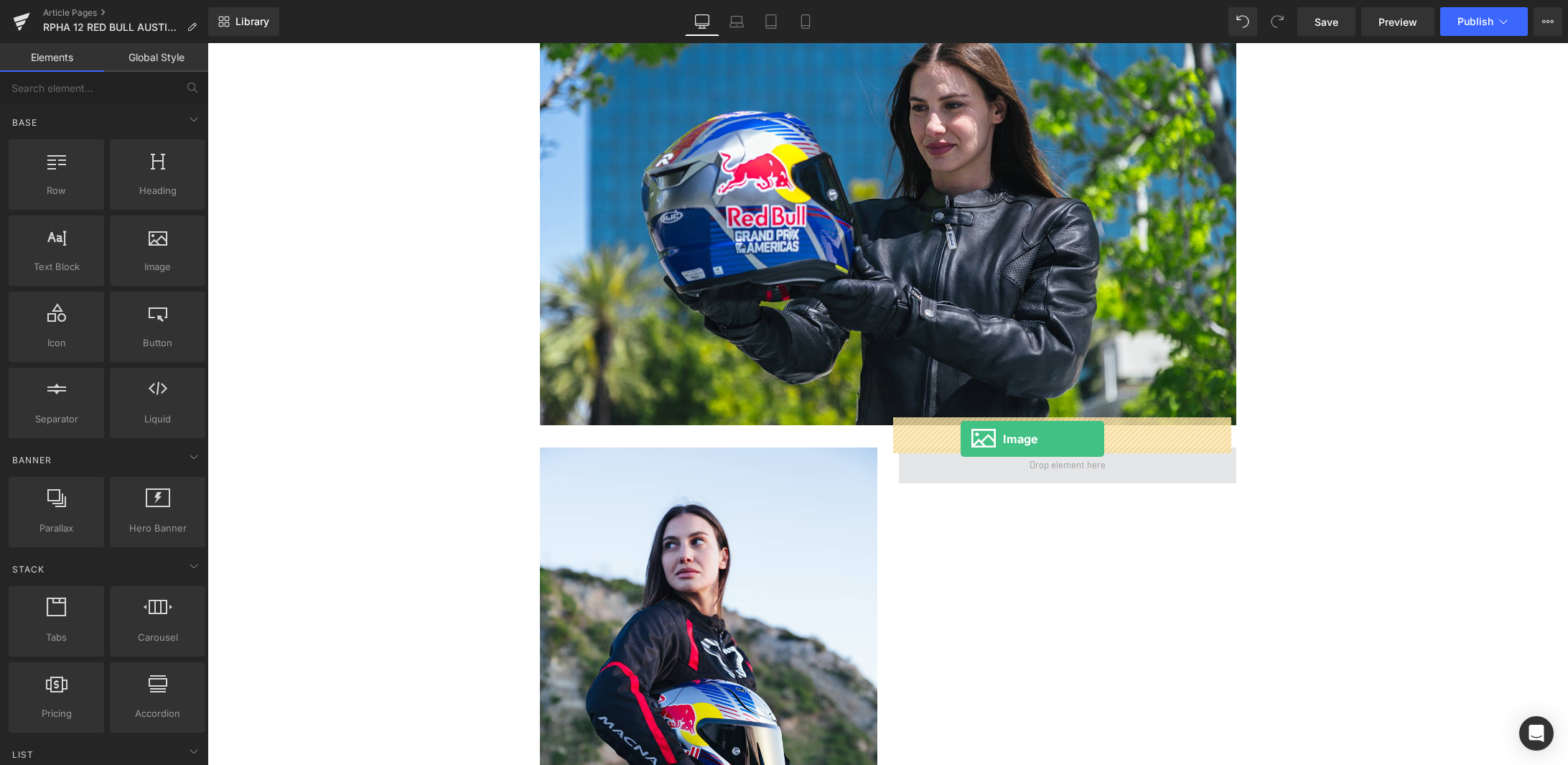
drag, startPoint x: 348, startPoint y: 289, endPoint x: 960, endPoint y: 438, distance: 629.9
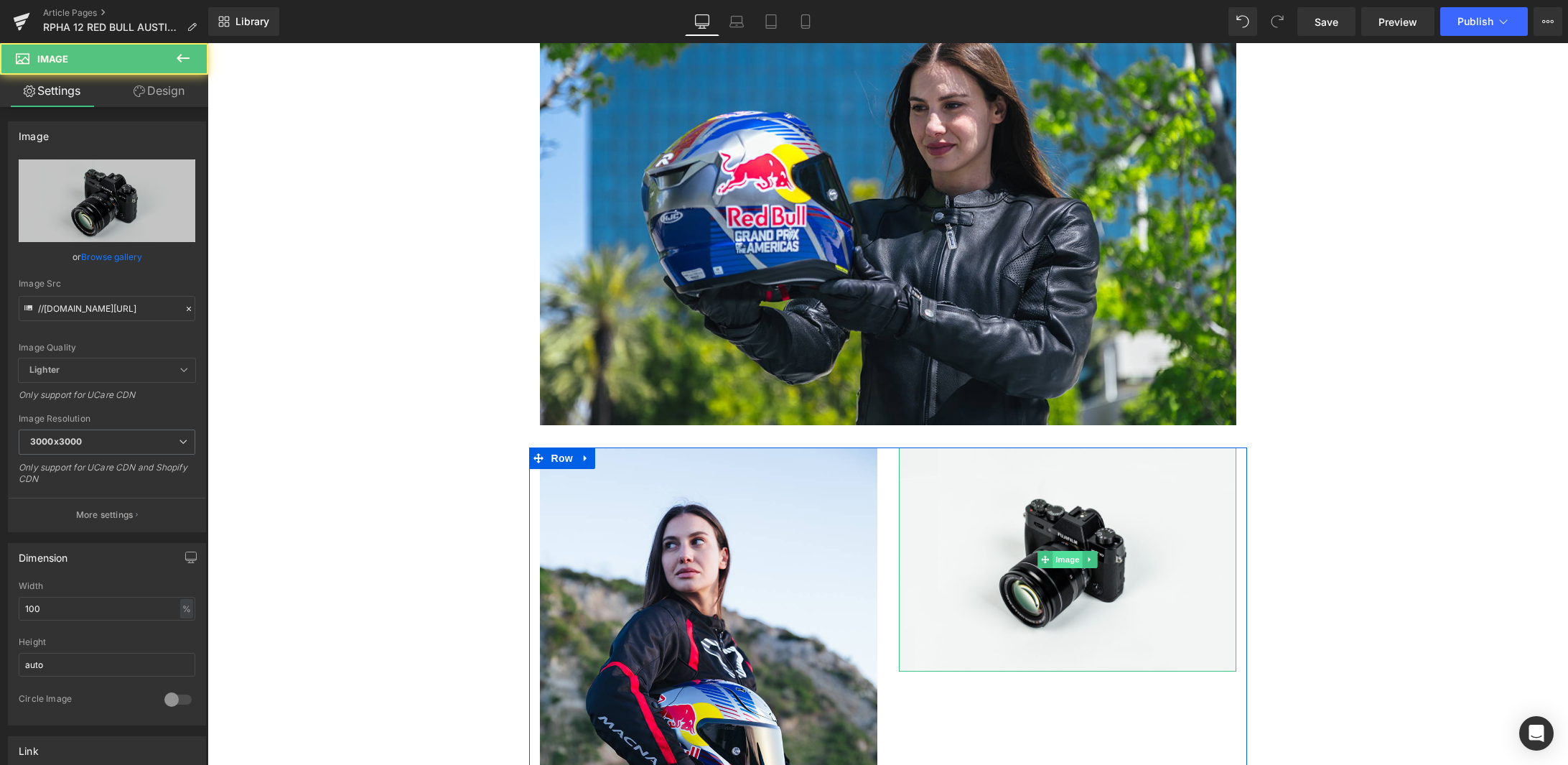
click at [1060, 551] on span "Image" at bounding box center [1067, 560] width 30 height 17
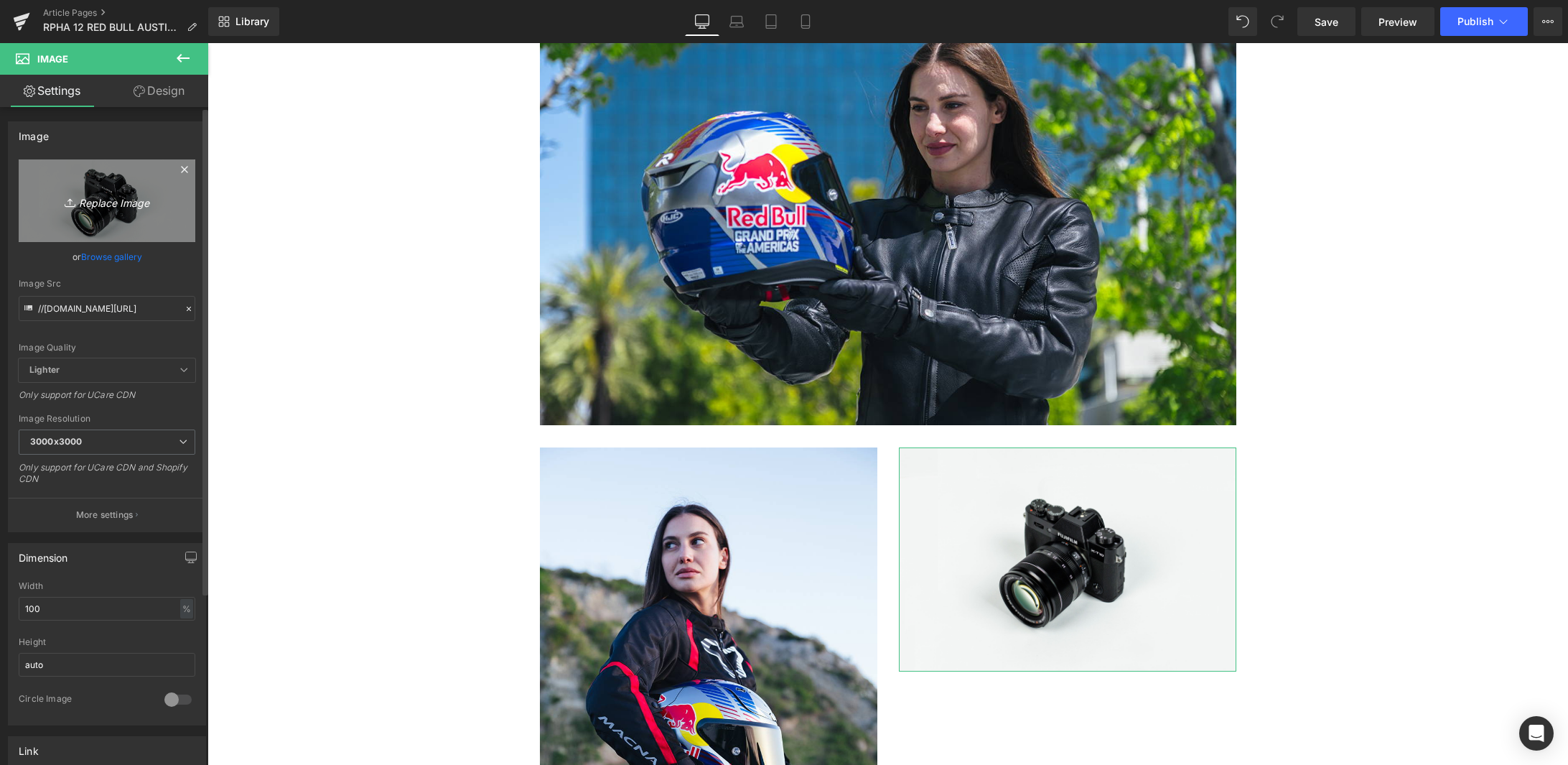
click at [91, 204] on icon "Replace Image" at bounding box center [107, 200] width 115 height 17
type input "C:\fakepath\R-A-04.jpg"
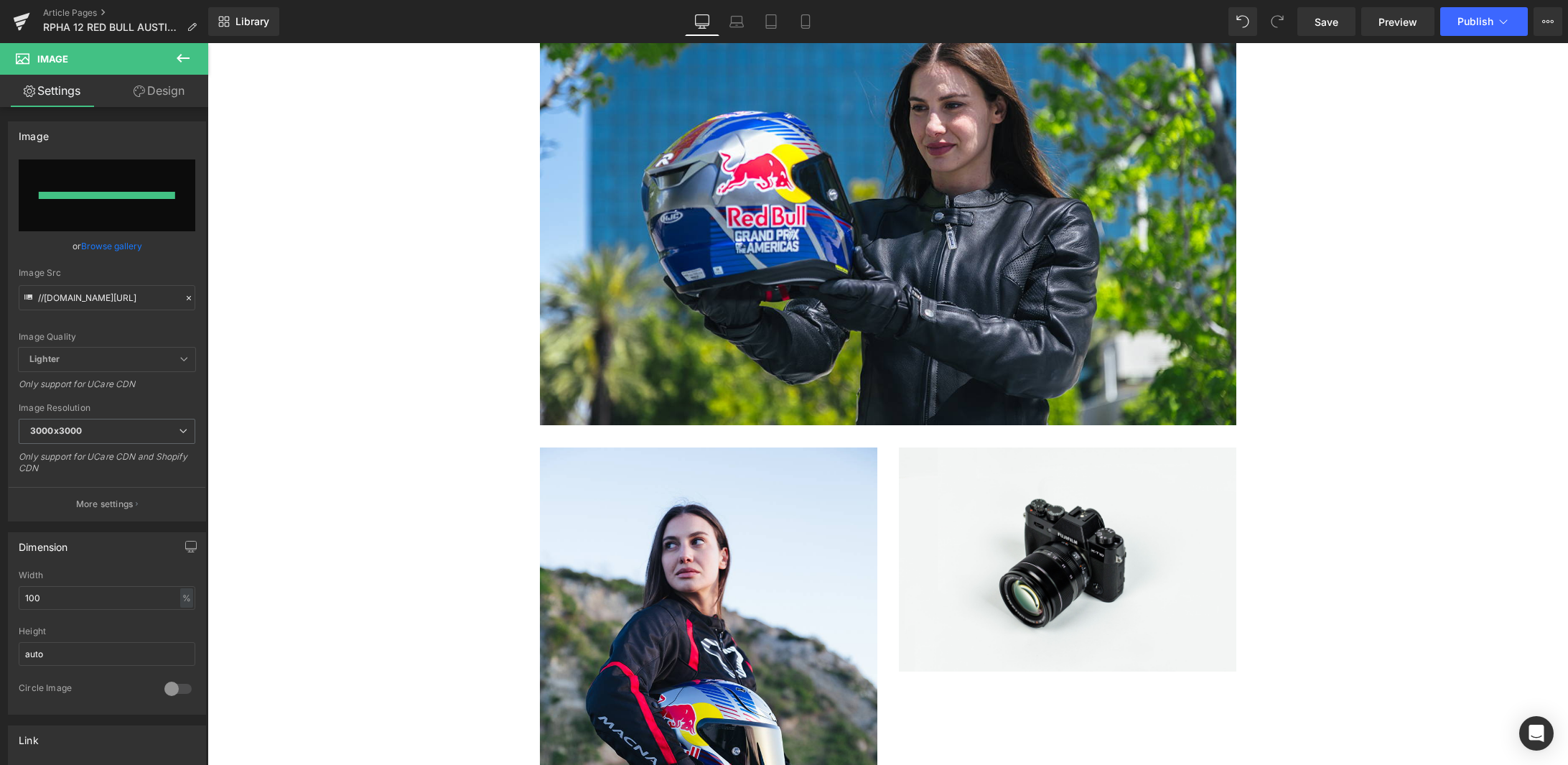
type input "https://ucarecdn.com/295ef2bb-5590-4079-b337-dc531ce1821b/-/format/auto/-/previ…"
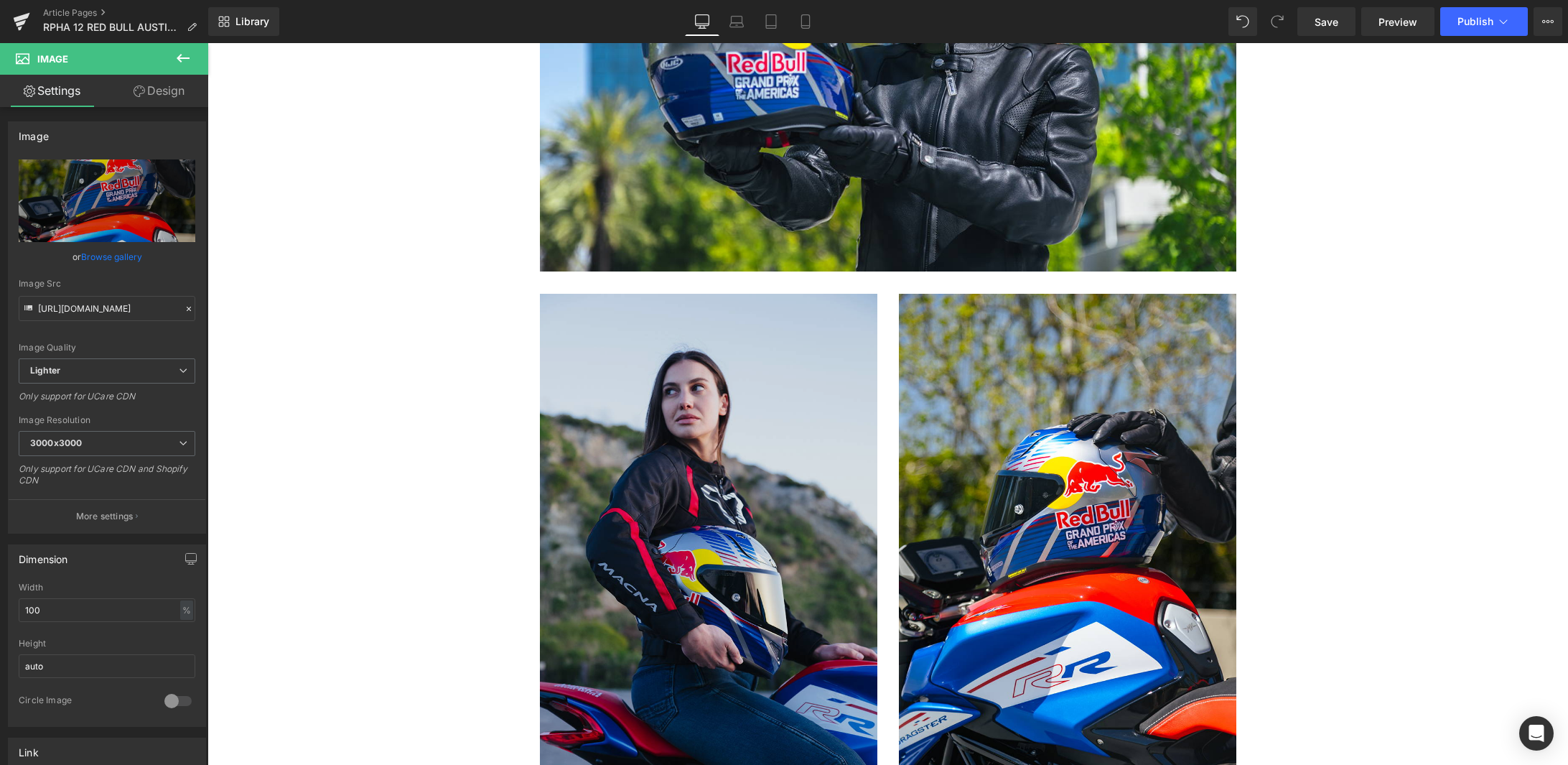
scroll to position [2209, 0]
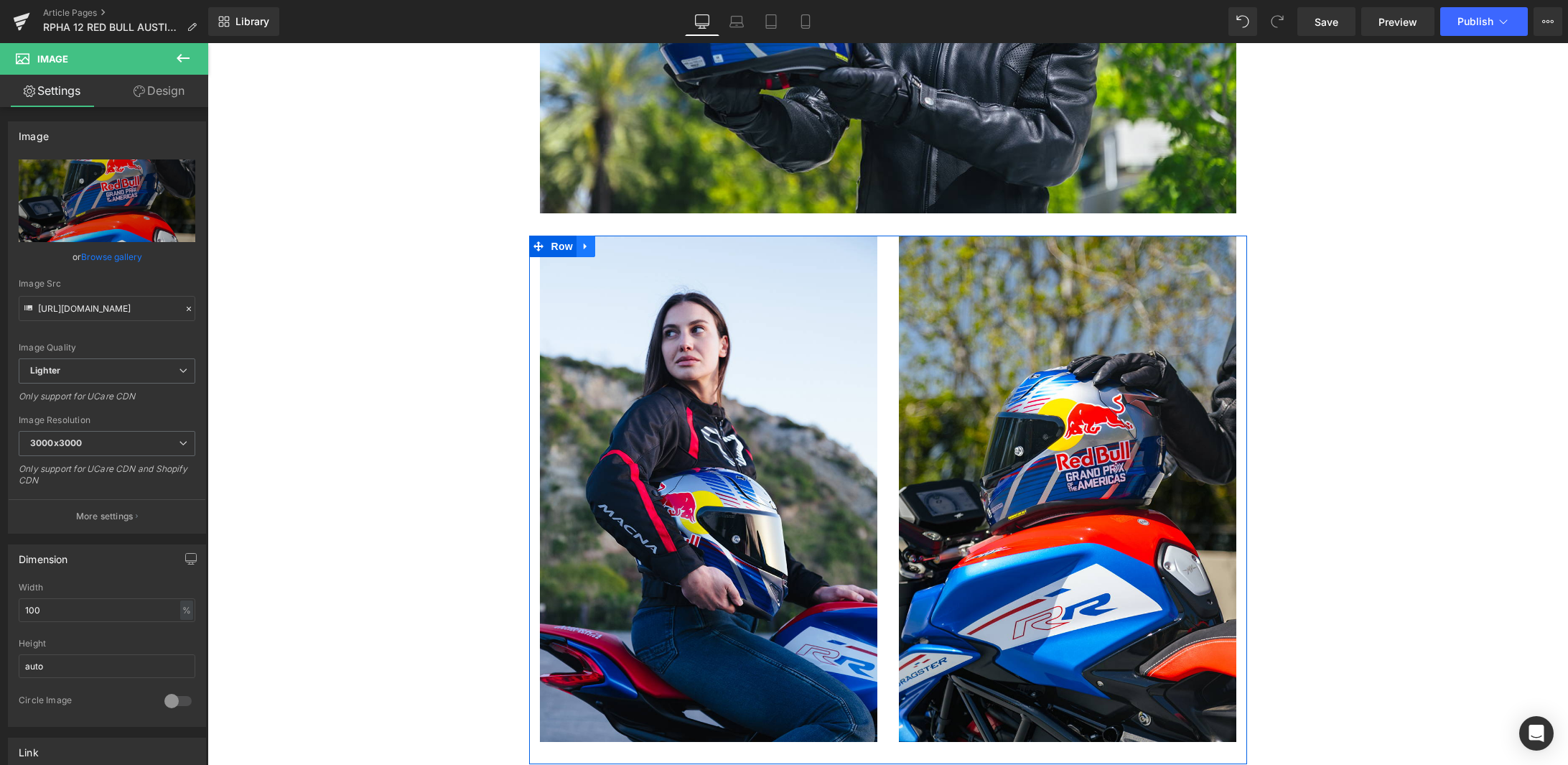
click at [580, 235] on link at bounding box center [585, 246] width 18 height 21
click at [600, 241] on icon at bounding box center [605, 246] width 10 height 10
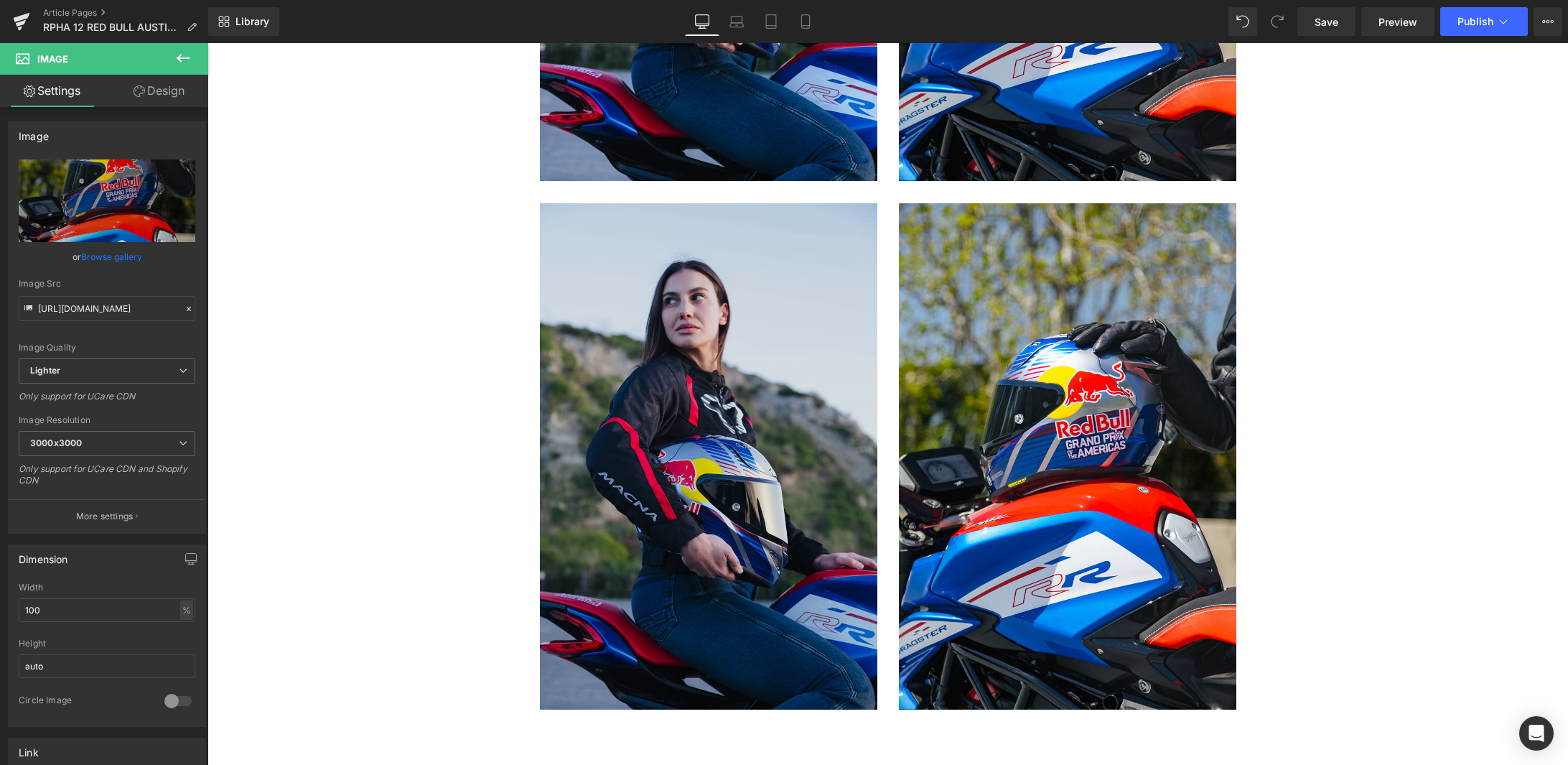
scroll to position [2729, 0]
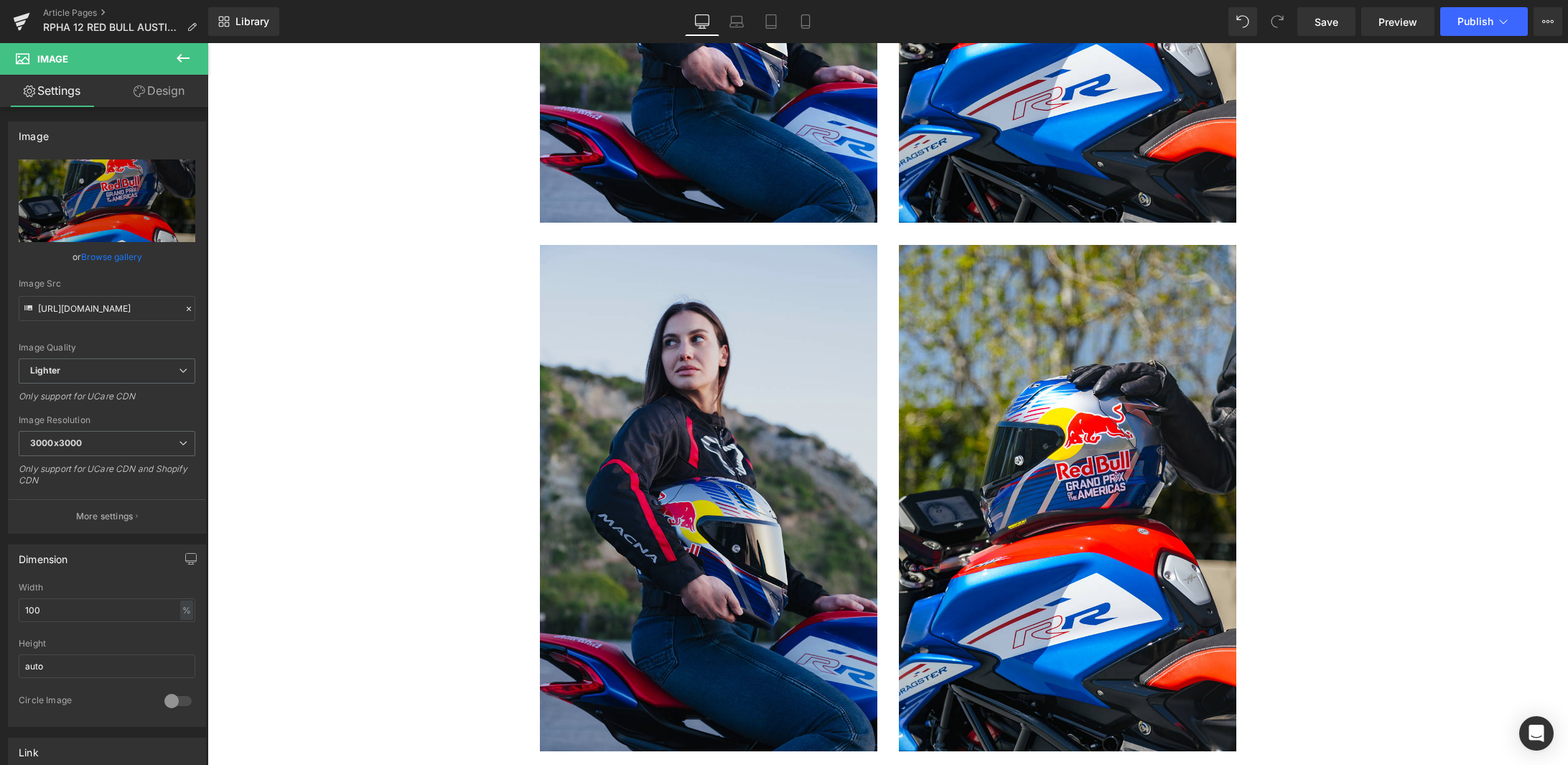
click at [785, 378] on img at bounding box center [709, 498] width 337 height 506
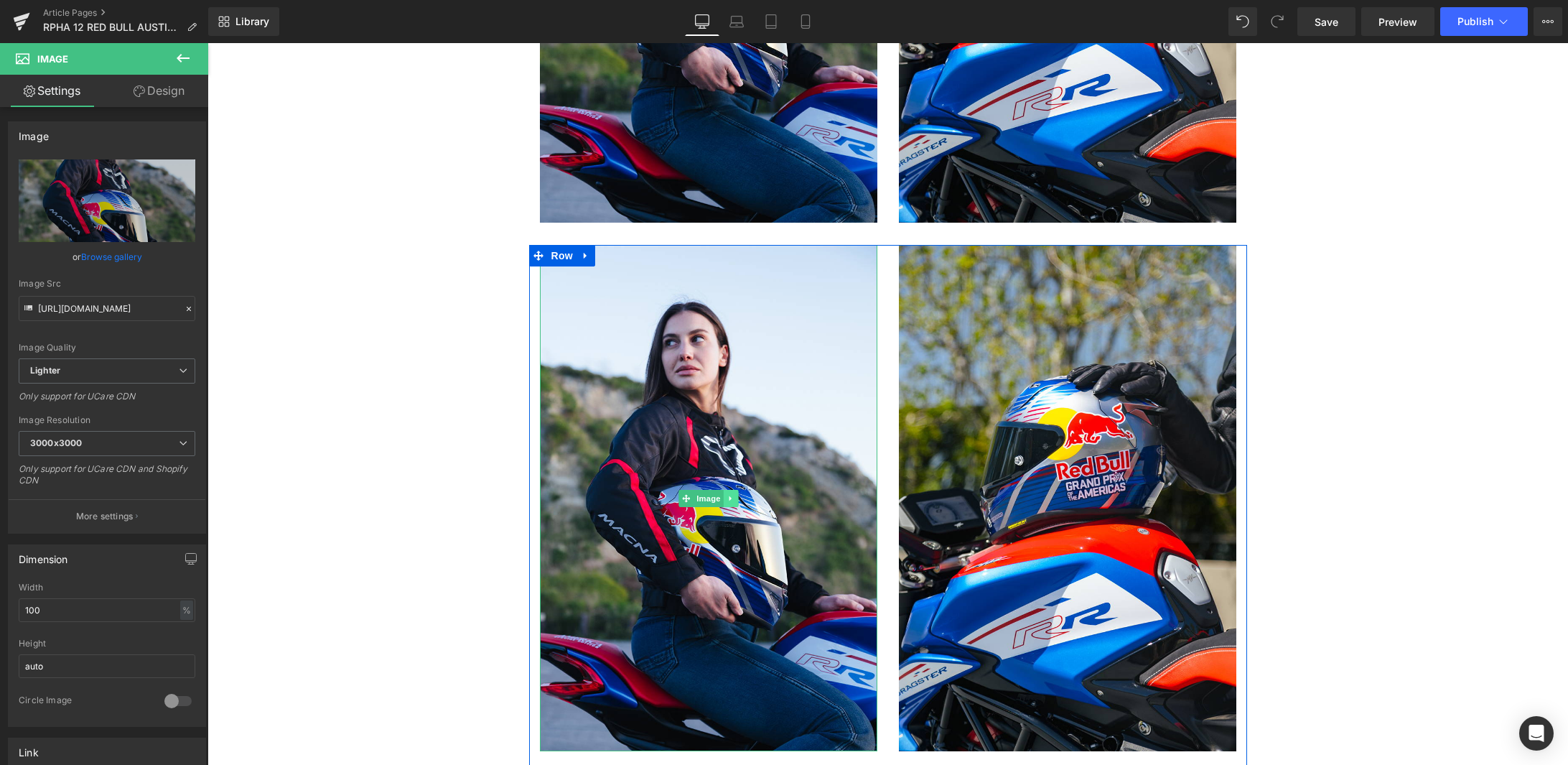
click at [727, 494] on icon at bounding box center [731, 498] width 8 height 9
click at [734, 494] on icon at bounding box center [738, 498] width 8 height 8
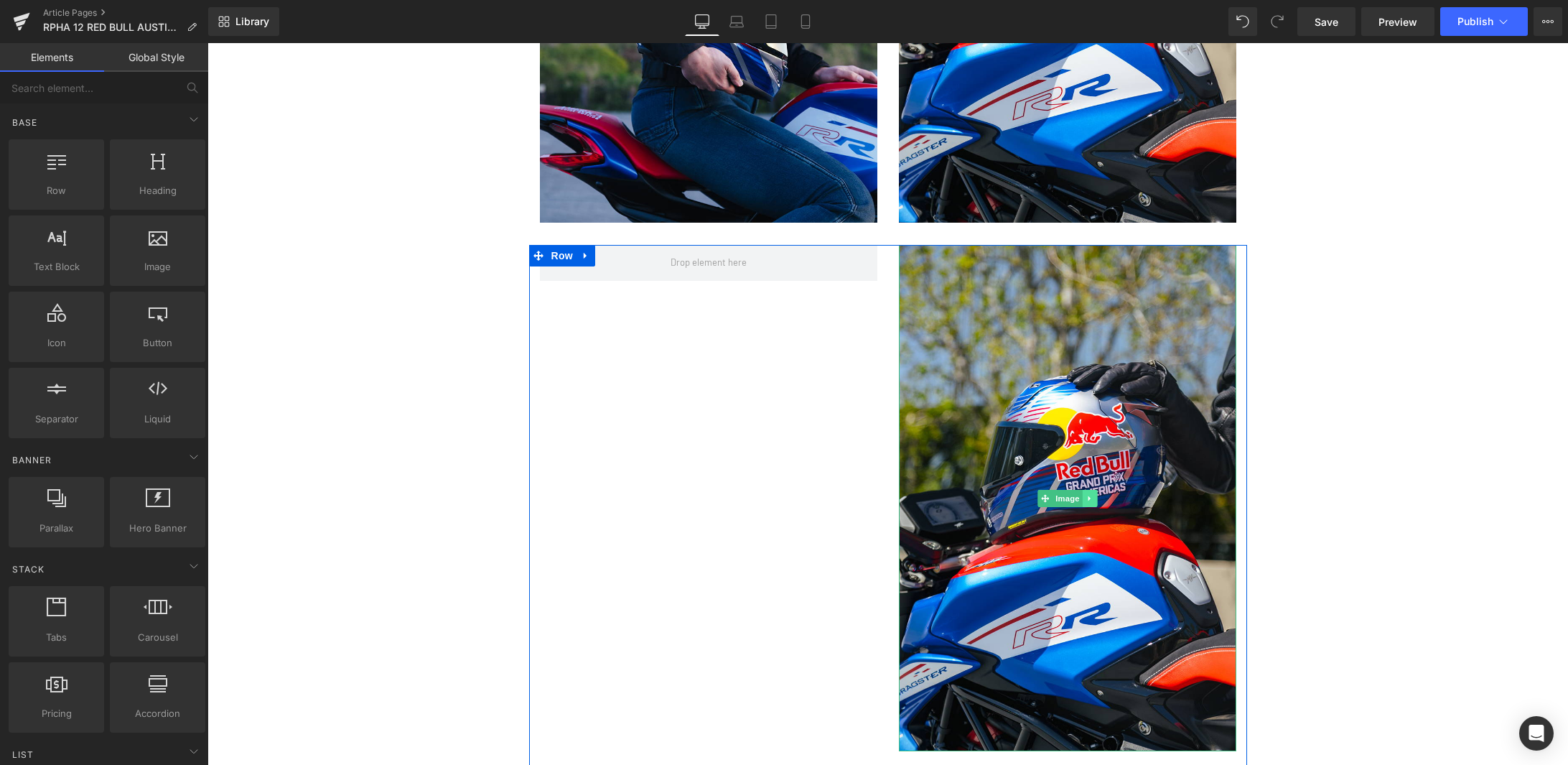
click at [1088, 496] on icon at bounding box center [1089, 498] width 2 height 5
click at [1093, 494] on icon at bounding box center [1097, 498] width 8 height 9
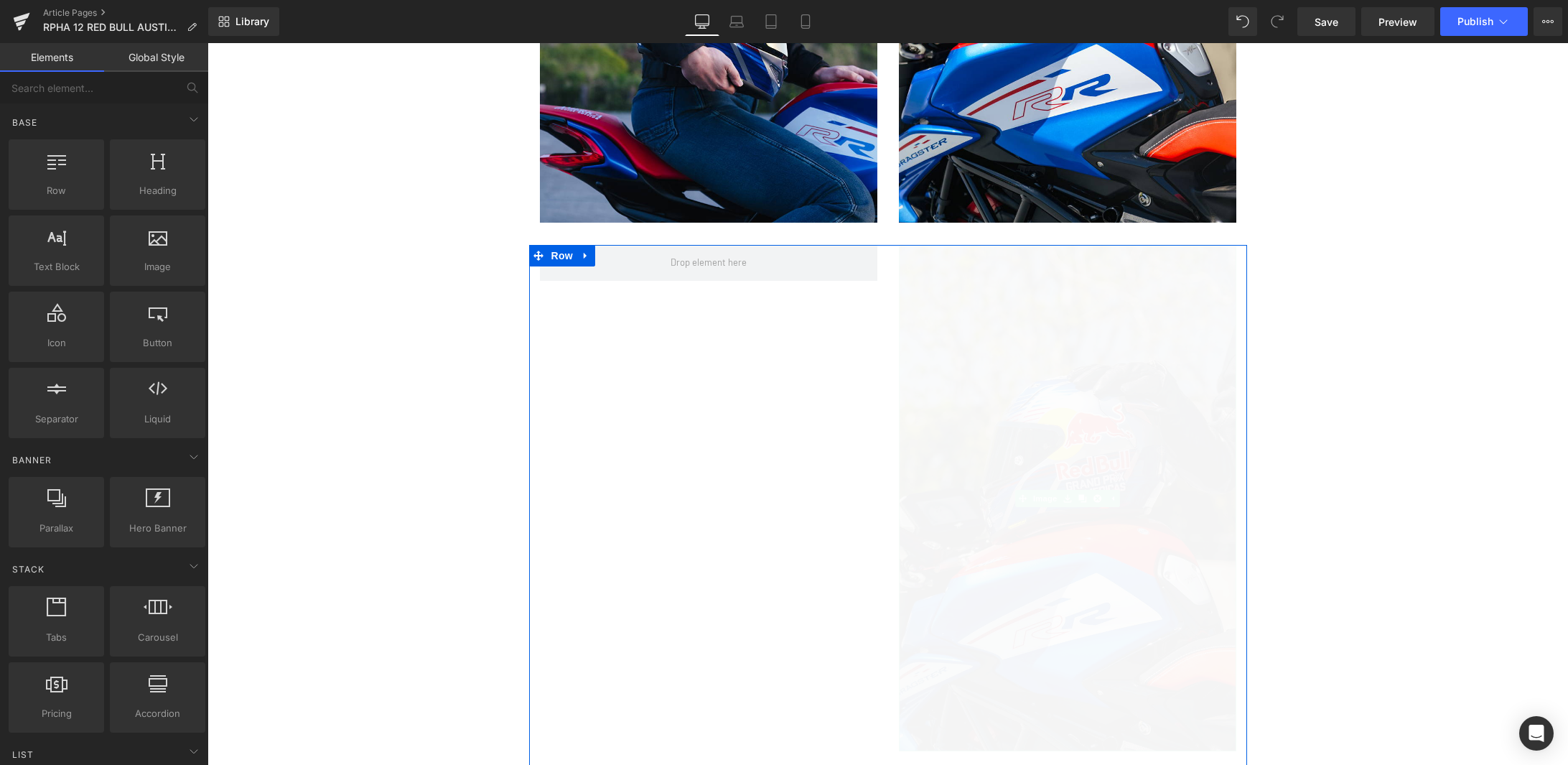
scroll to position [2726, 0]
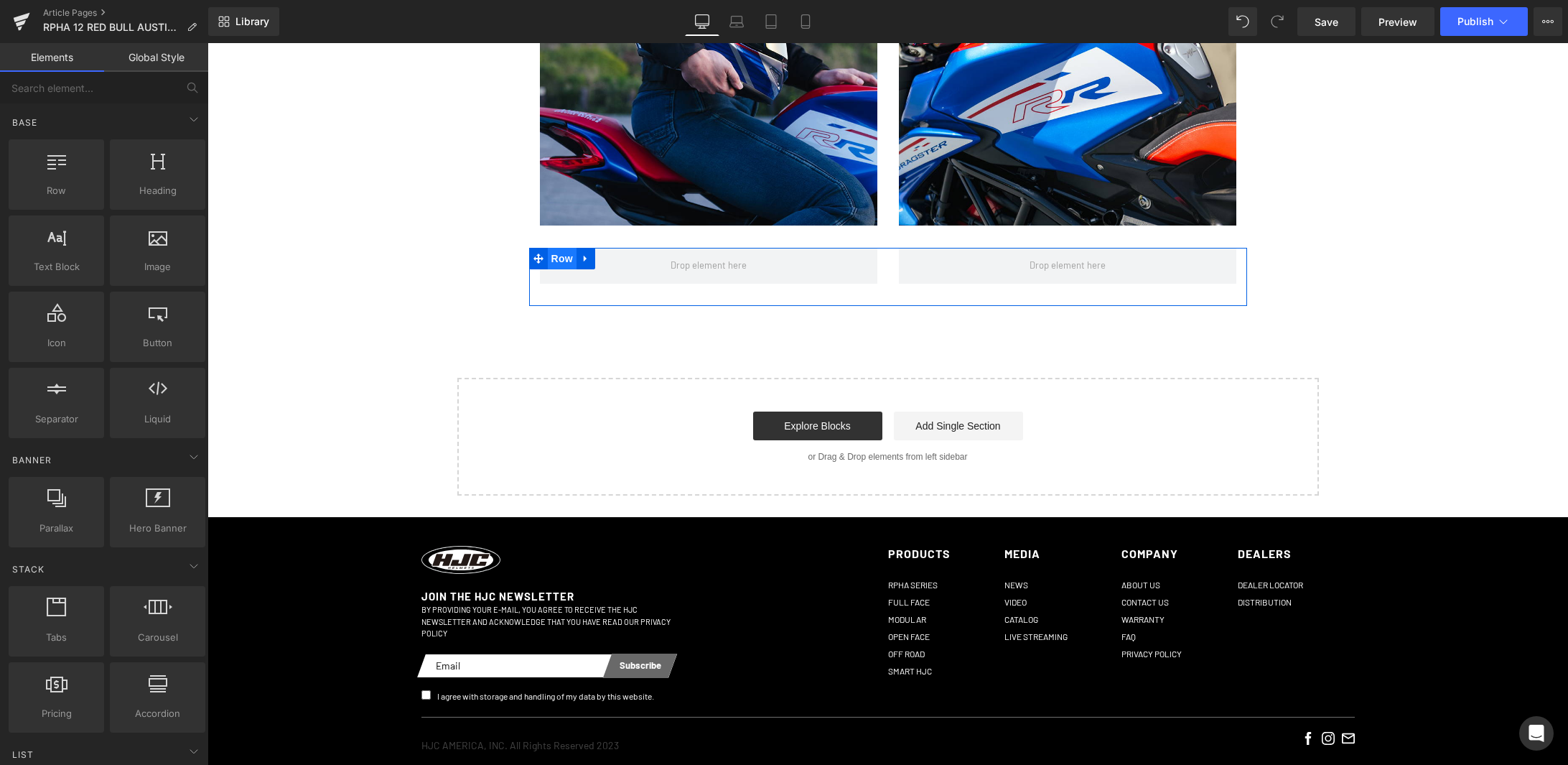
click at [549, 248] on span "Row" at bounding box center [563, 259] width 29 height 21
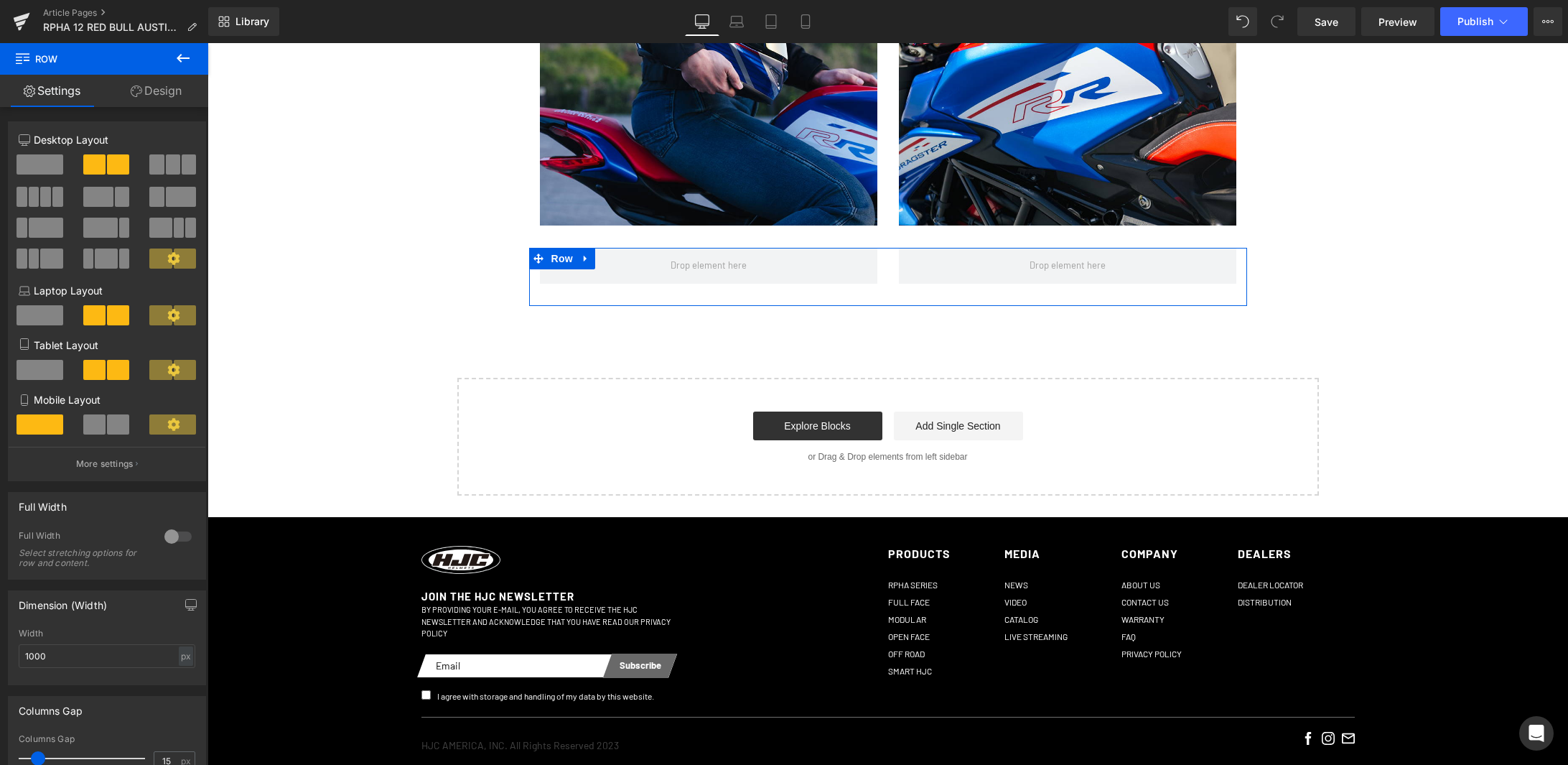
click at [33, 165] on span at bounding box center [40, 164] width 47 height 20
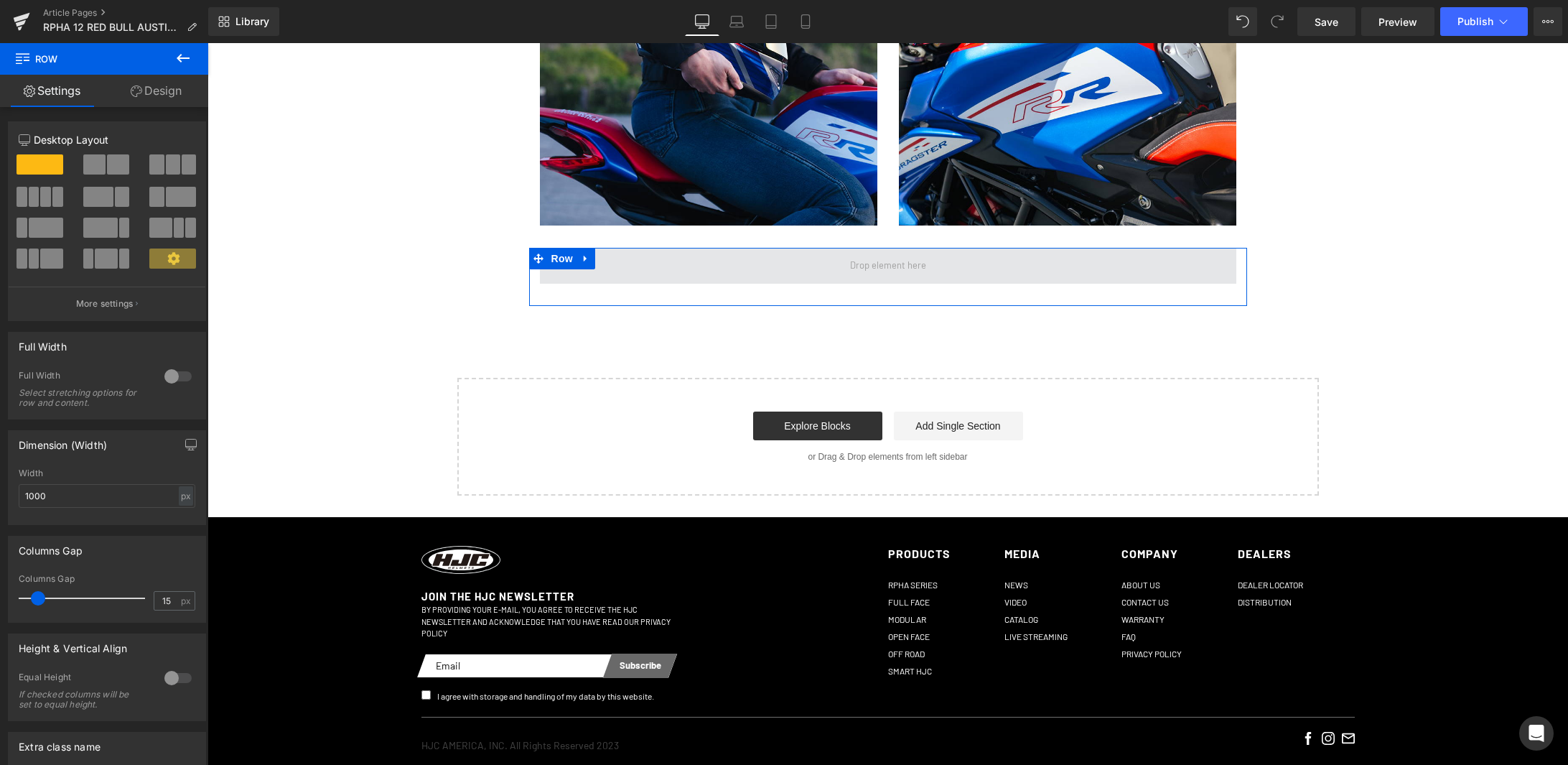
click at [903, 256] on span at bounding box center [888, 266] width 87 height 21
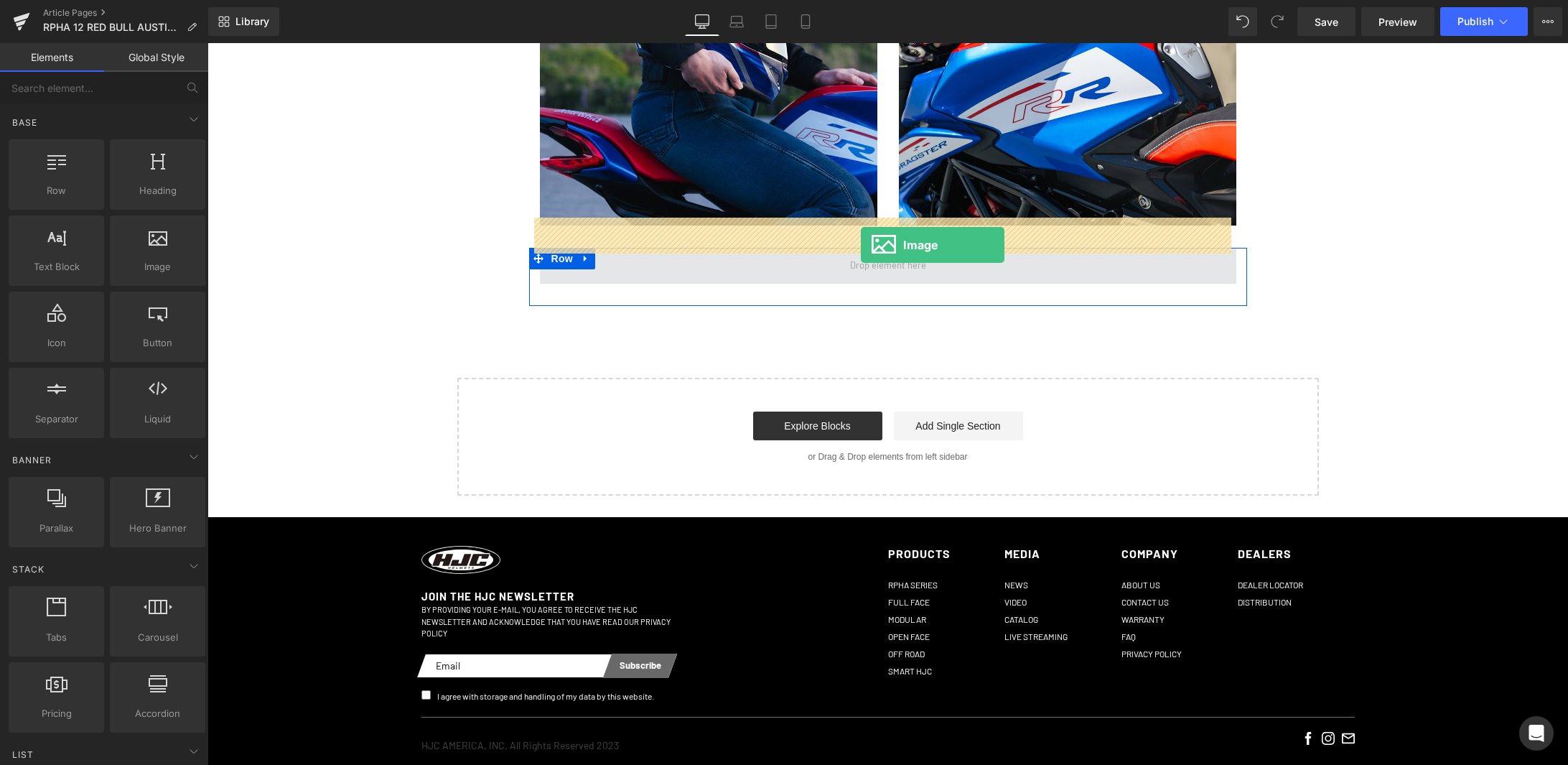
drag, startPoint x: 366, startPoint y: 285, endPoint x: 861, endPoint y: 245, distance: 496.6
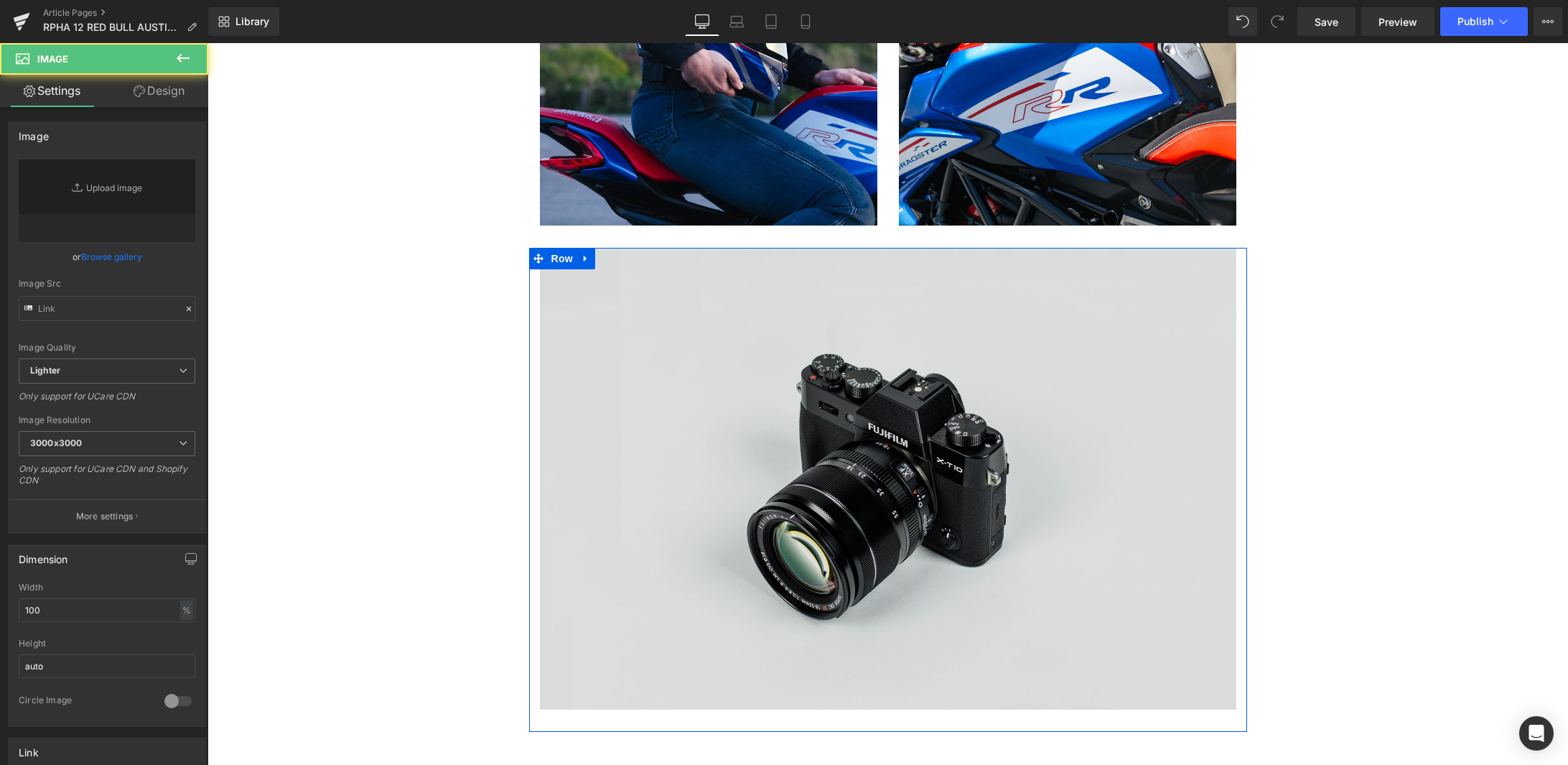
scroll to position [2705, 0]
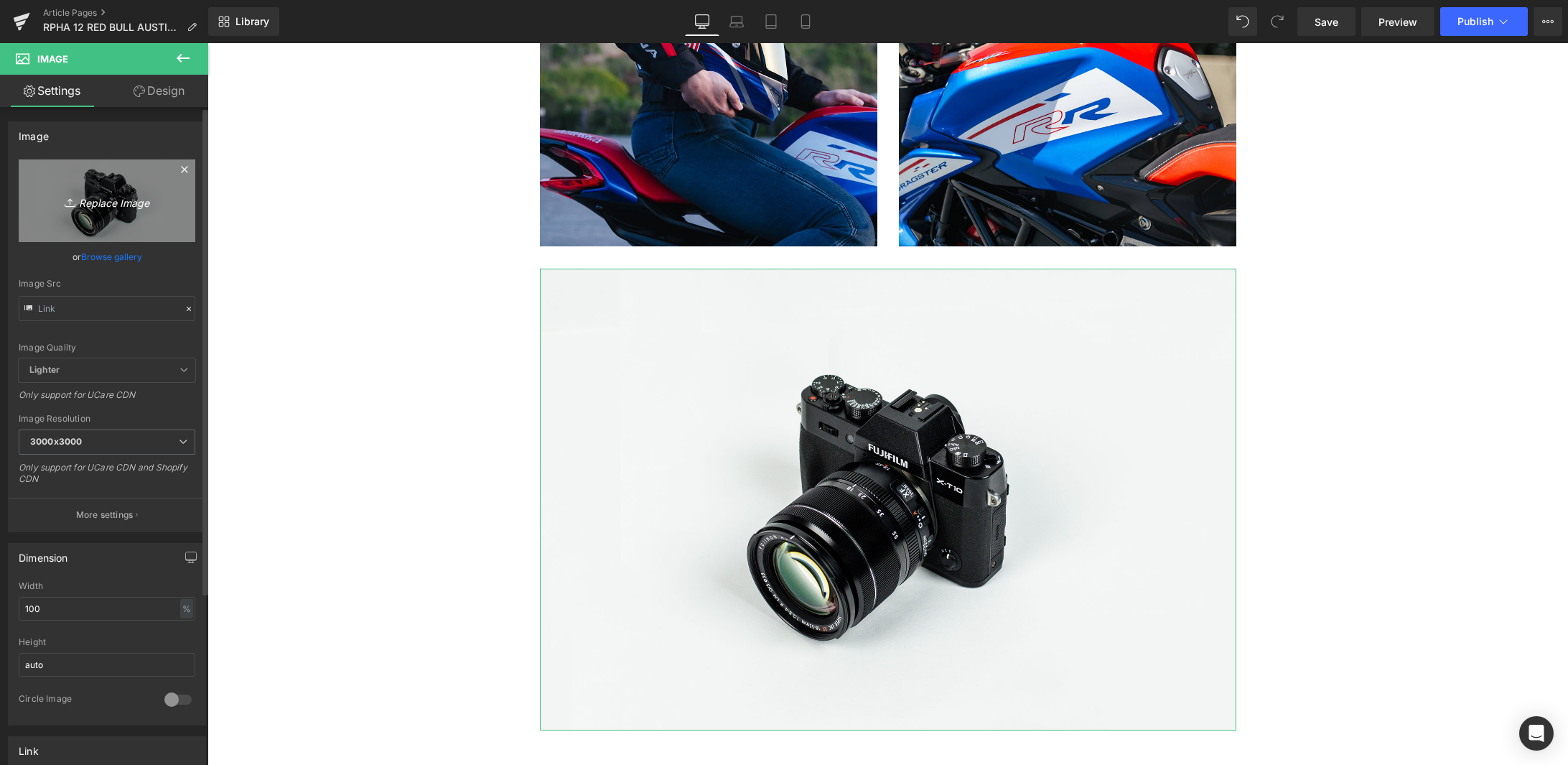
click at [120, 201] on icon "Replace Image" at bounding box center [107, 200] width 115 height 17
type input "C:\fakepath\R-A-01.jpg"
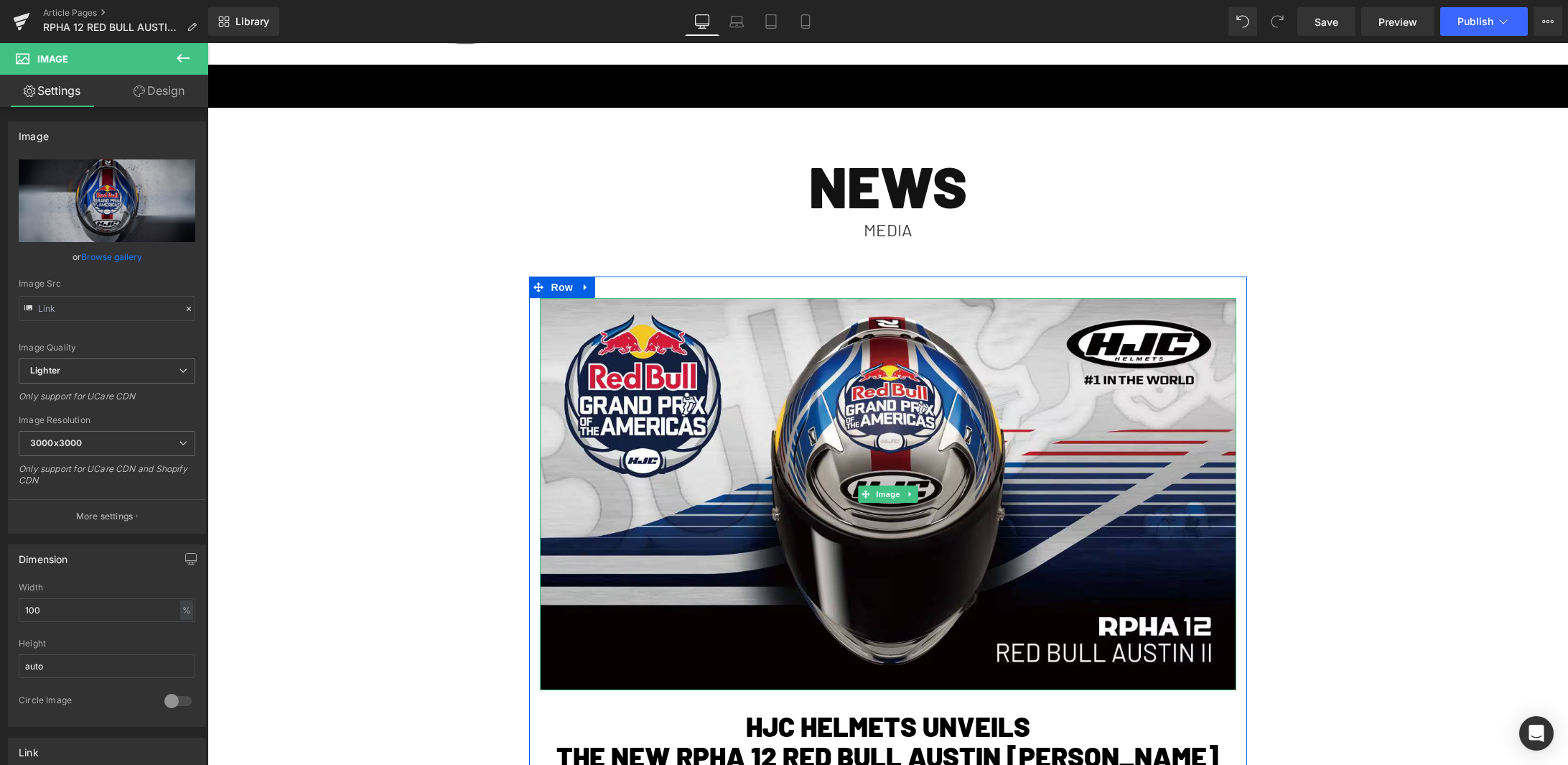
scroll to position [0, 0]
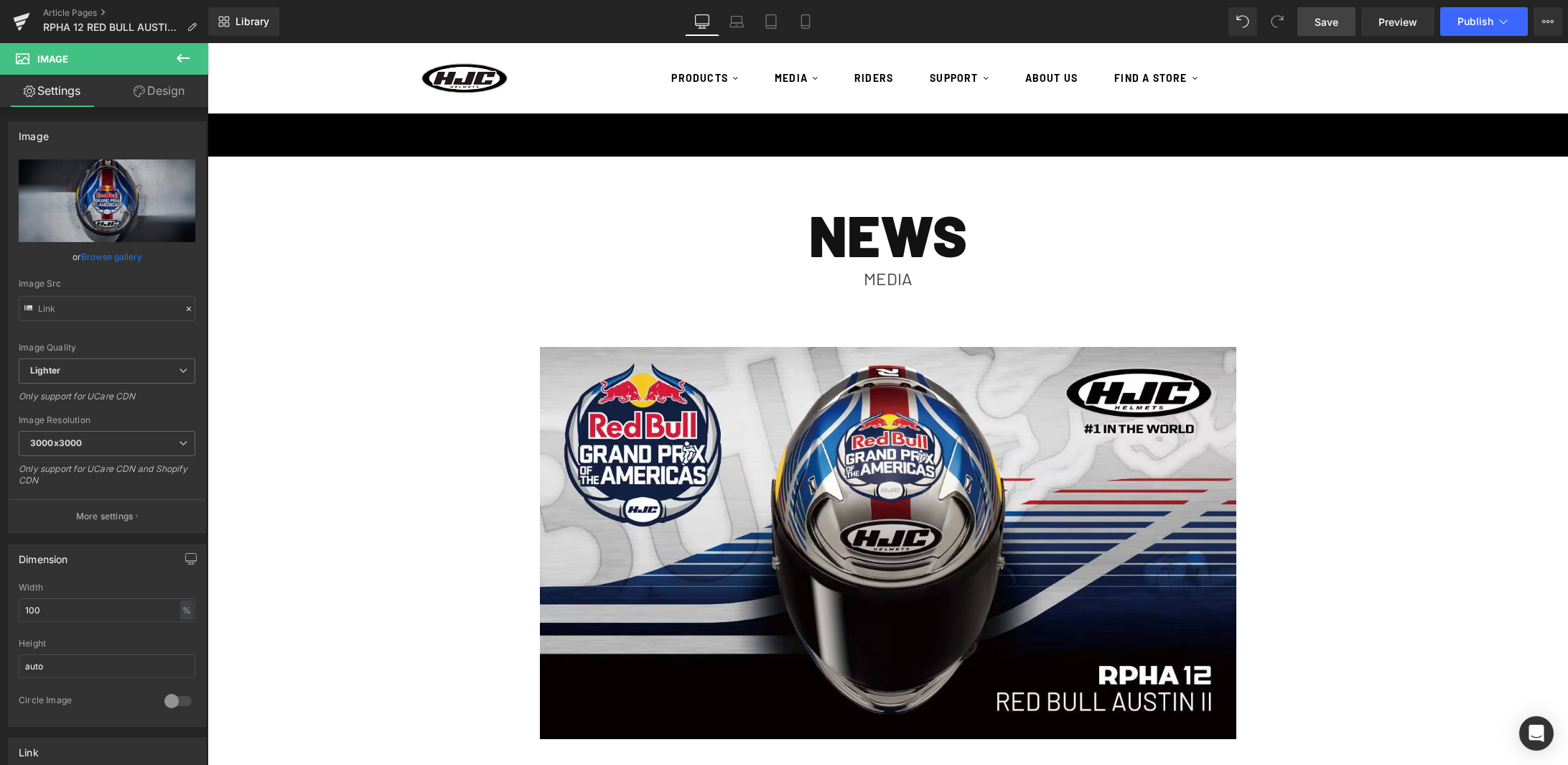
click at [1343, 19] on link "Save" at bounding box center [1327, 21] width 58 height 29
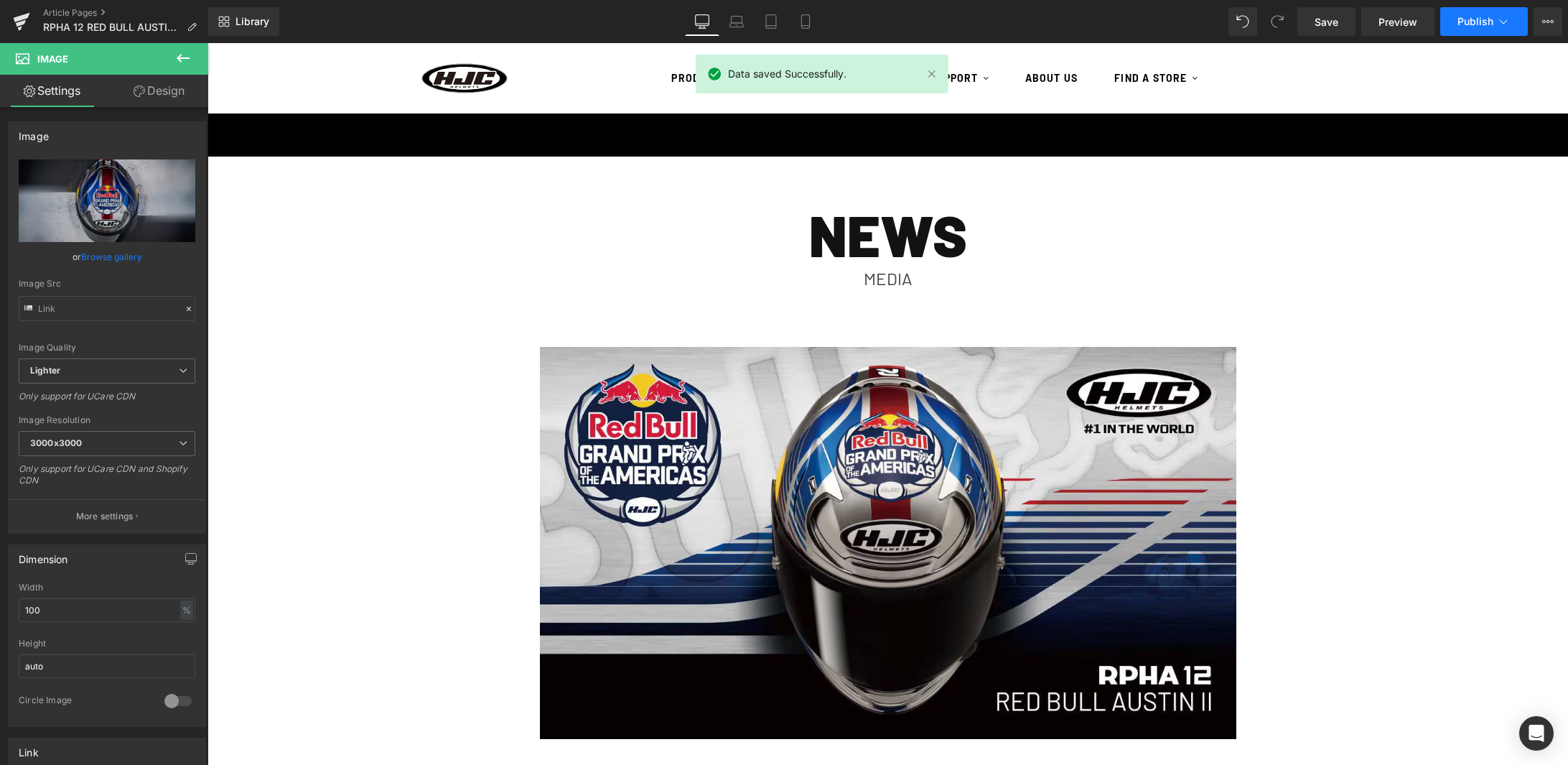
click at [1465, 25] on span "Publish" at bounding box center [1476, 21] width 36 height 12
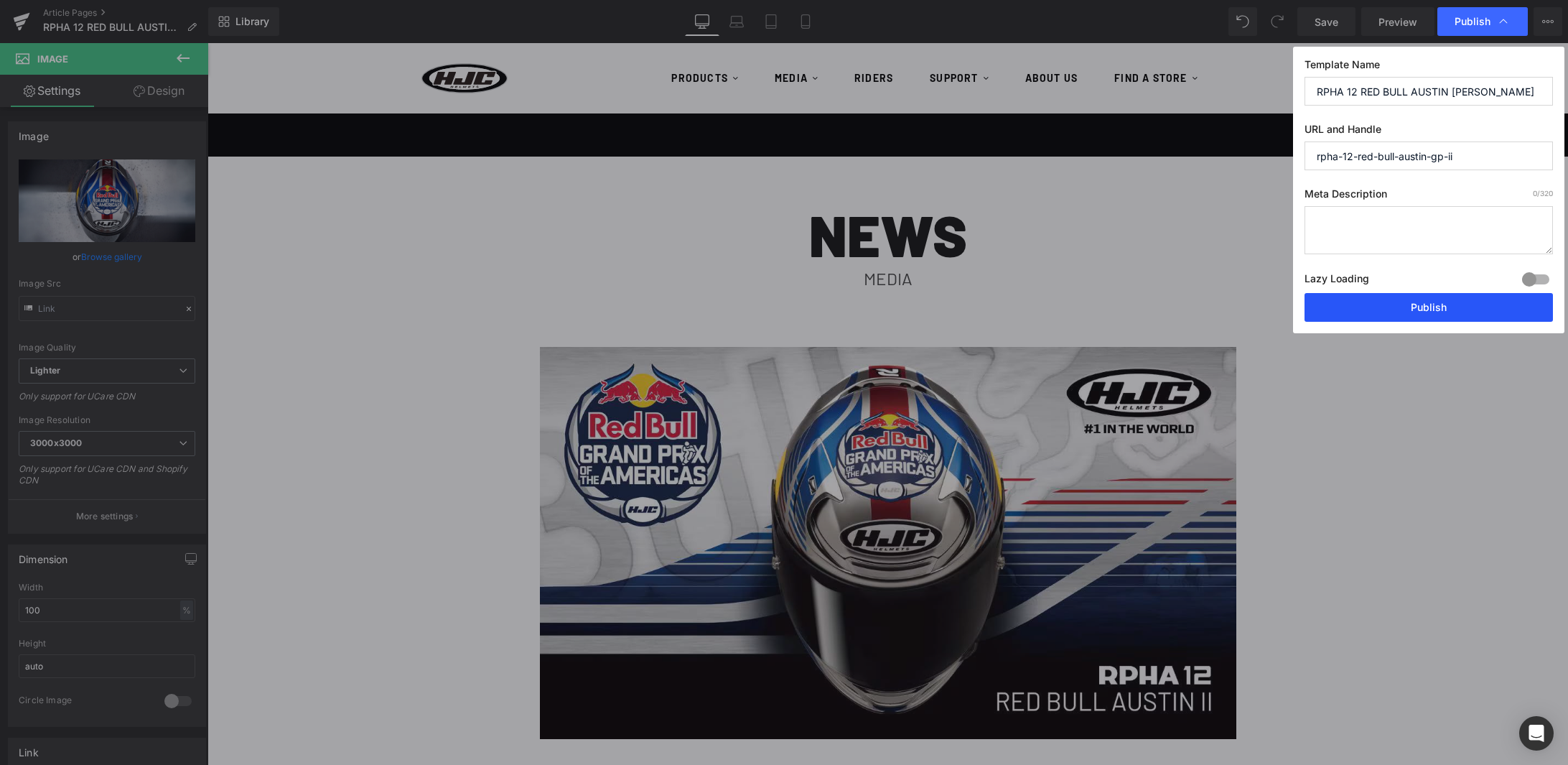
click at [1455, 306] on button "Publish" at bounding box center [1429, 307] width 249 height 29
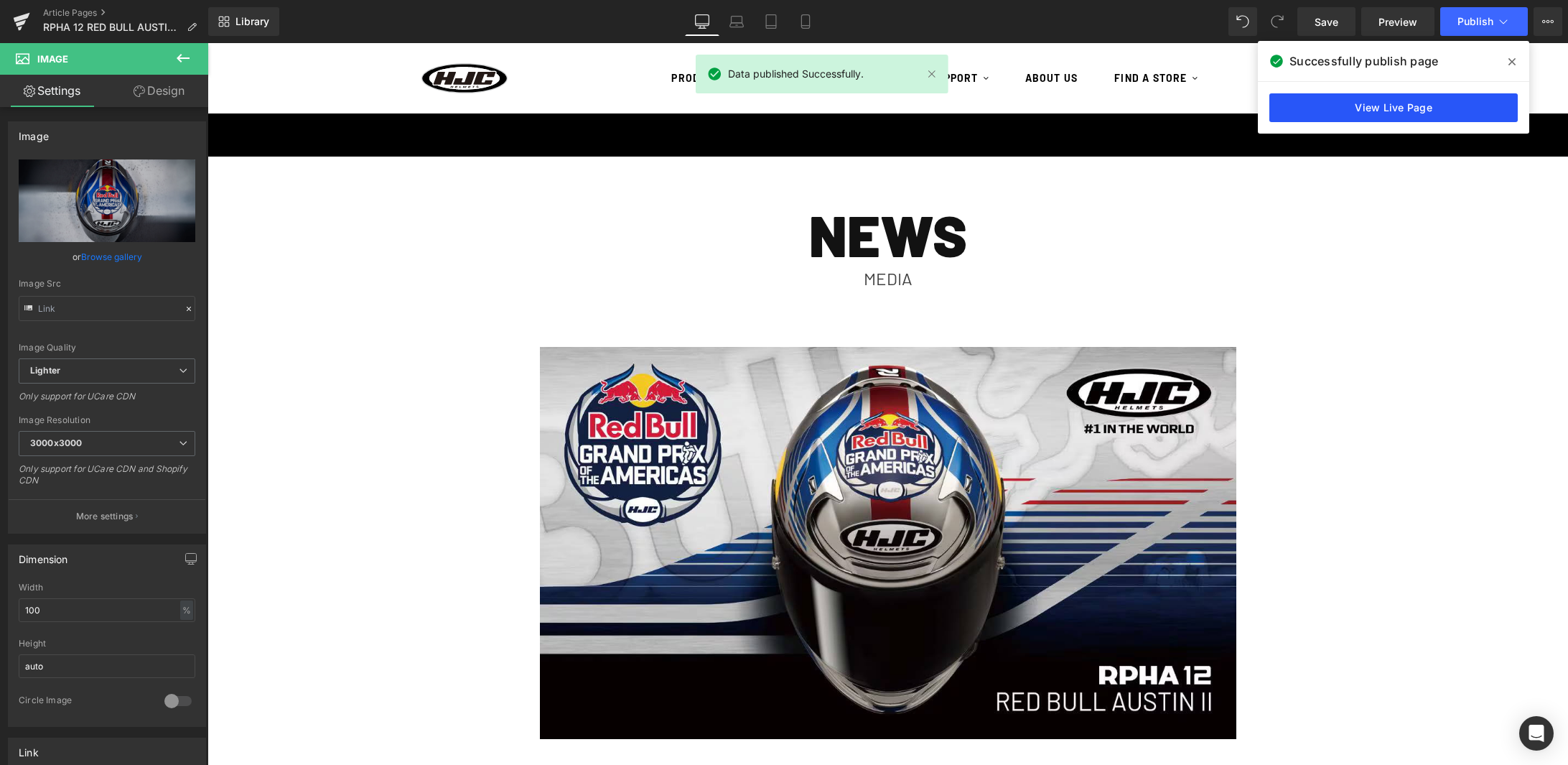
click at [1421, 117] on link "View Live Page" at bounding box center [1394, 108] width 249 height 29
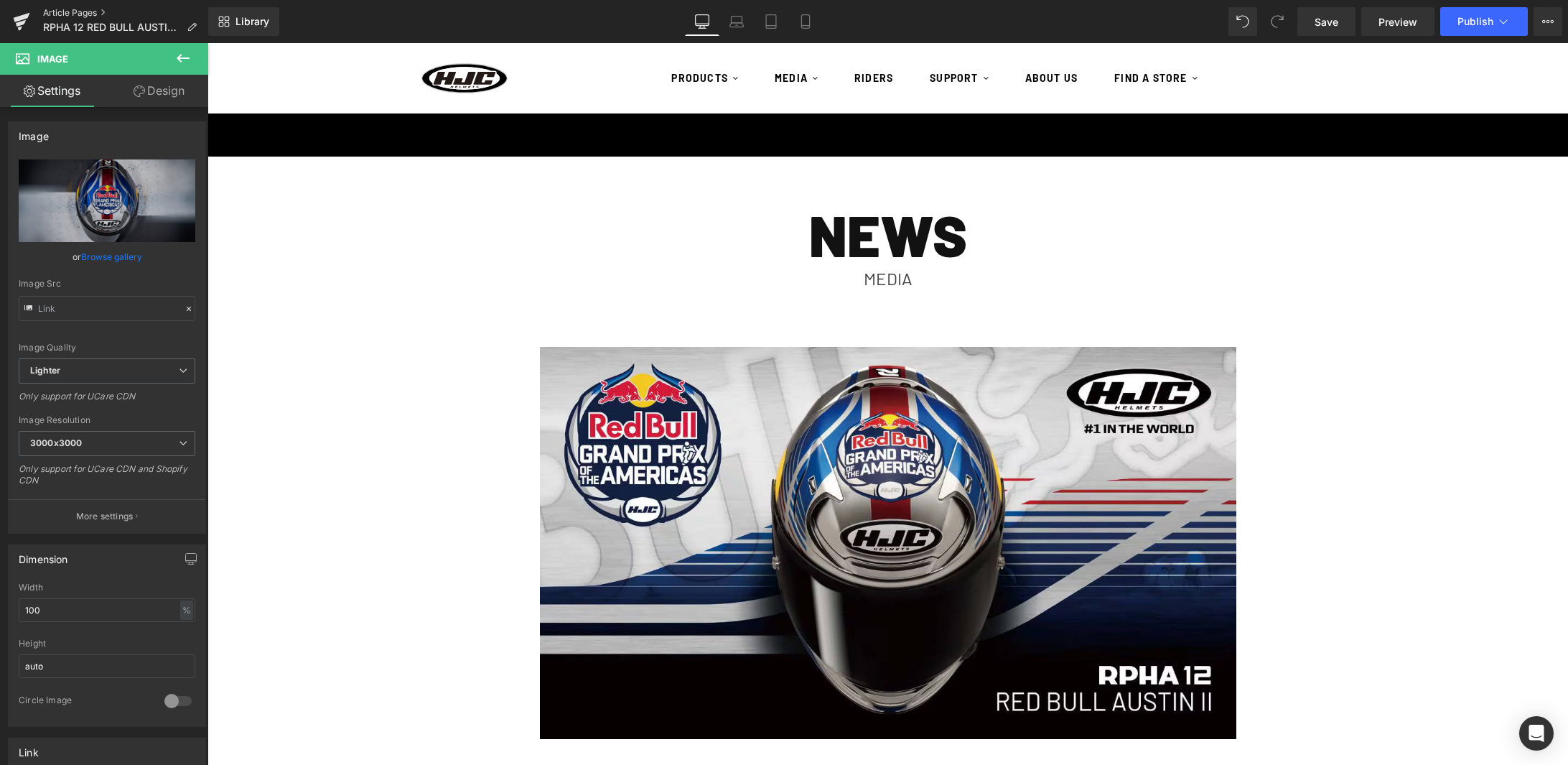
click at [64, 7] on link "Article Pages" at bounding box center [125, 13] width 165 height 12
